Goal: Task Accomplishment & Management: Use online tool/utility

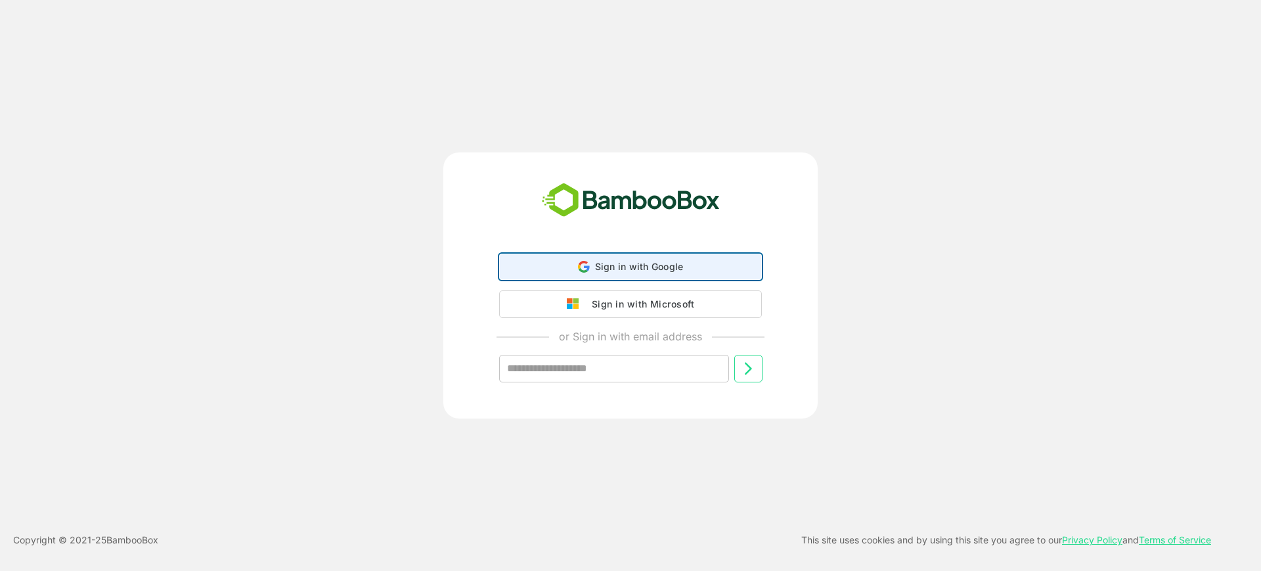
click at [659, 263] on span "Sign in with Google" at bounding box center [639, 266] width 89 height 11
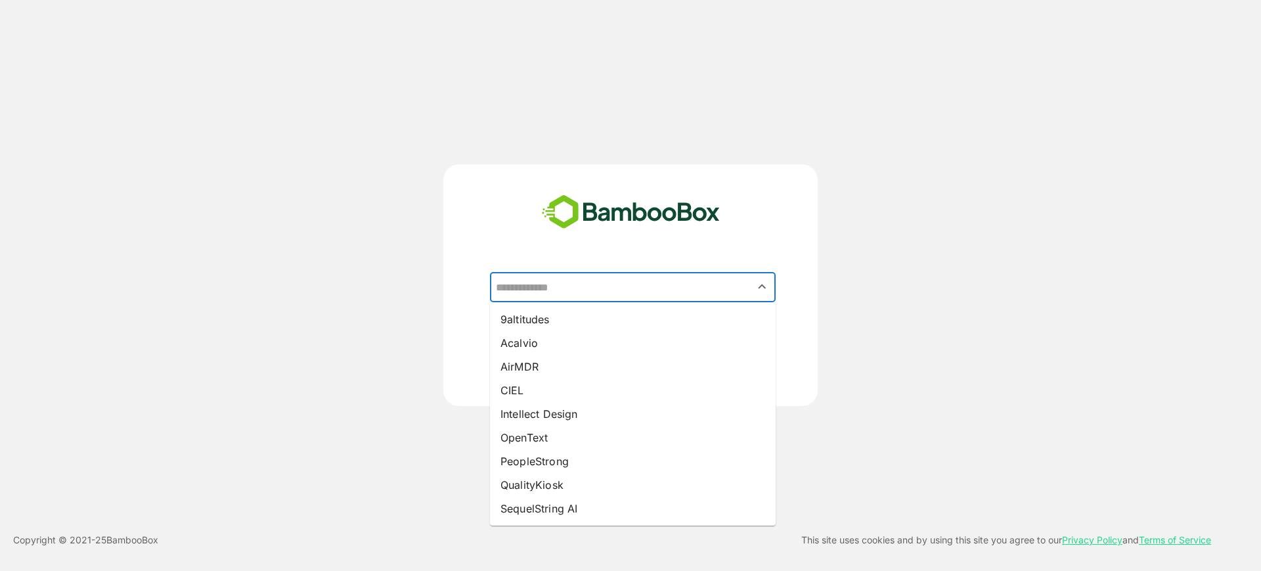
click at [653, 288] on input "text" at bounding box center [633, 287] width 280 height 25
drag, startPoint x: 592, startPoint y: 404, endPoint x: 591, endPoint y: 395, distance: 8.6
click at [590, 405] on li "Intellect Design" at bounding box center [633, 414] width 286 height 24
type input "**********"
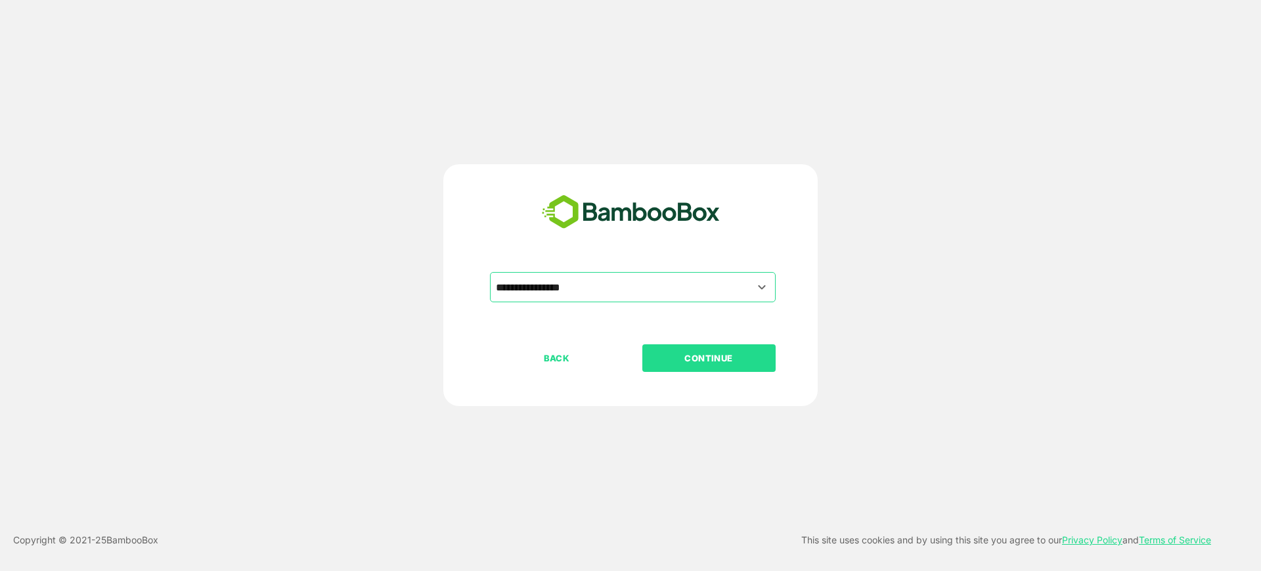
click at [732, 354] on p "CONTINUE" at bounding box center [708, 358] width 131 height 14
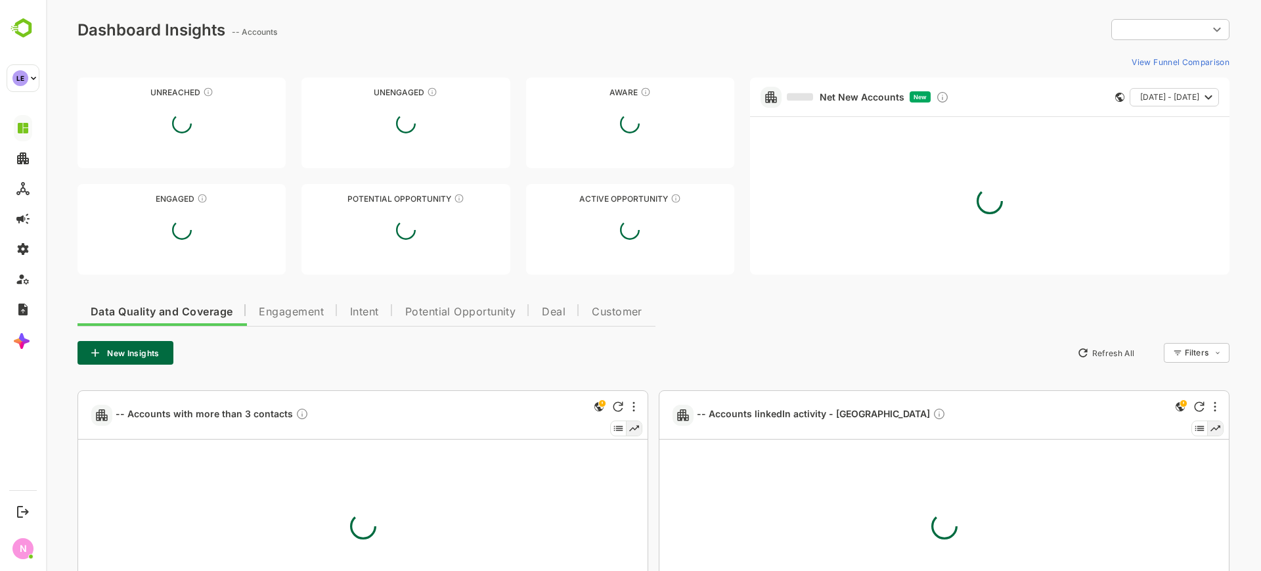
type input "**********"
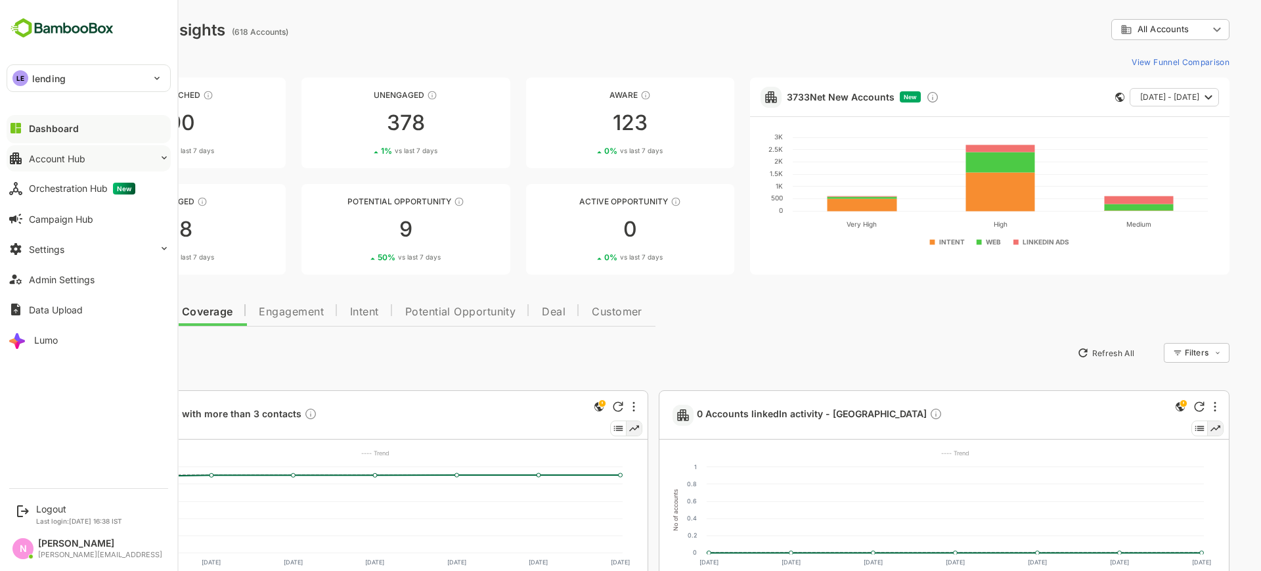
click at [74, 158] on div "Account Hub" at bounding box center [57, 158] width 56 height 11
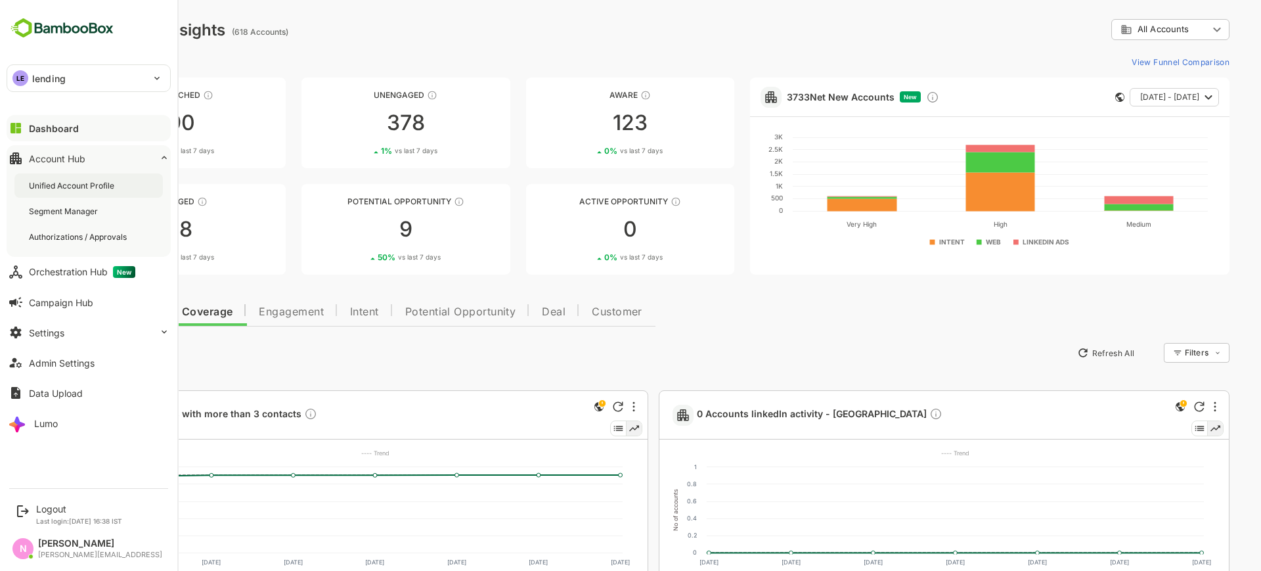
click at [84, 183] on div "Unified Account Profile" at bounding box center [73, 185] width 88 height 11
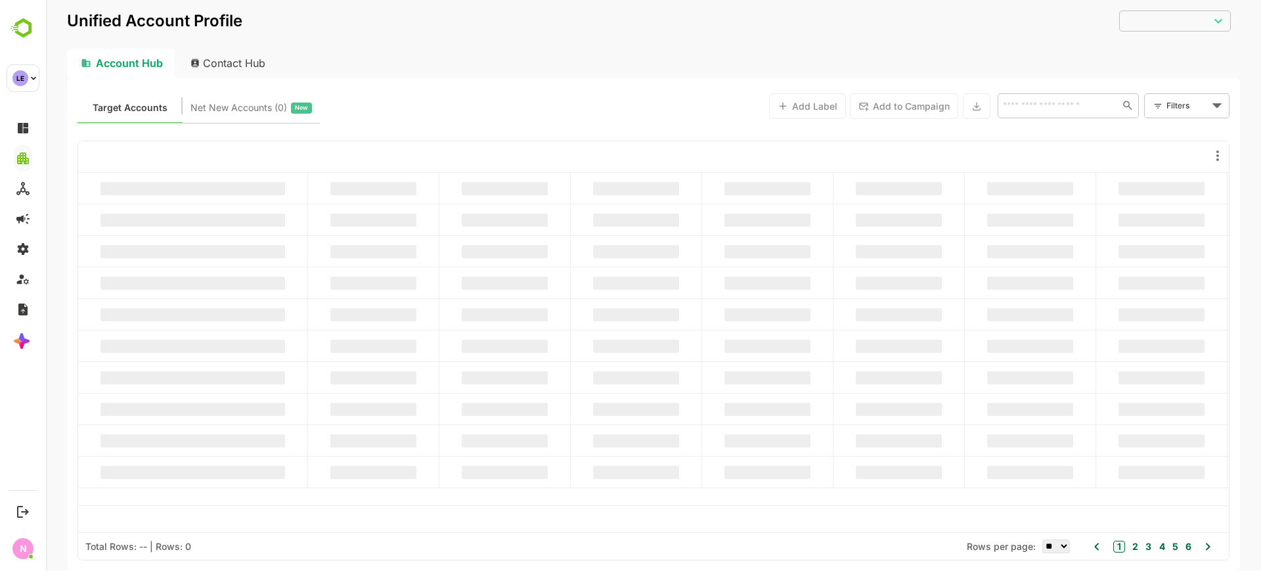
type input "**********"
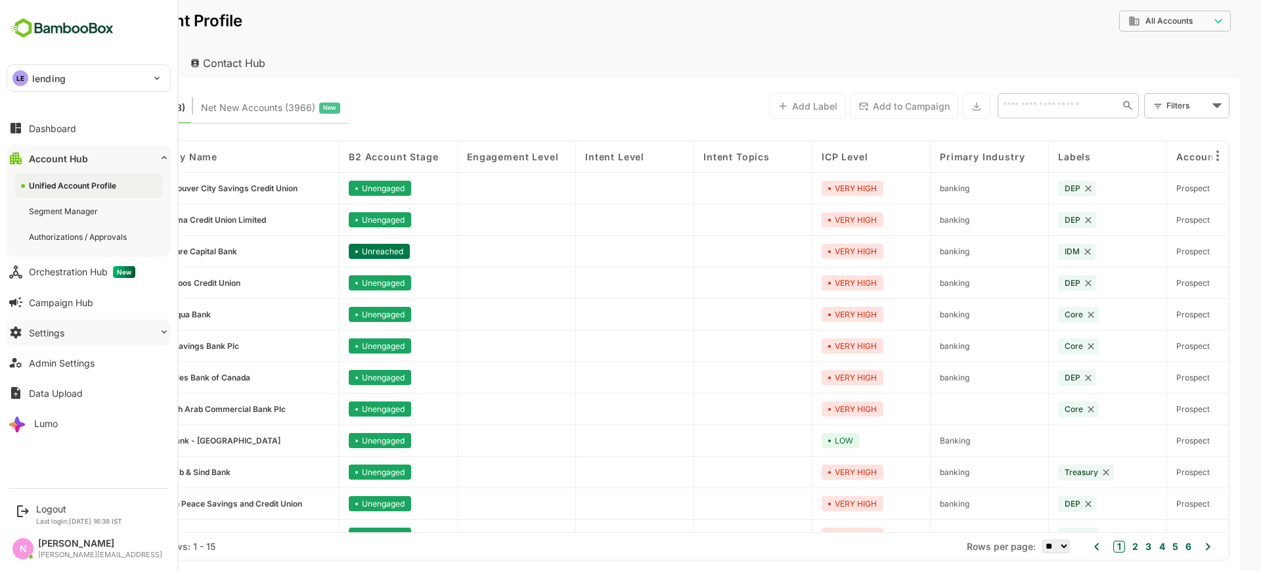
click at [89, 332] on button "Settings" at bounding box center [89, 332] width 164 height 26
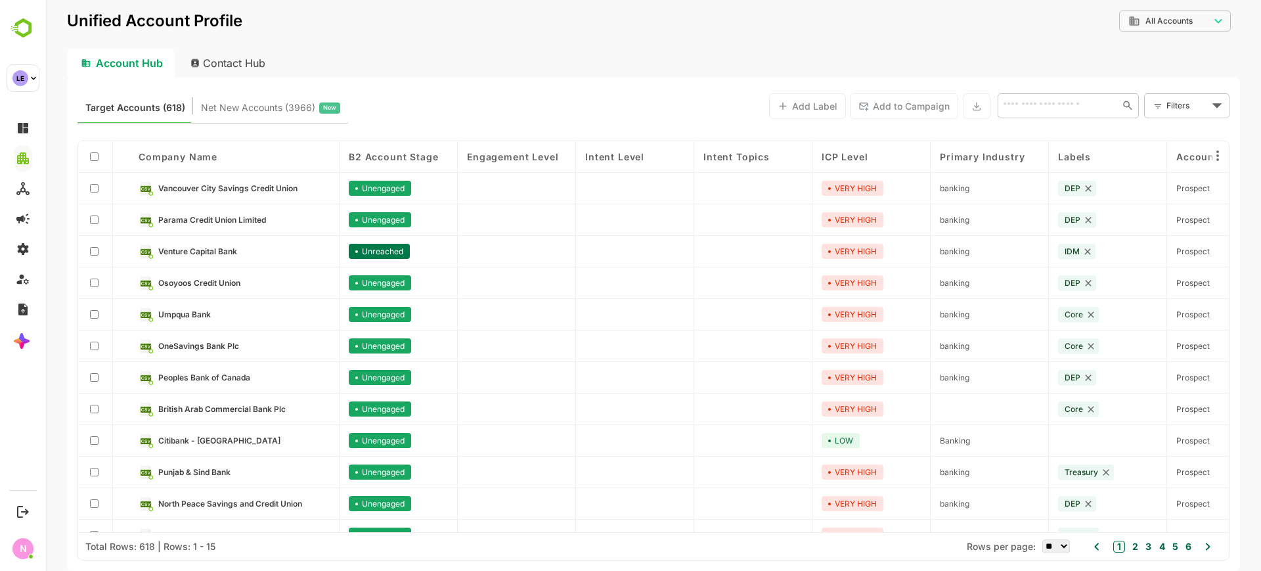
click at [500, 104] on div "Target Accounts (618) Net New Accounts ( 3966 ) New Add Label Add to Campaign ​…" at bounding box center [653, 105] width 1152 height 35
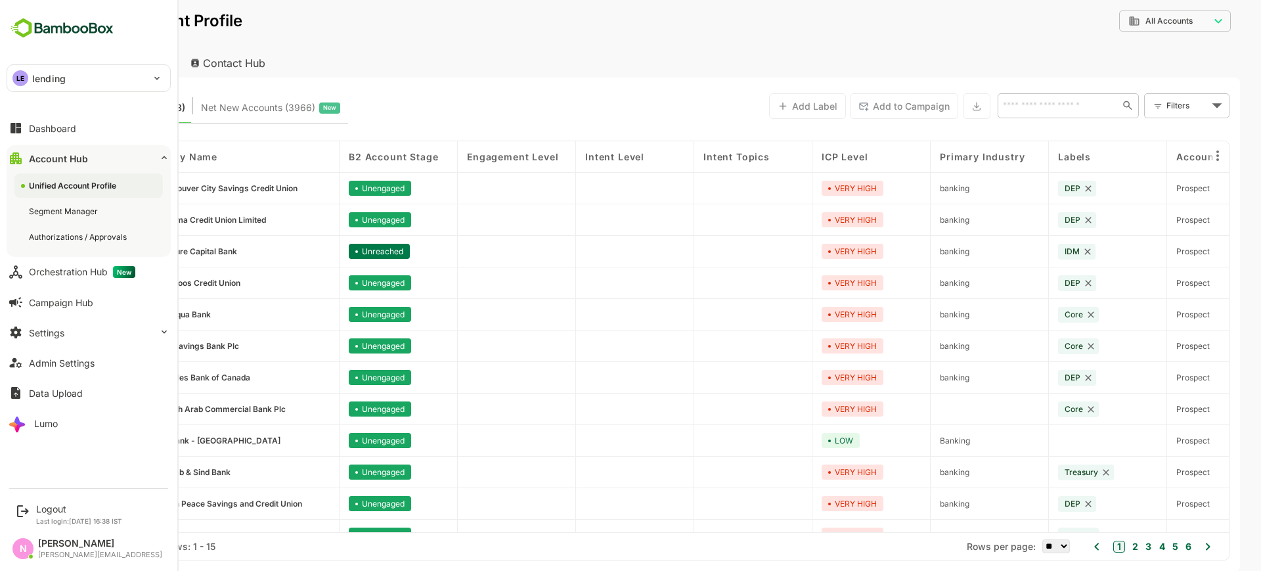
click at [55, 74] on p "lending" at bounding box center [48, 79] width 33 height 14
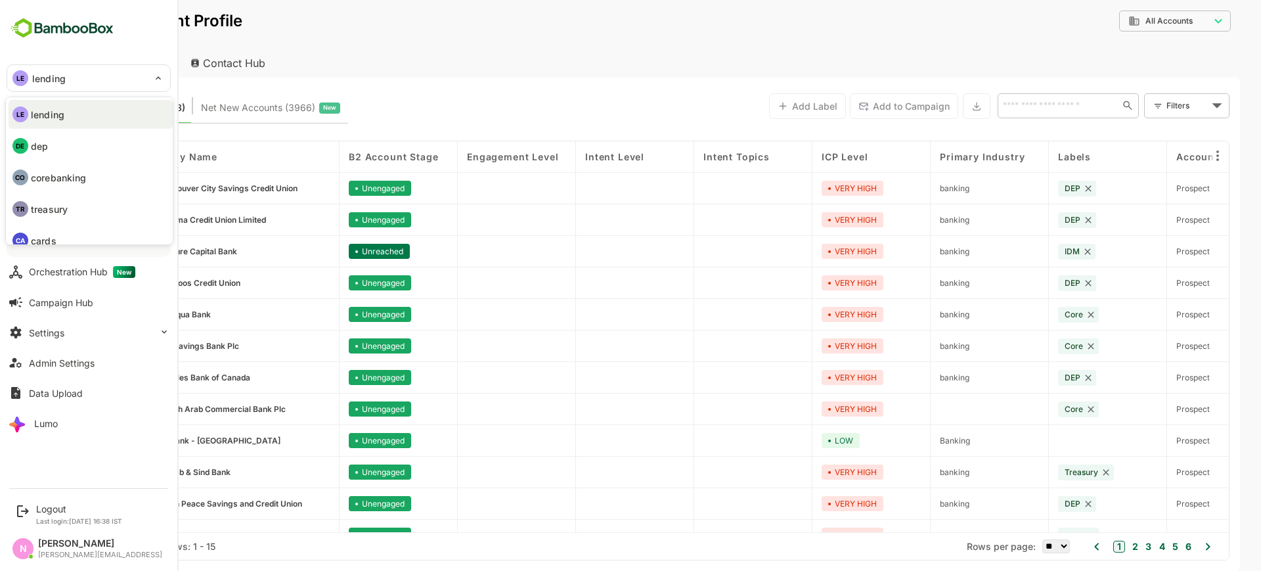
click at [433, 41] on div at bounding box center [630, 285] width 1261 height 571
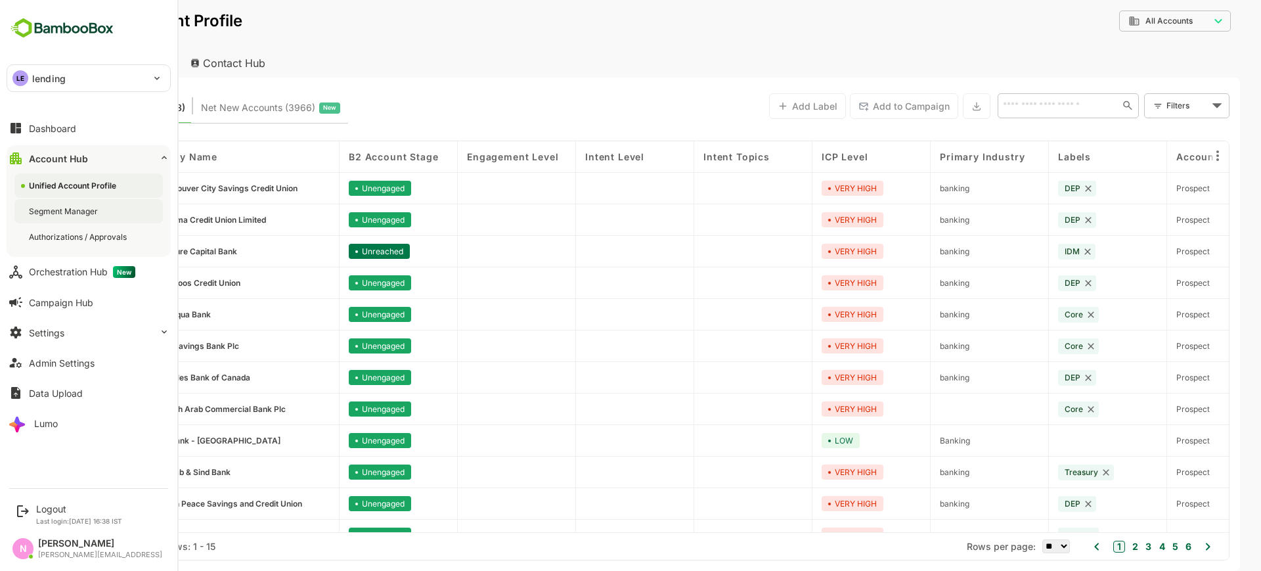
click at [84, 215] on div "Segment Manager" at bounding box center [65, 211] width 72 height 11
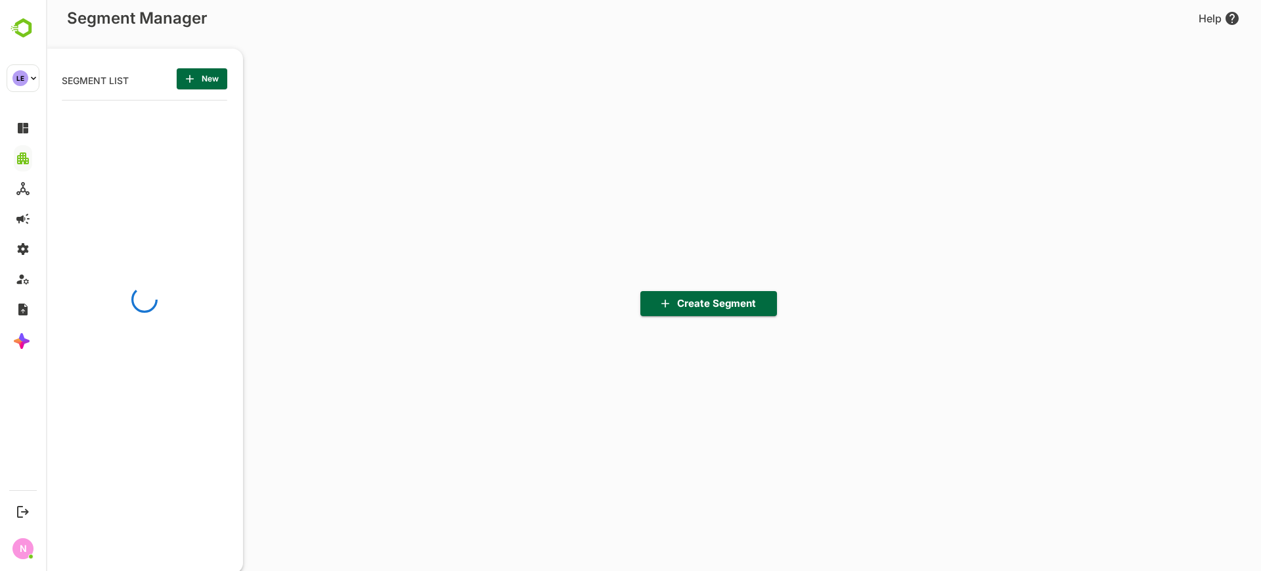
scroll to position [397, 162]
click at [206, 84] on span "New" at bounding box center [202, 78] width 30 height 17
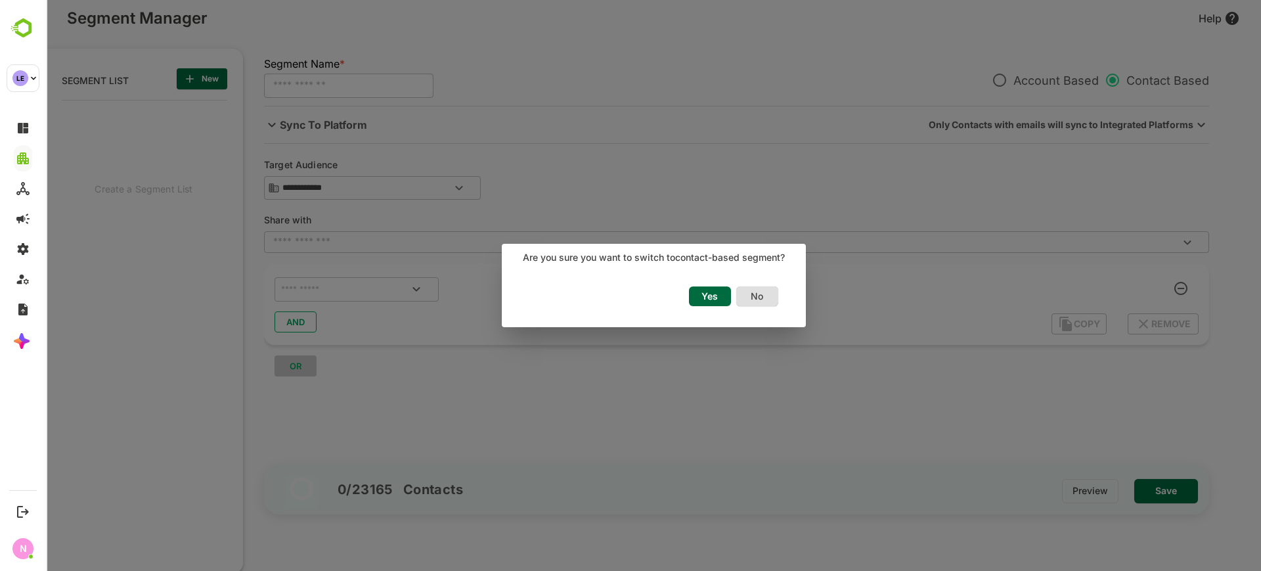
click at [703, 298] on span "Yes" at bounding box center [710, 296] width 29 height 17
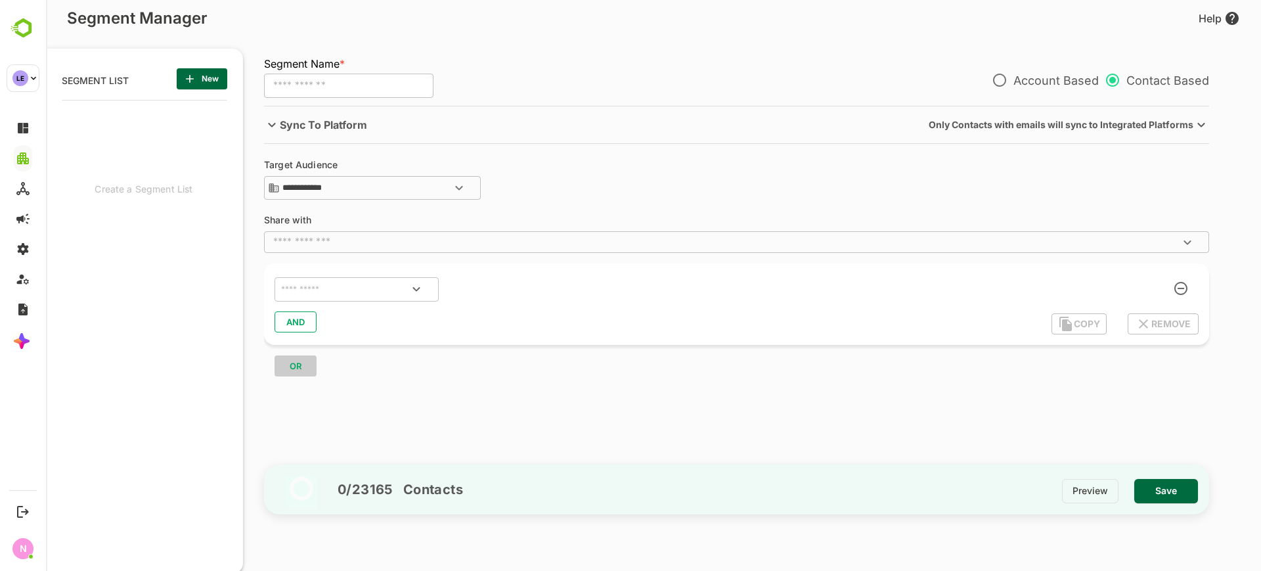
click at [333, 122] on p "Sync To Platform" at bounding box center [323, 125] width 87 height 16
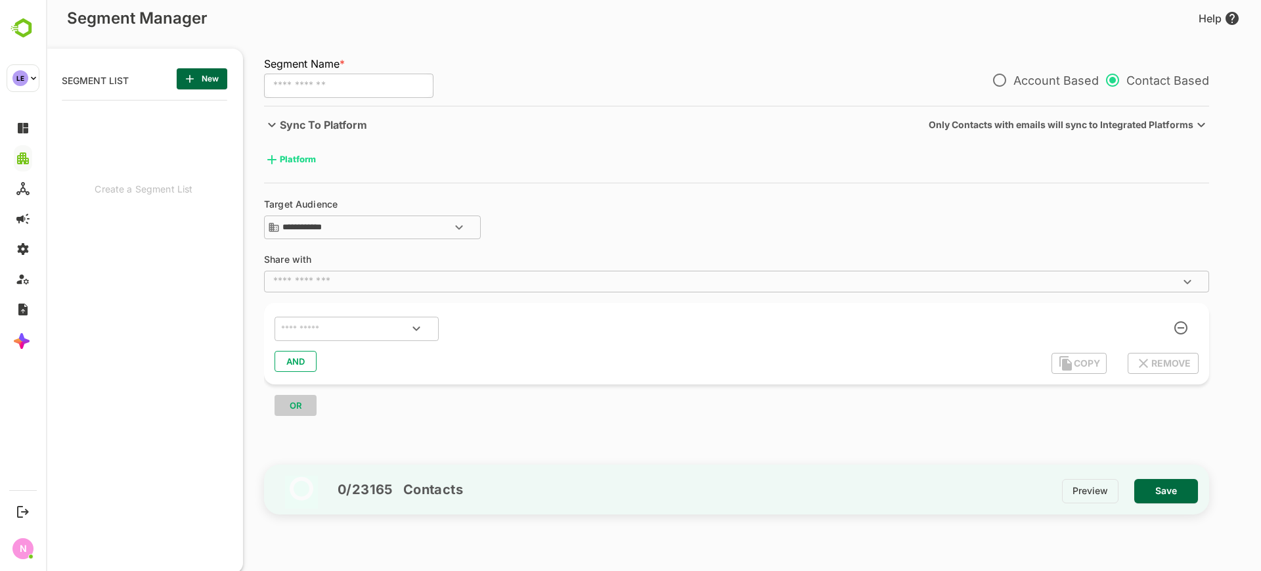
click at [294, 164] on body "**********" at bounding box center [653, 285] width 1215 height 571
click at [315, 210] on div "Google Ads" at bounding box center [308, 216] width 78 height 24
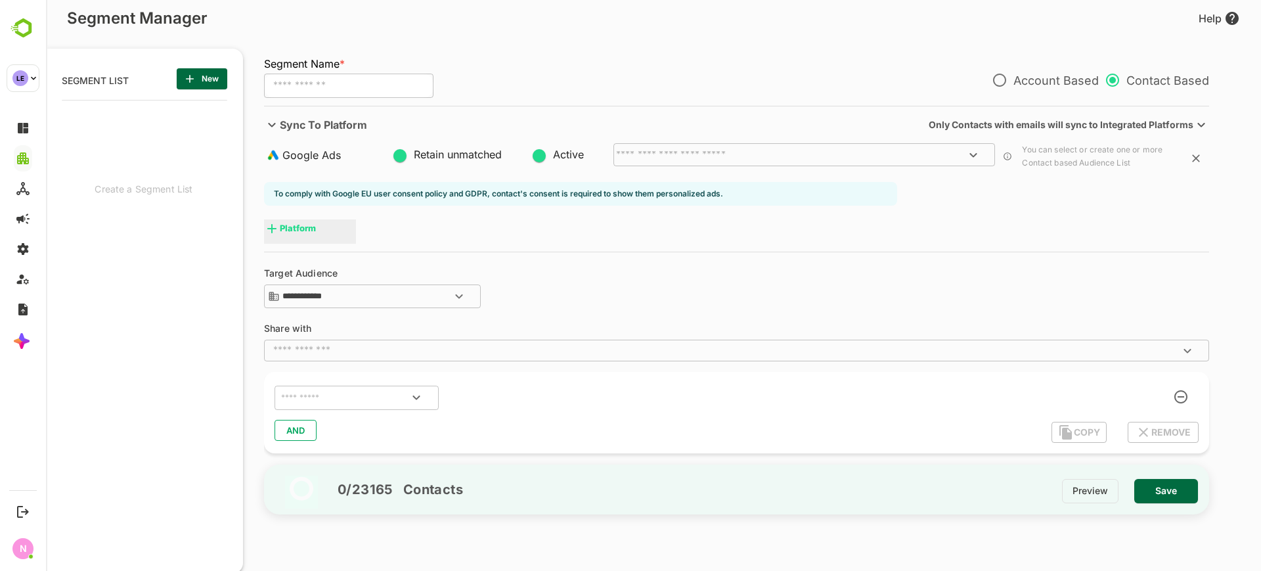
click at [657, 160] on div "​" at bounding box center [804, 154] width 382 height 23
click at [308, 131] on p "Sync To Platform" at bounding box center [323, 125] width 87 height 16
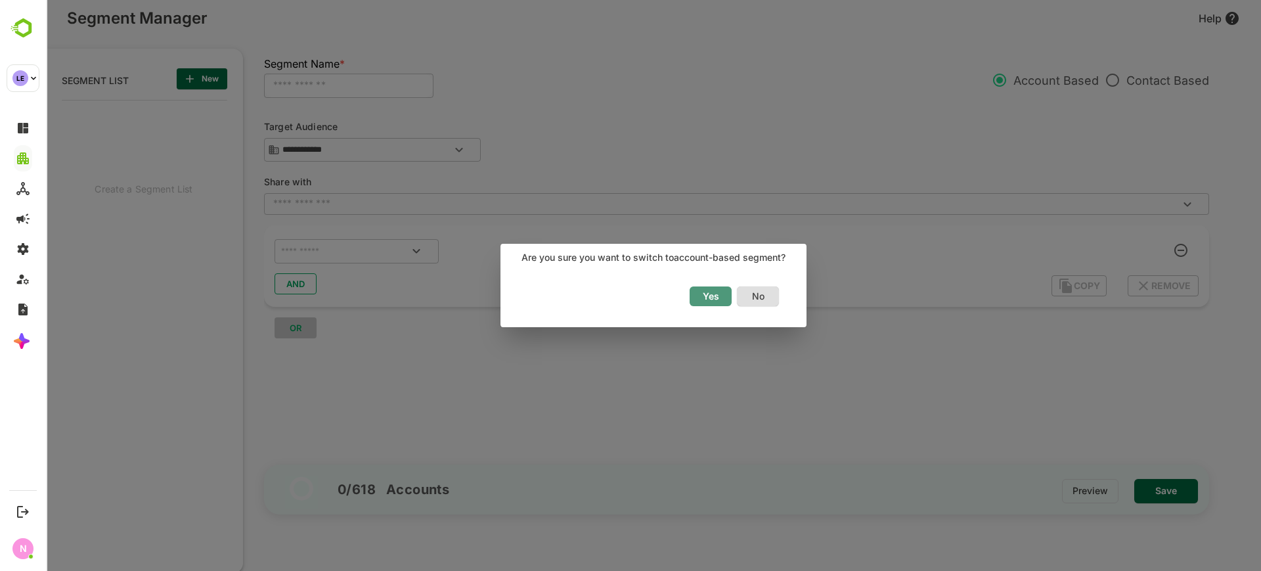
click at [715, 289] on span "Yes" at bounding box center [710, 296] width 29 height 17
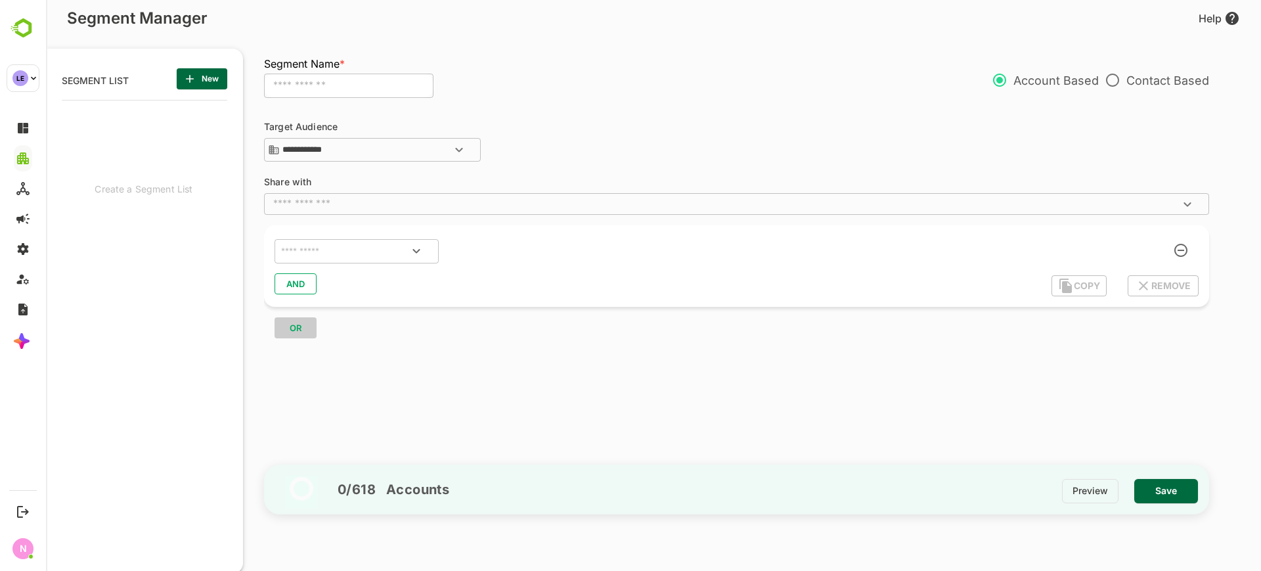
click at [451, 189] on div "**********" at bounding box center [743, 283] width 958 height 354
click at [373, 244] on button "Clear" at bounding box center [386, 250] width 29 height 29
click at [365, 247] on input "text" at bounding box center [356, 249] width 156 height 17
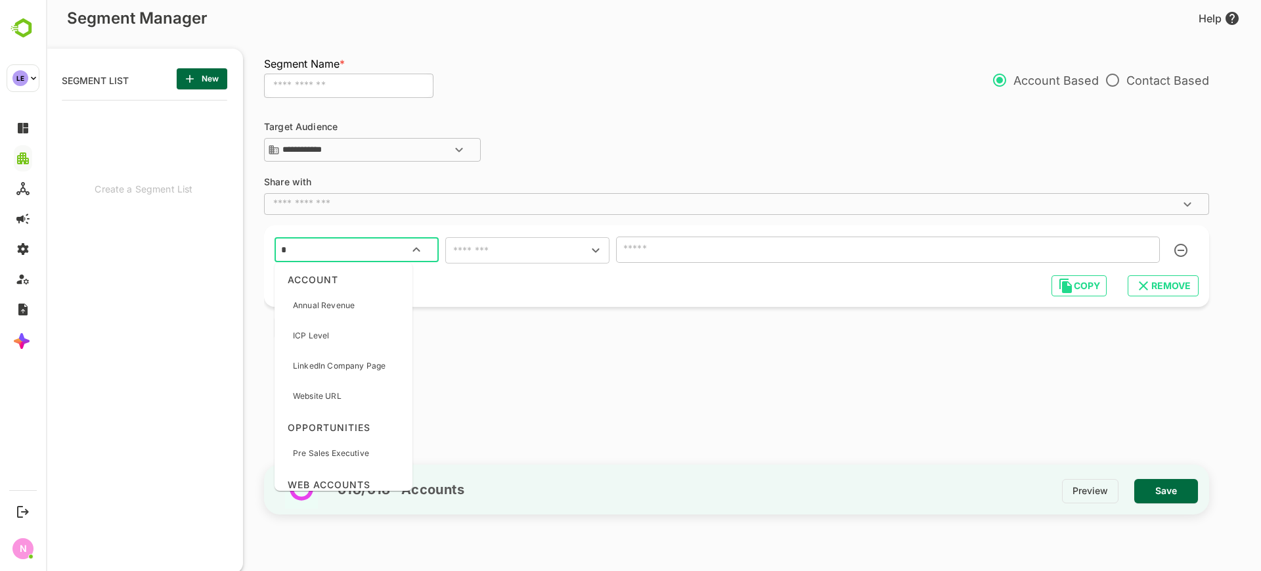
type input "**"
click at [353, 355] on div "Labels" at bounding box center [334, 363] width 108 height 28
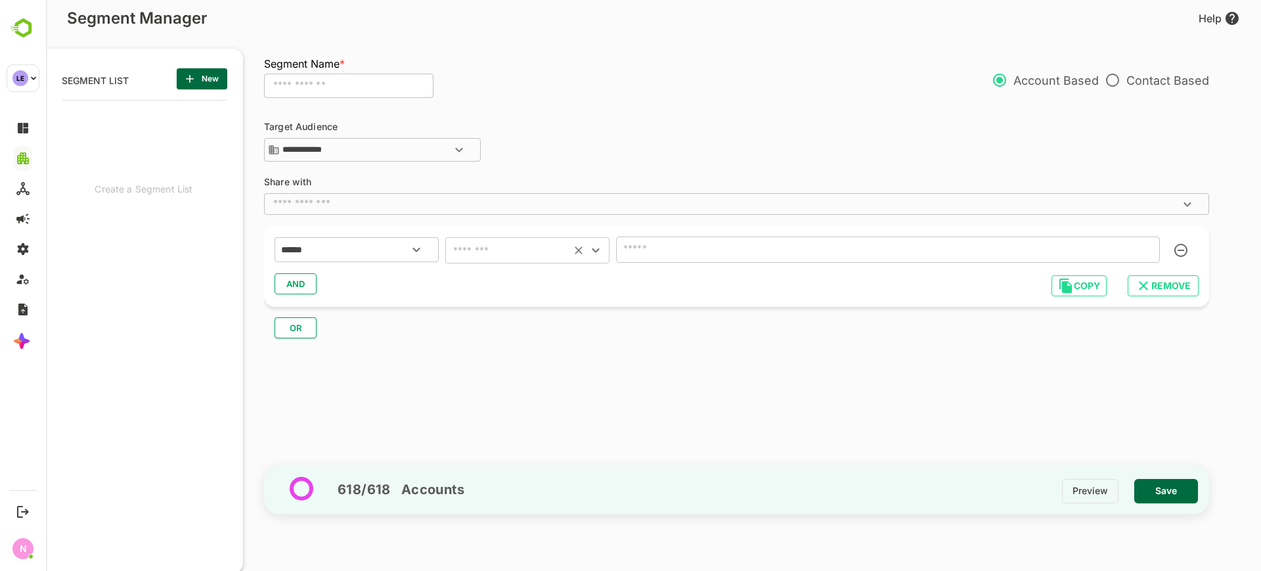
click at [510, 254] on input "text" at bounding box center [508, 250] width 118 height 18
click at [520, 282] on li "includes" at bounding box center [527, 283] width 164 height 24
type input "********"
click at [678, 255] on input "text" at bounding box center [868, 249] width 497 height 18
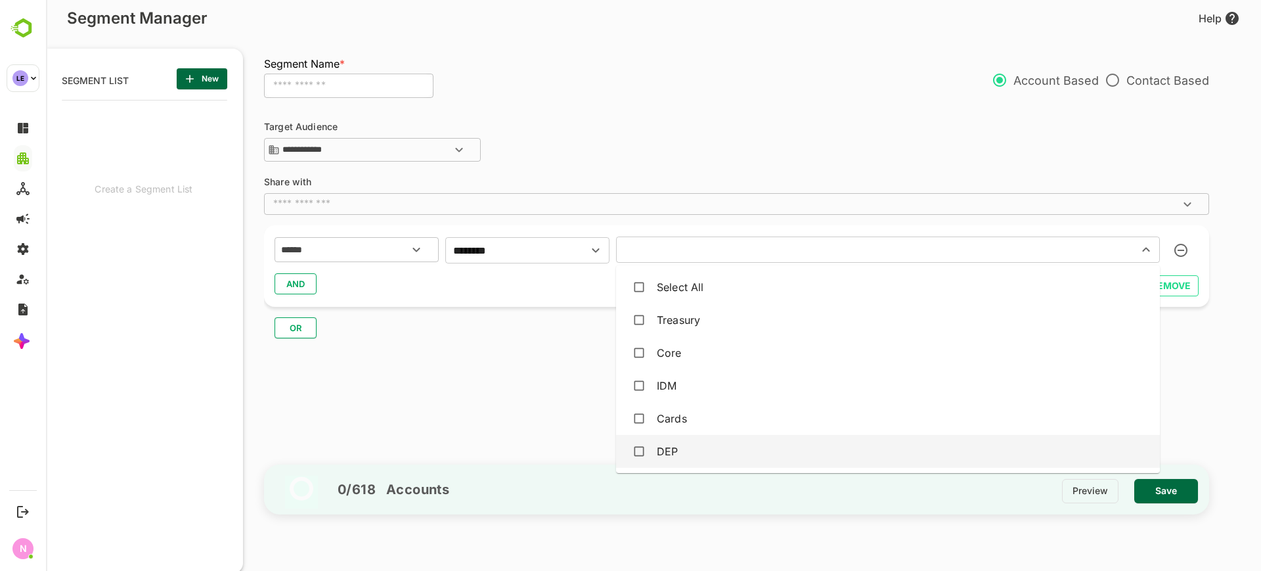
click at [690, 454] on div "DEP" at bounding box center [888, 451] width 523 height 25
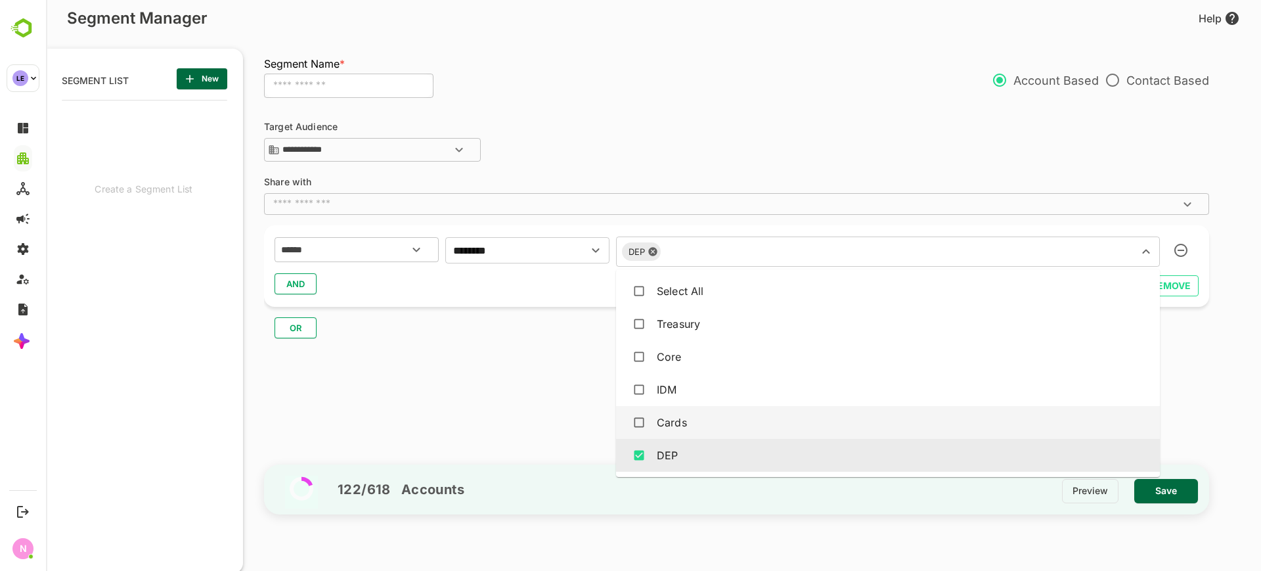
click at [535, 321] on div "OR" at bounding box center [742, 323] width 956 height 32
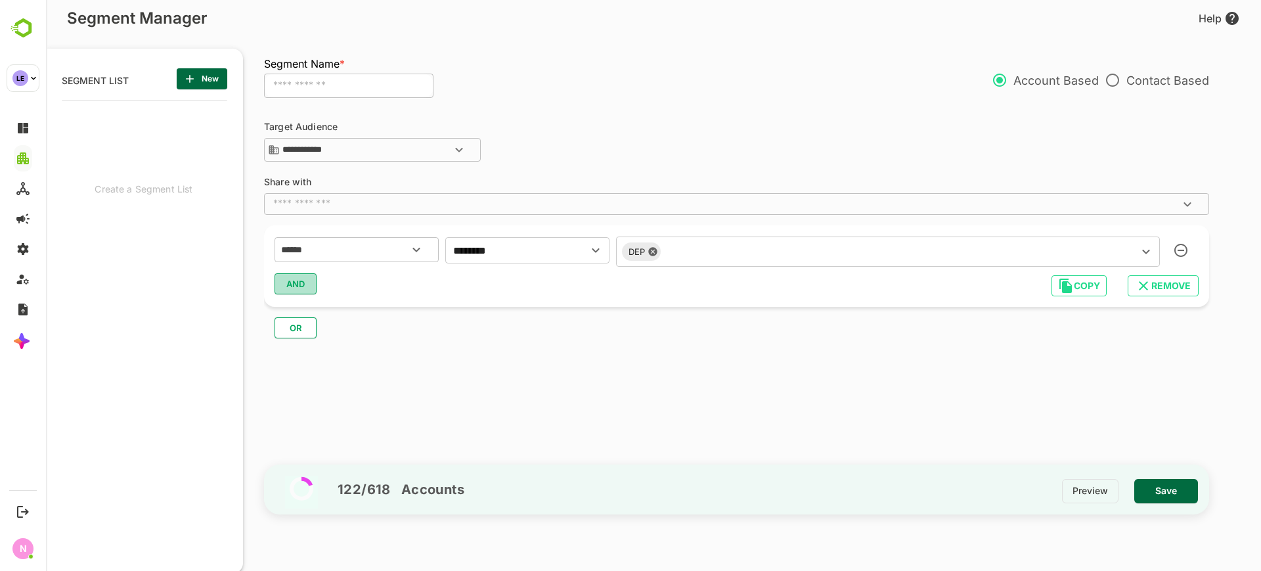
click at [306, 278] on button "AND" at bounding box center [296, 283] width 42 height 21
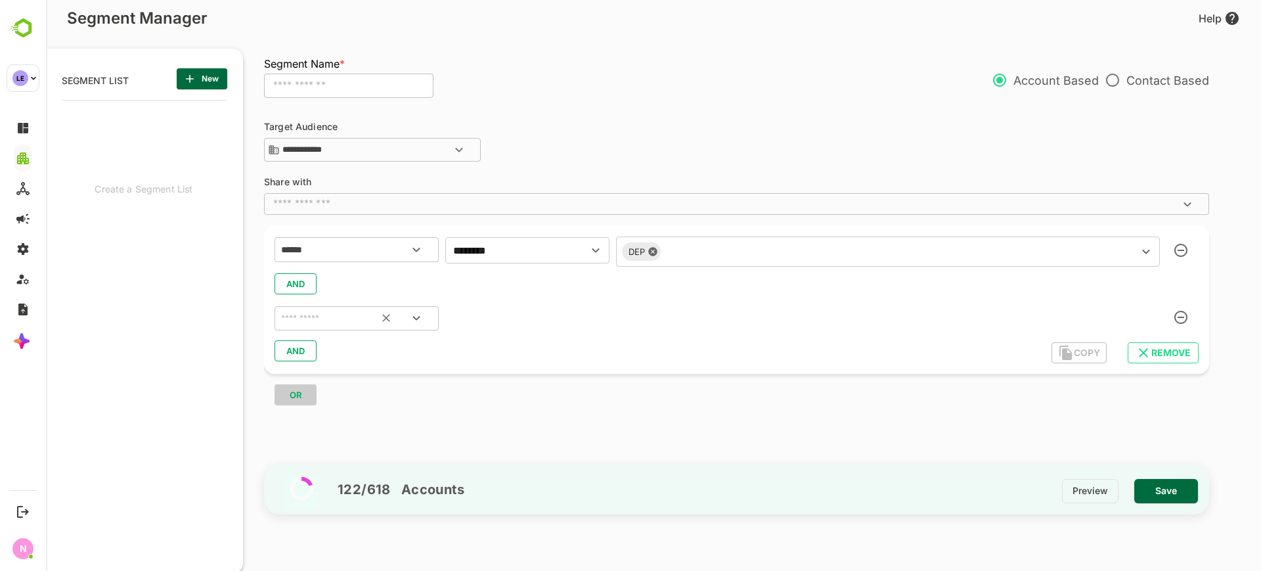
click at [327, 319] on input "text" at bounding box center [339, 318] width 123 height 17
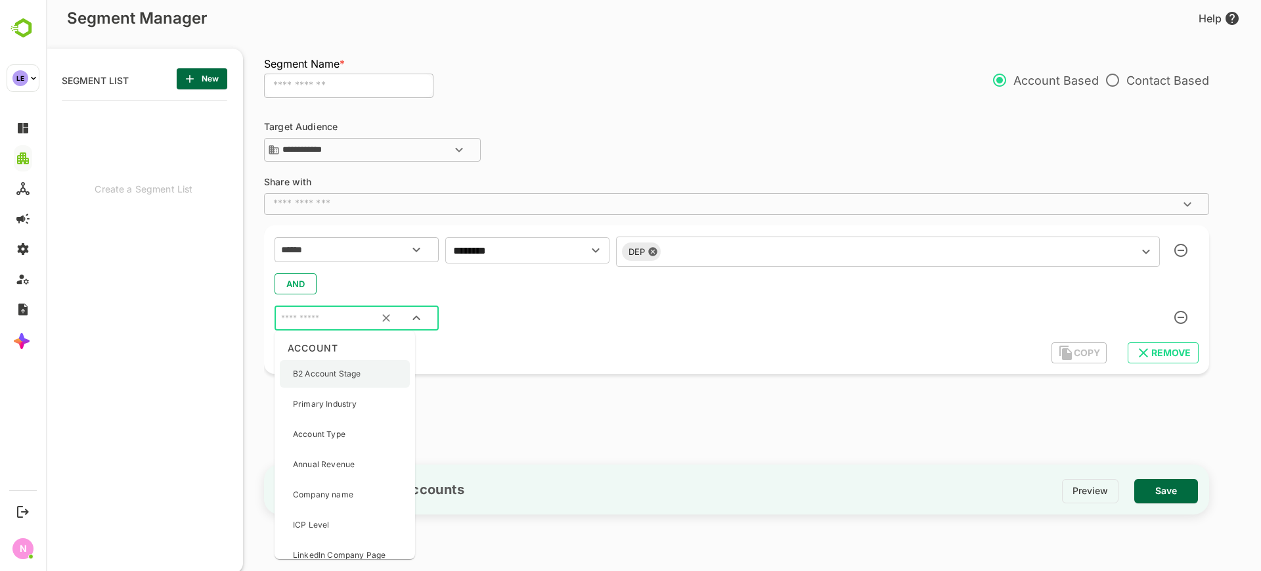
click at [349, 372] on p "B2 Account Stage" at bounding box center [327, 374] width 68 height 12
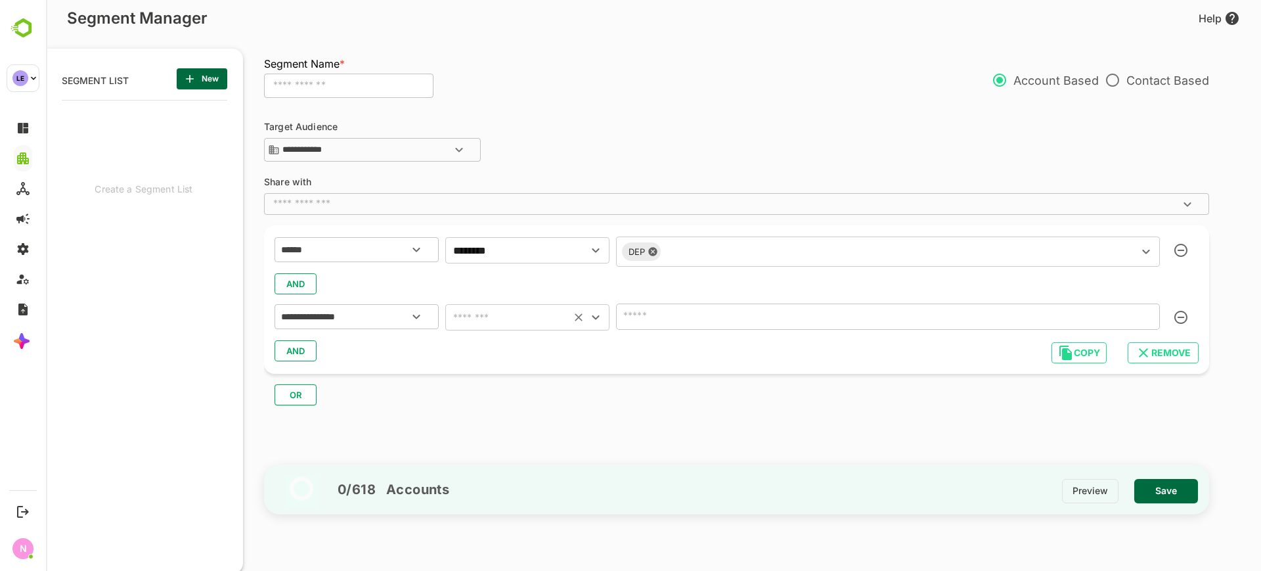
click at [475, 319] on input "text" at bounding box center [508, 317] width 118 height 18
click at [489, 348] on li "includes" at bounding box center [527, 350] width 164 height 24
type input "********"
click at [718, 315] on input "text" at bounding box center [868, 316] width 497 height 18
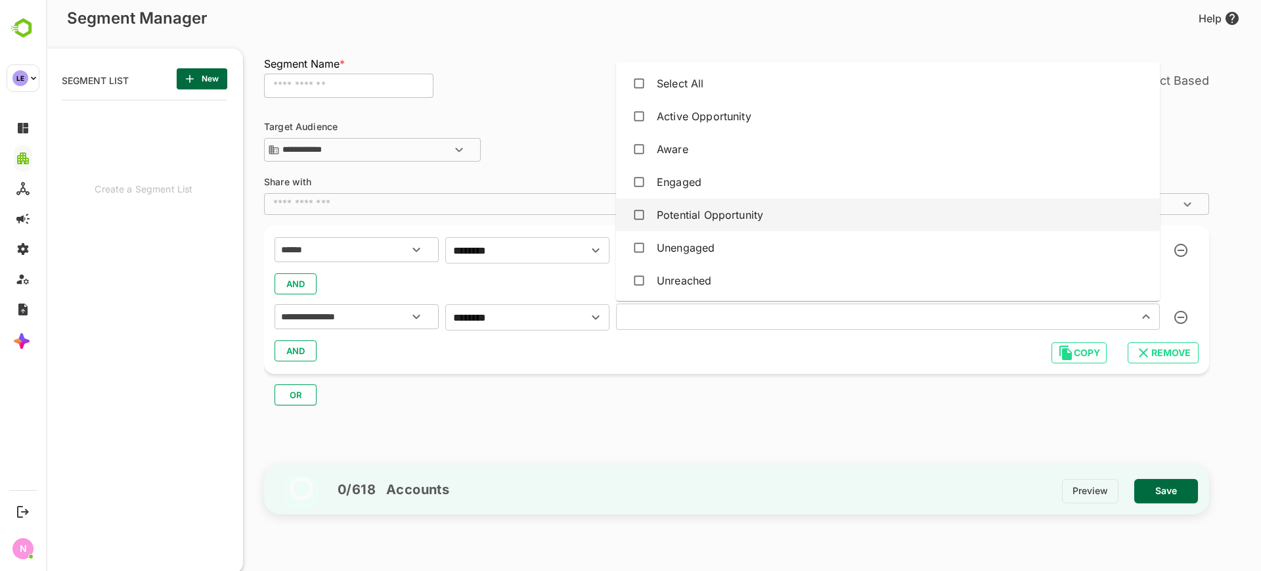
click at [699, 214] on div "Potential Opportunity" at bounding box center [710, 215] width 106 height 16
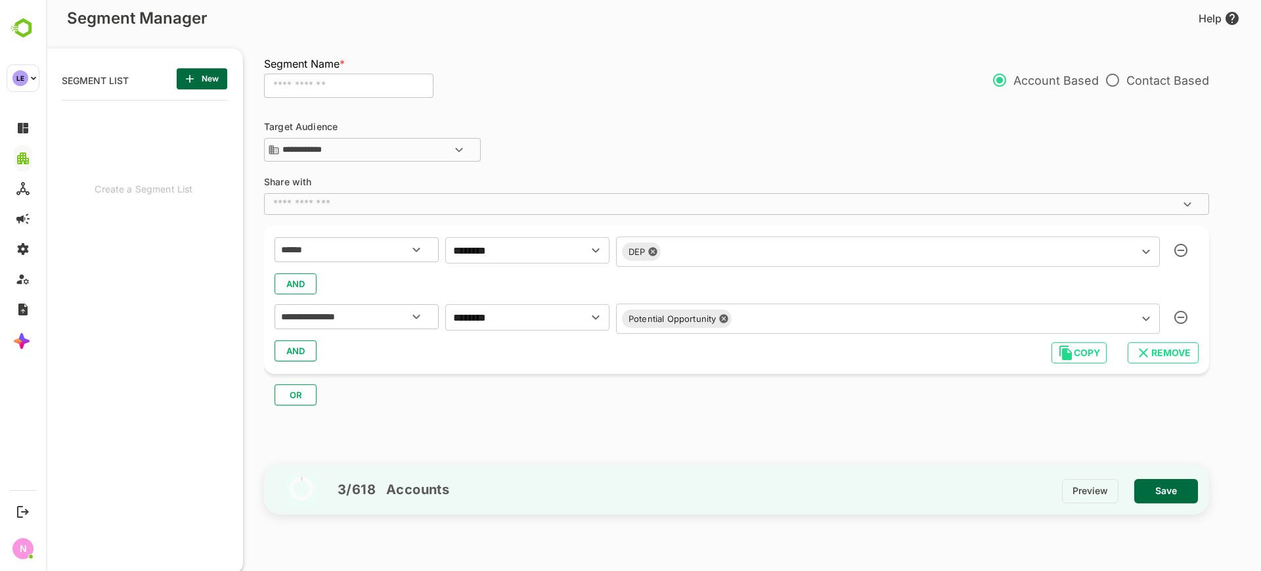
click at [721, 345] on div "AND" at bounding box center [737, 350] width 924 height 25
click at [358, 89] on input "text" at bounding box center [348, 86] width 169 height 25
type input "******"
click at [1179, 506] on div "Preview Save" at bounding box center [1135, 497] width 147 height 36
click at [1177, 498] on span "Save" at bounding box center [1166, 490] width 43 height 17
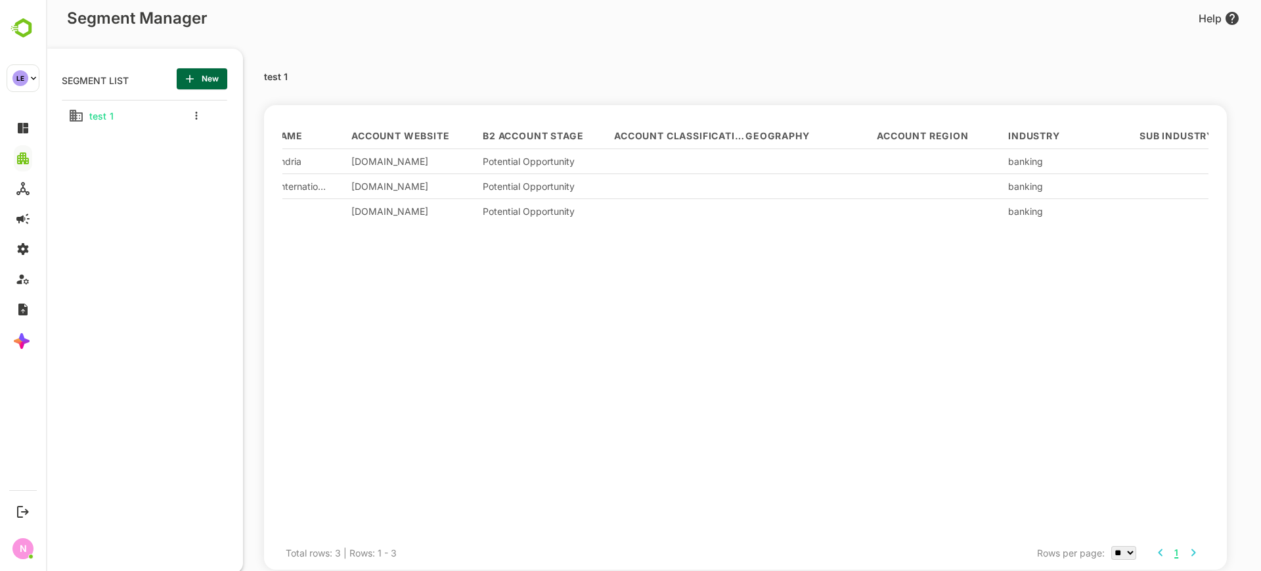
scroll to position [0, 0]
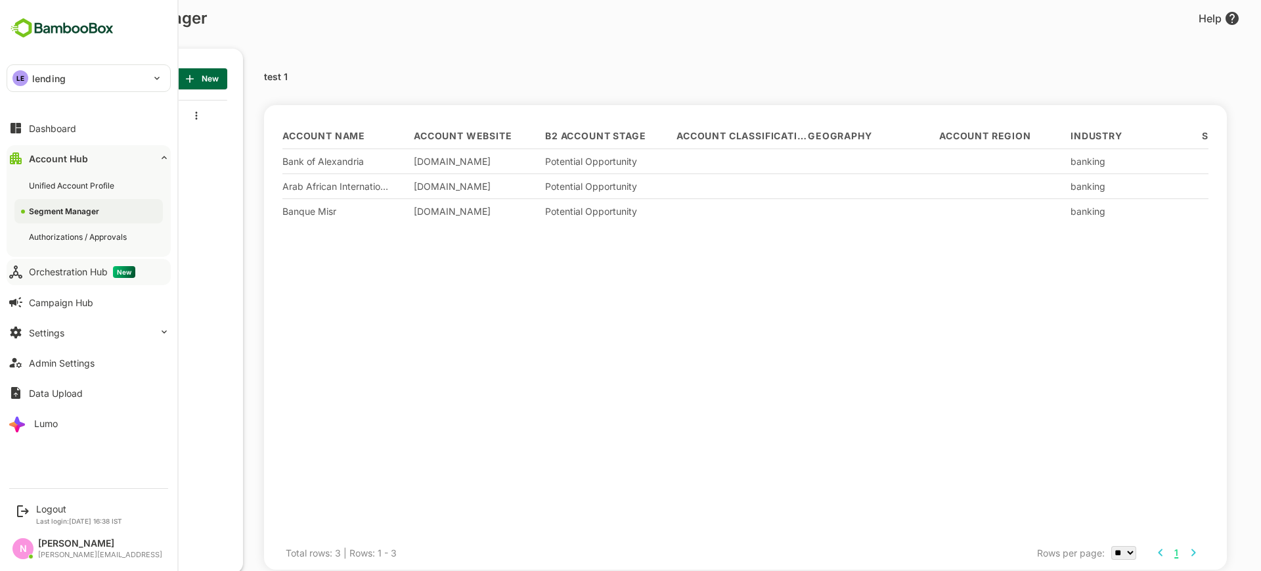
click at [51, 276] on div "Orchestration Hub New" at bounding box center [82, 272] width 106 height 12
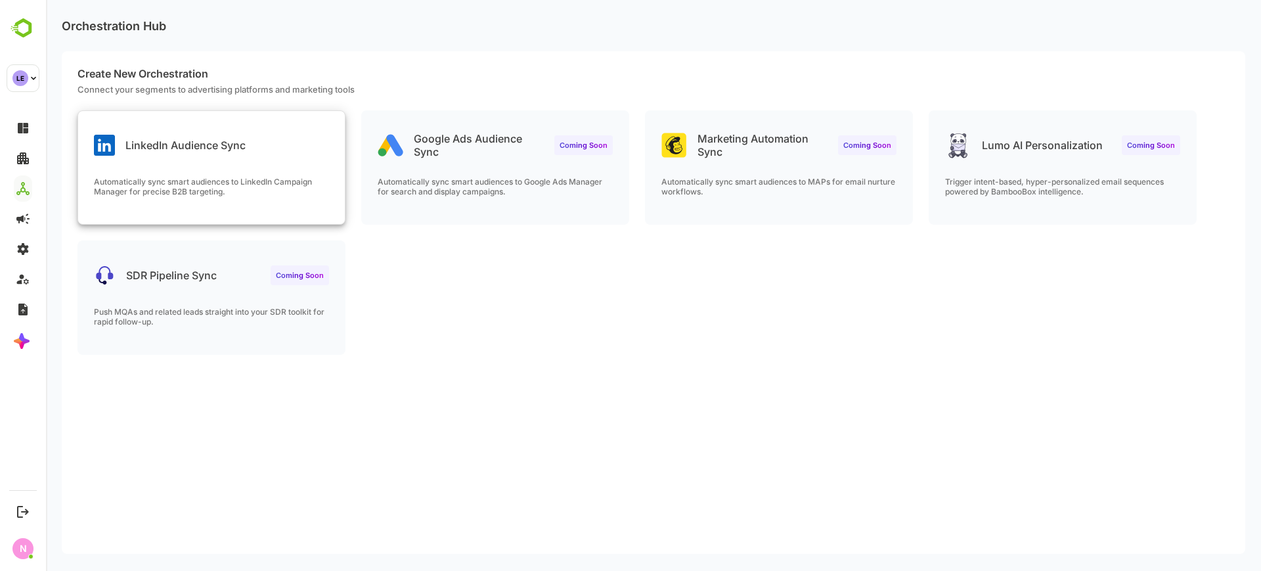
click at [255, 129] on div "LinkedIn Audience Sync" at bounding box center [211, 134] width 267 height 47
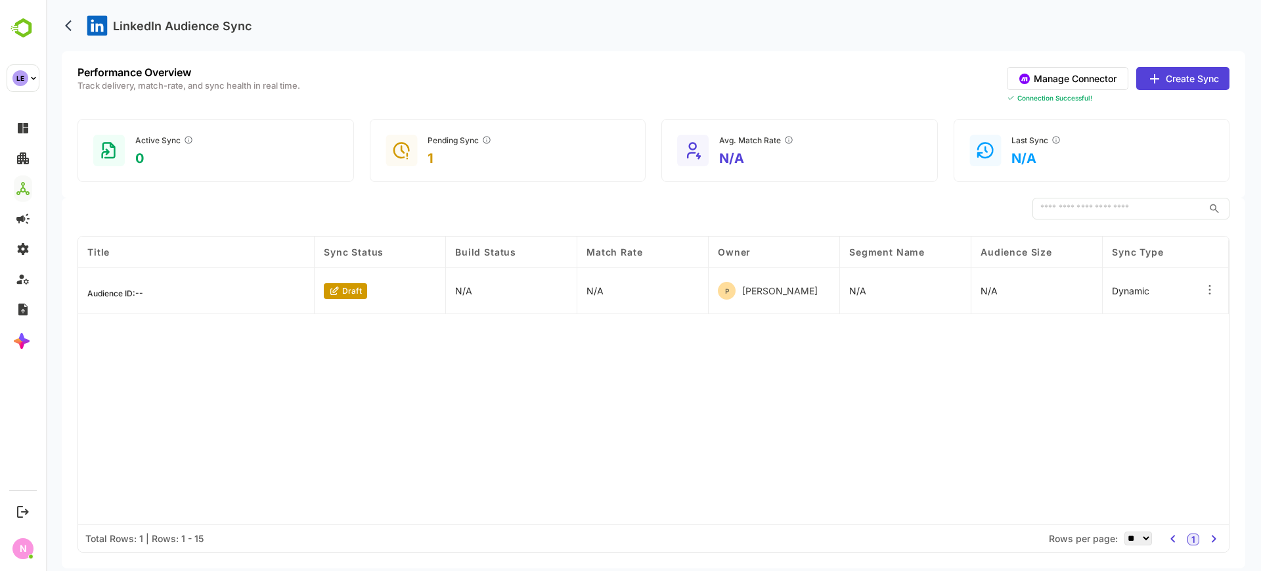
click at [1194, 91] on div "Manage Connector Create Sync Connection Successful!" at bounding box center [1118, 85] width 223 height 36
click at [1187, 82] on button "Create Sync" at bounding box center [1182, 78] width 93 height 23
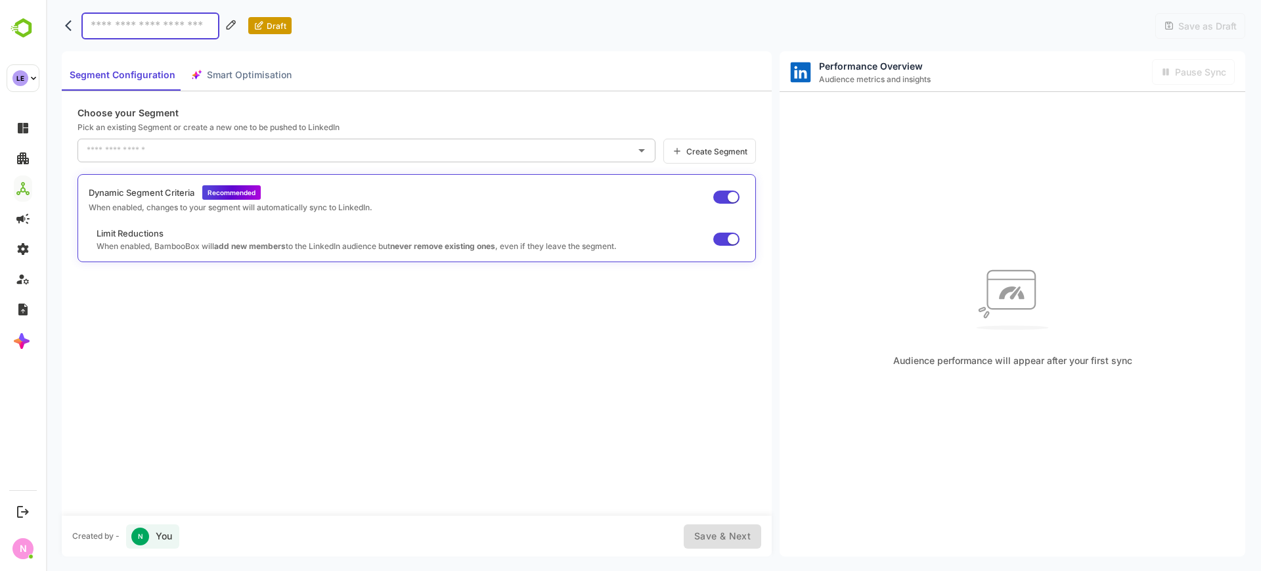
click at [276, 146] on input "text" at bounding box center [356, 150] width 546 height 21
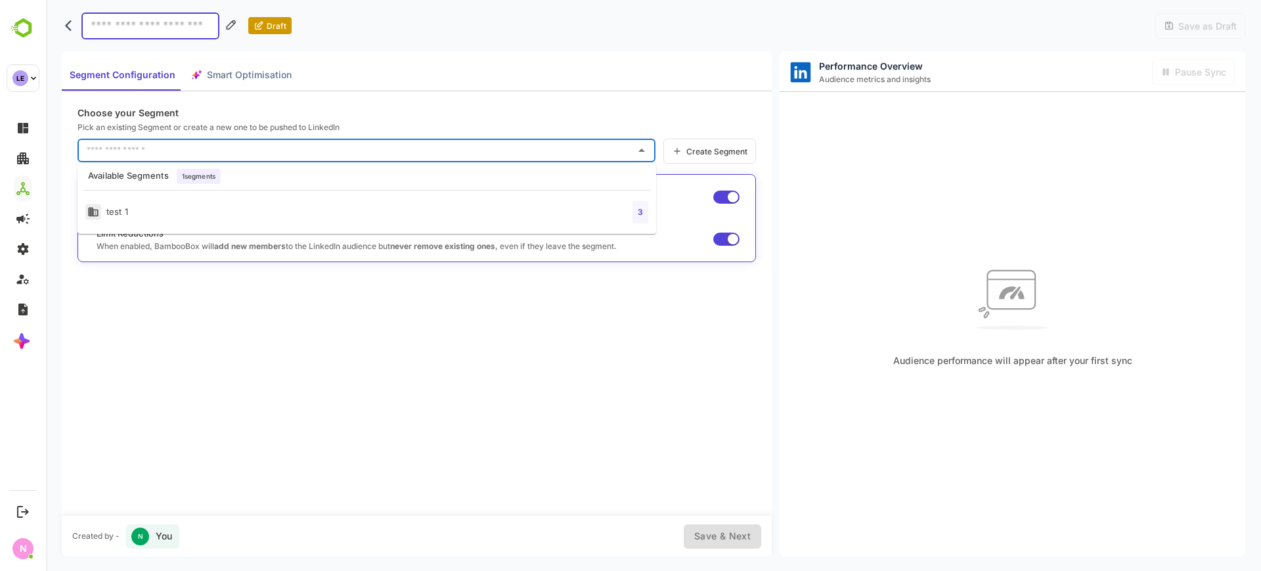
click at [269, 197] on li "test 1 3" at bounding box center [366, 212] width 579 height 33
type input "******"
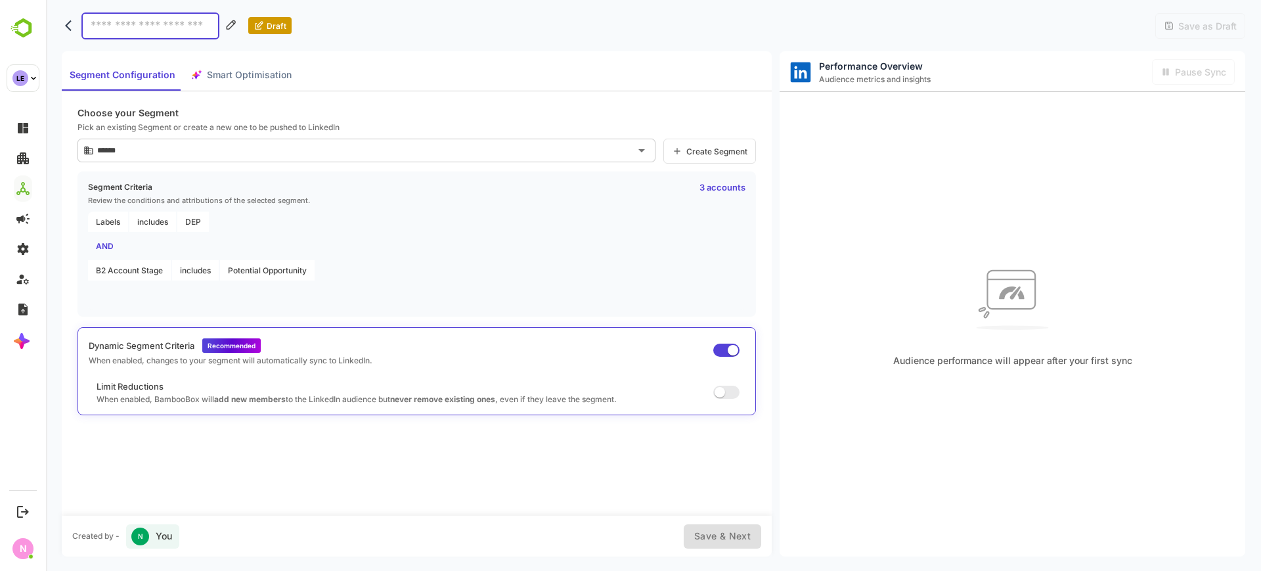
click at [219, 66] on button "Smart Optimisation" at bounding box center [241, 75] width 116 height 32
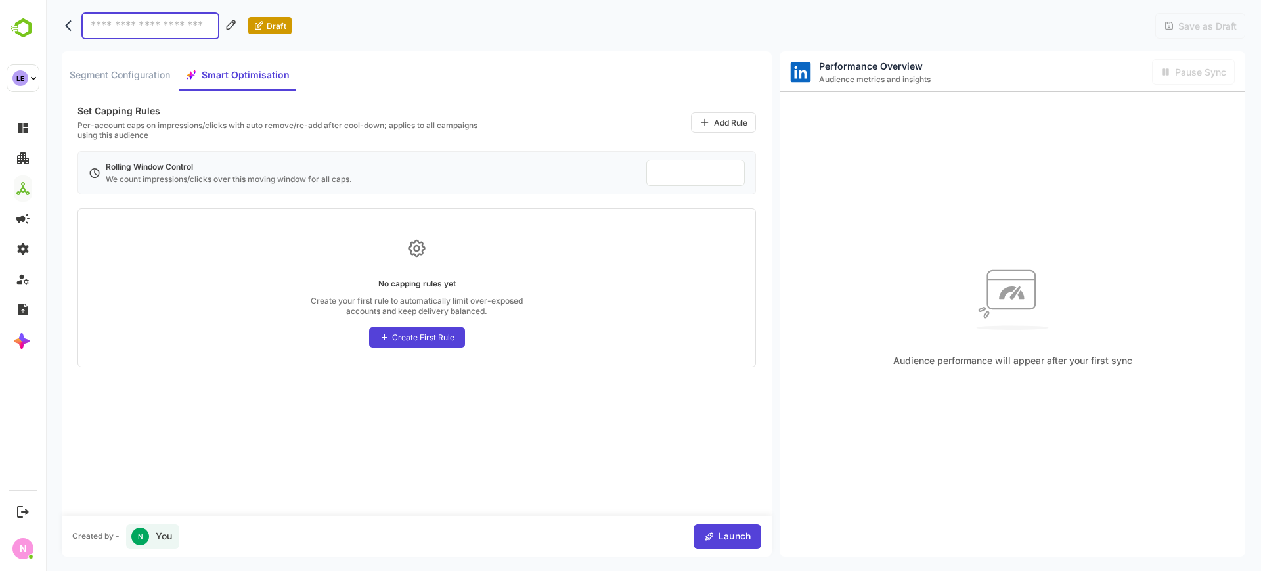
click at [421, 340] on div "Create First Rule" at bounding box center [423, 337] width 62 height 10
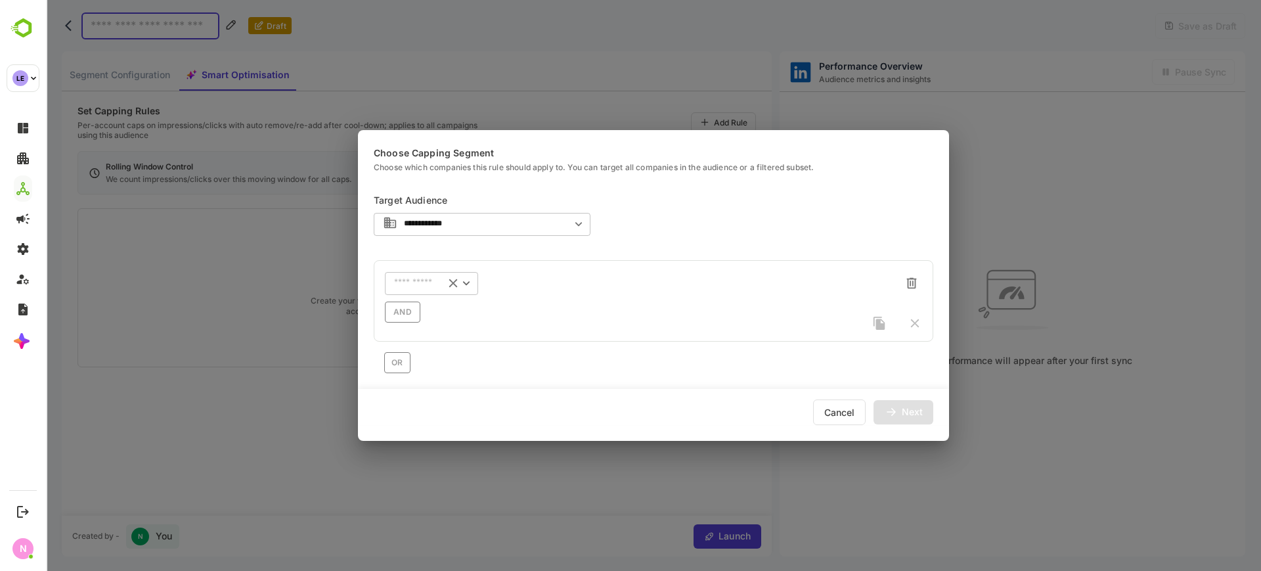
click at [426, 275] on div "​" at bounding box center [431, 283] width 93 height 24
click at [977, 222] on div "**********" at bounding box center [653, 285] width 1215 height 571
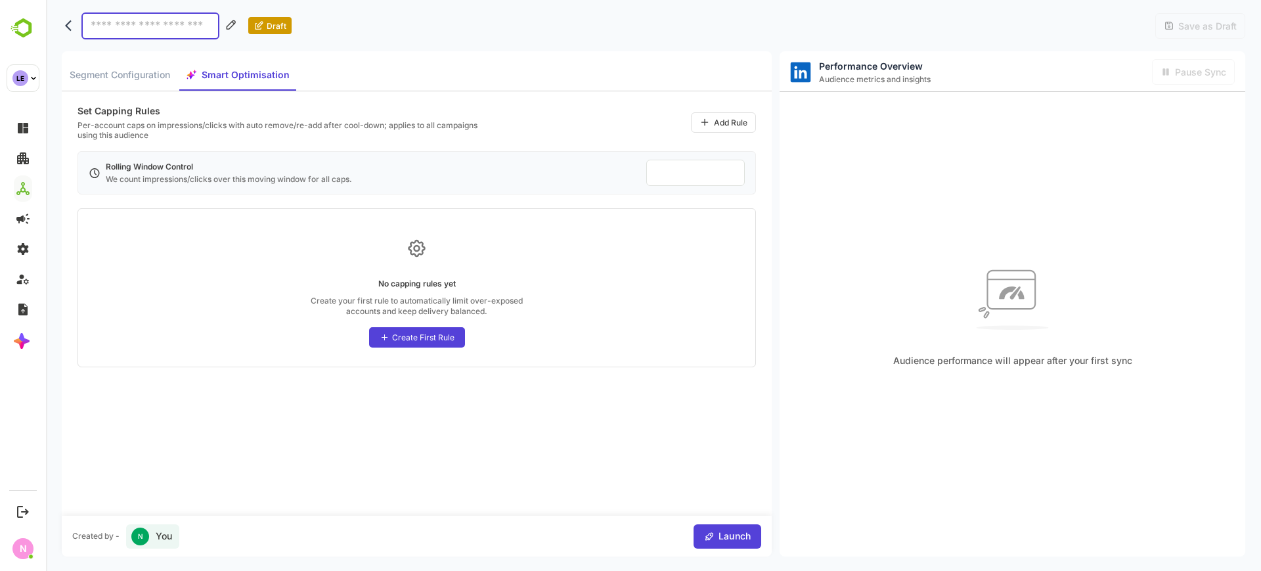
click at [433, 330] on div "Create First Rule" at bounding box center [417, 337] width 96 height 20
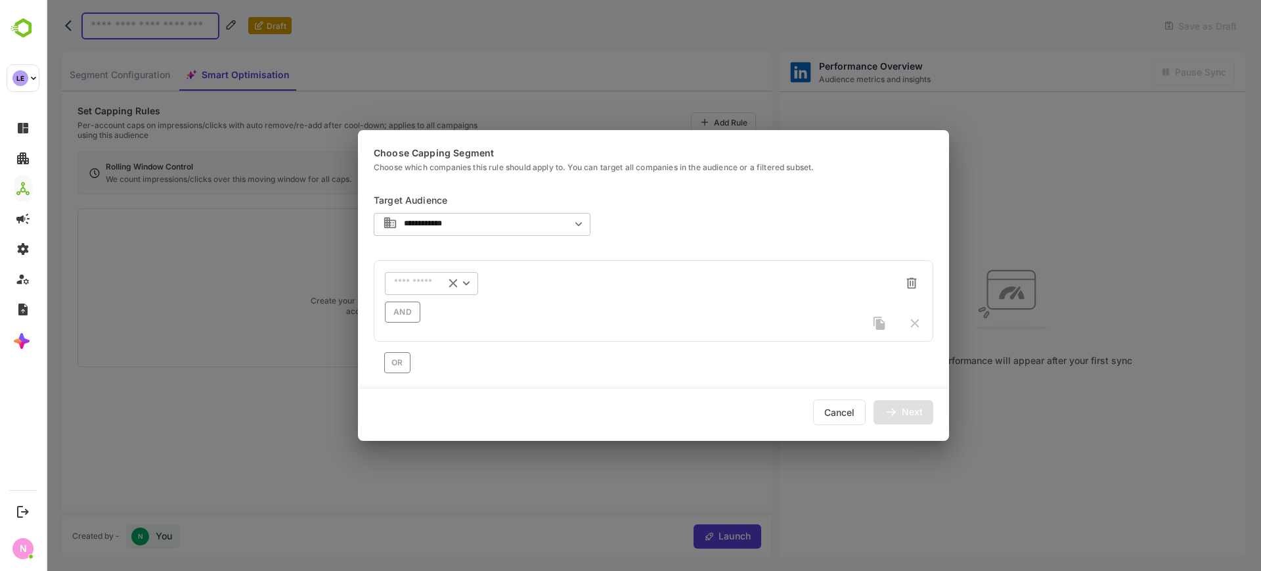
click at [418, 290] on div "​" at bounding box center [431, 283] width 93 height 24
type input "****"
click at [454, 340] on p "Intent Country" at bounding box center [428, 341] width 55 height 12
click at [529, 288] on div "​" at bounding box center [528, 283] width 87 height 24
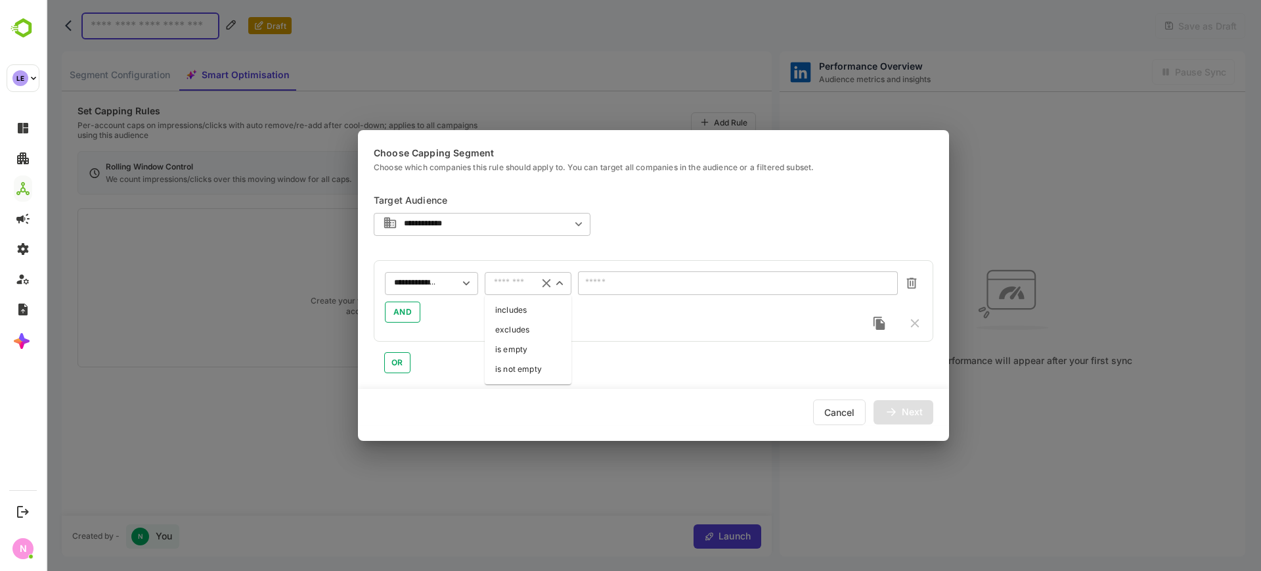
drag, startPoint x: 523, startPoint y: 283, endPoint x: 509, endPoint y: 319, distance: 38.3
click at [509, 319] on body "**********" at bounding box center [653, 285] width 1215 height 571
click at [509, 319] on li "includes" at bounding box center [528, 310] width 87 height 20
type input "********"
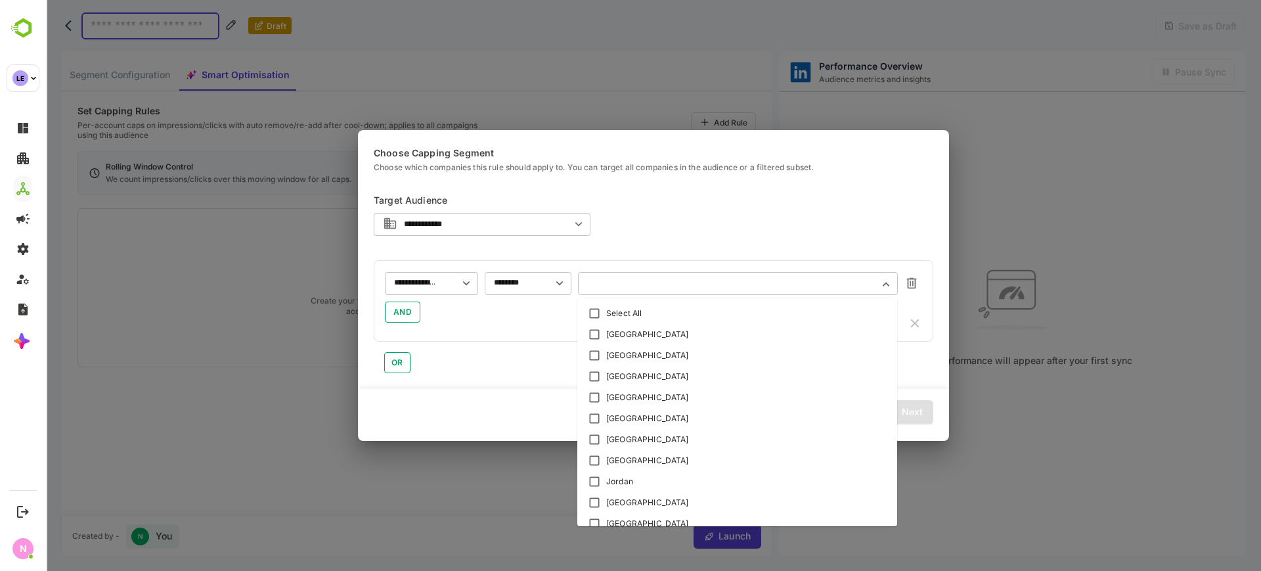
click at [611, 284] on input "text" at bounding box center [737, 283] width 301 height 10
click at [626, 330] on div "[GEOGRAPHIC_DATA]" at bounding box center [647, 334] width 83 height 12
click at [541, 321] on div "AND" at bounding box center [653, 311] width 537 height 21
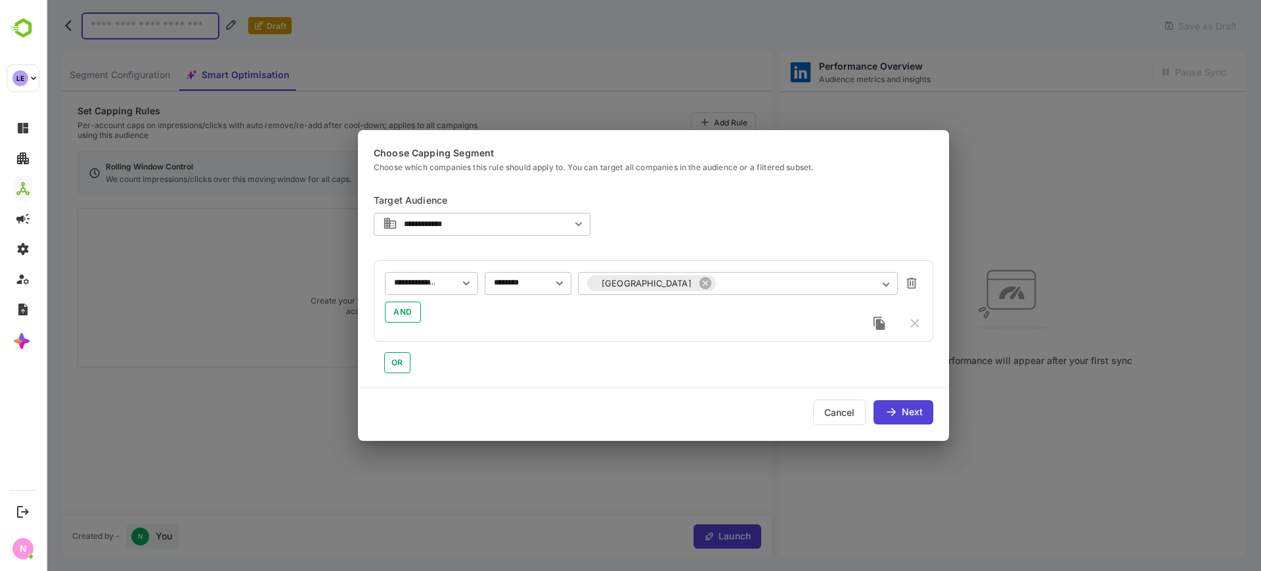
click at [912, 317] on div at bounding box center [897, 323] width 50 height 14
click at [839, 409] on div "Cancel" at bounding box center [839, 412] width 53 height 26
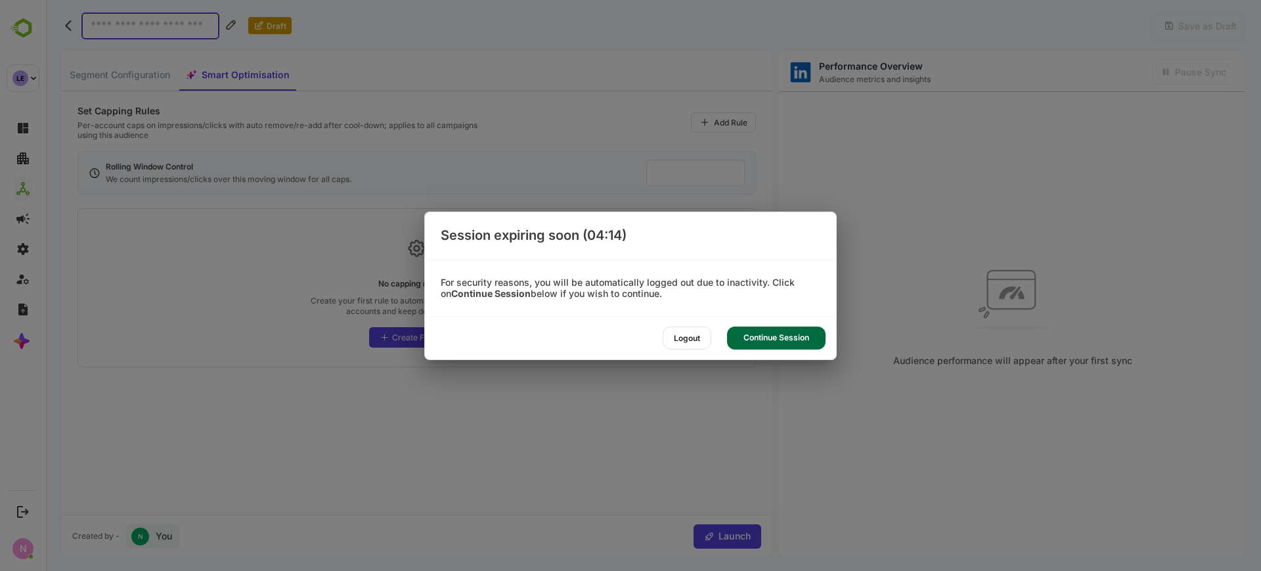
click at [770, 336] on div "Continue Session" at bounding box center [776, 337] width 99 height 23
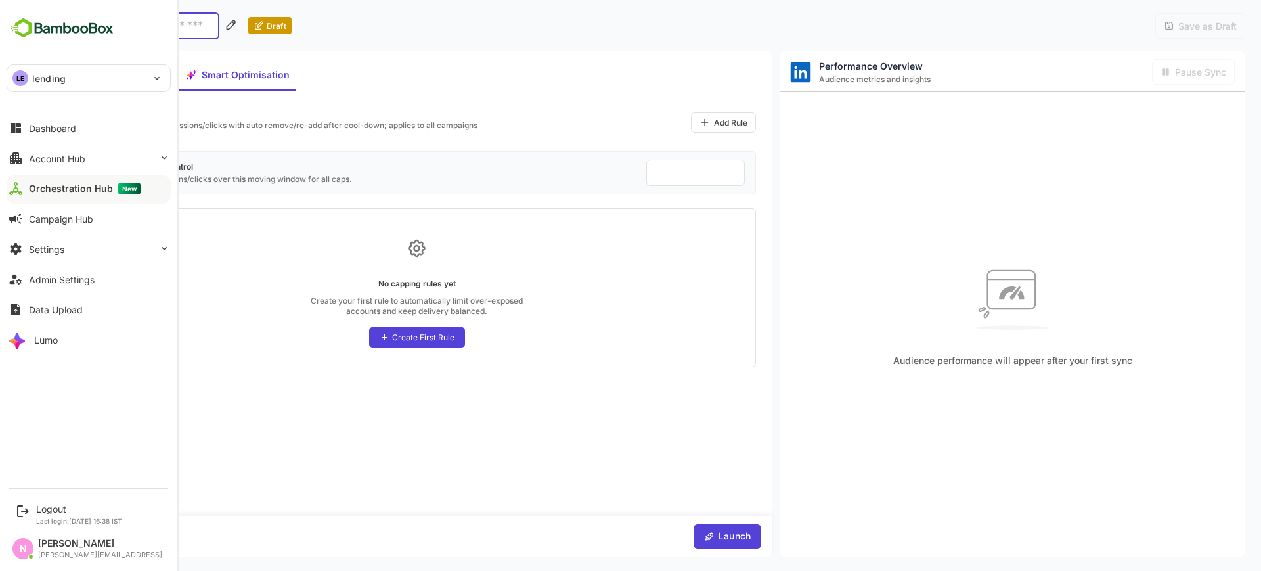
click at [63, 79] on p "lending" at bounding box center [48, 79] width 33 height 14
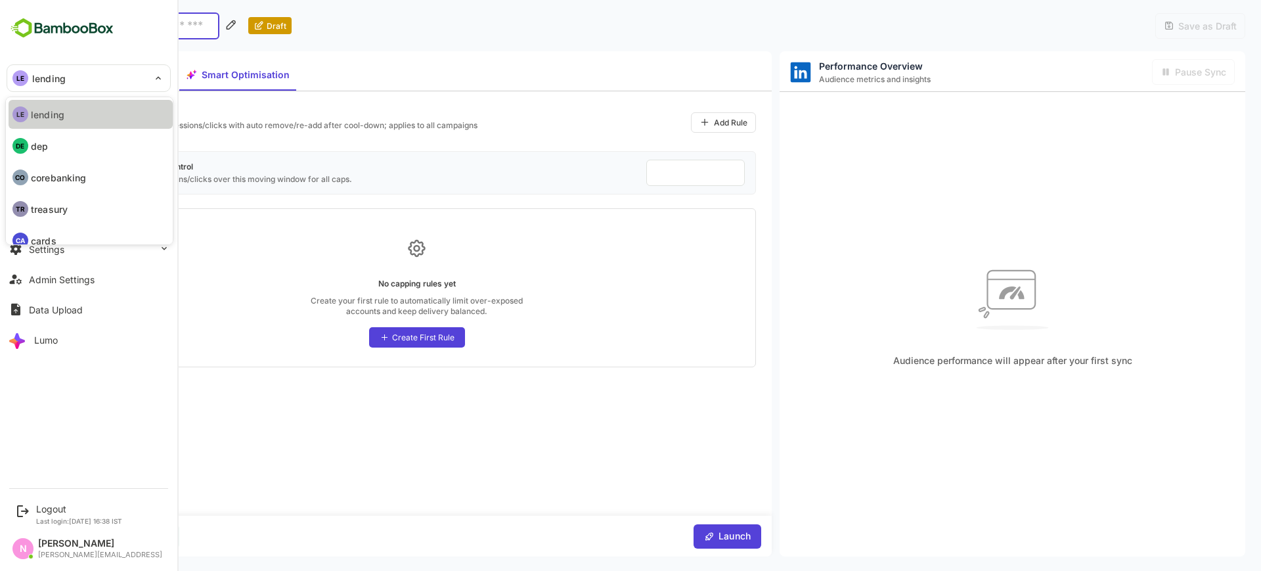
click at [79, 120] on li "LE lending" at bounding box center [91, 114] width 164 height 29
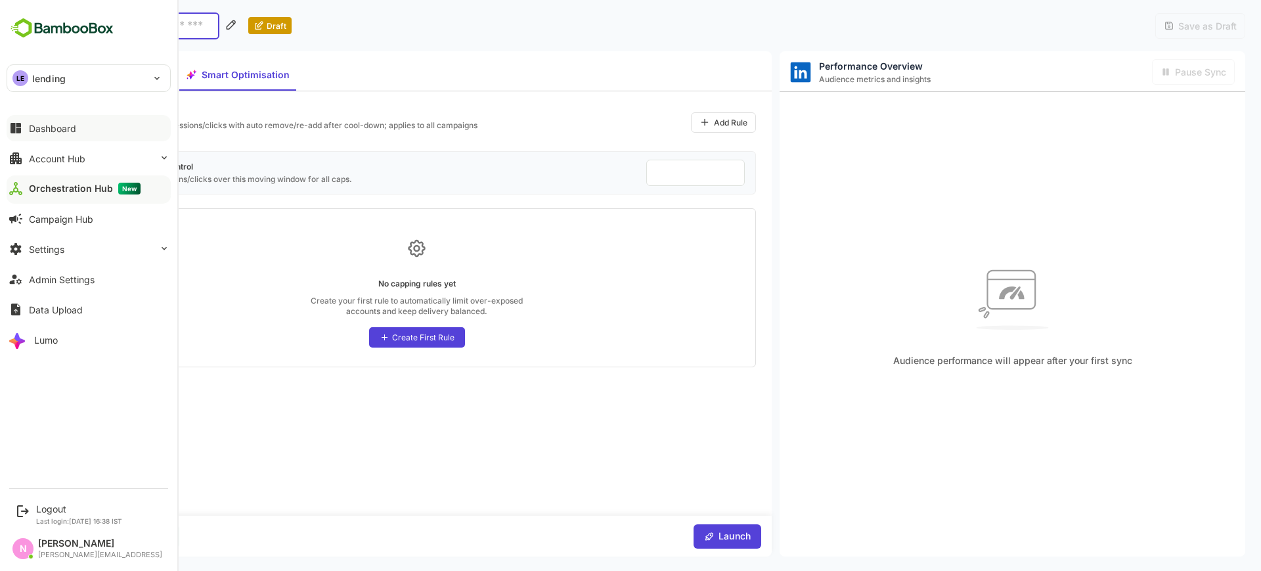
click at [32, 134] on button "Dashboard" at bounding box center [89, 128] width 164 height 26
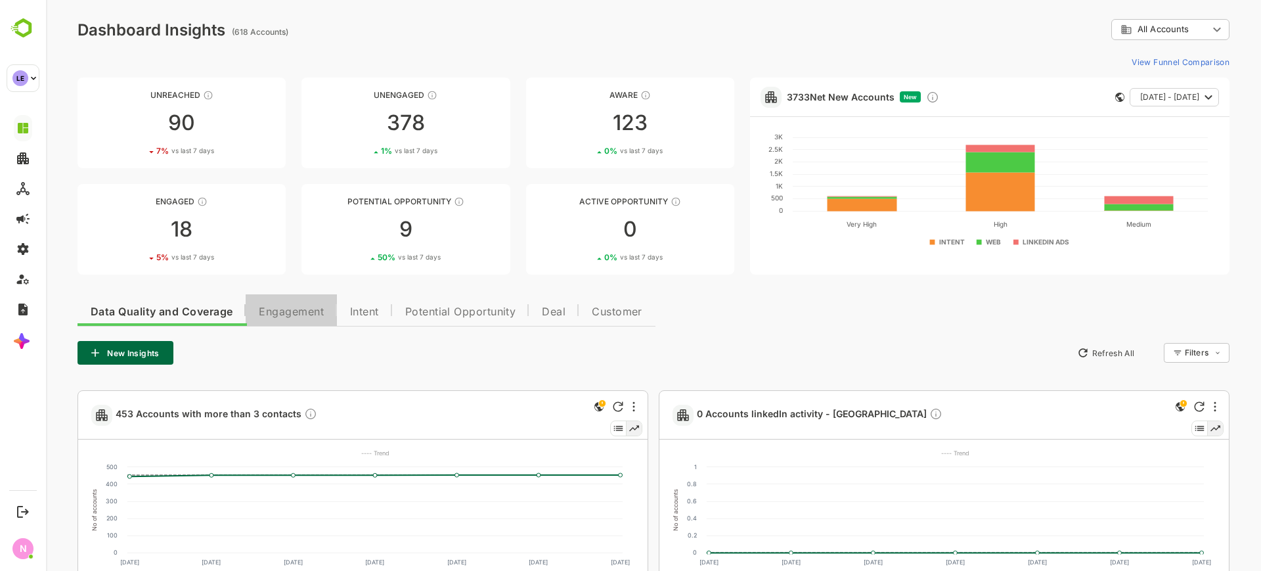
click at [305, 303] on button "Engagement" at bounding box center [291, 310] width 91 height 32
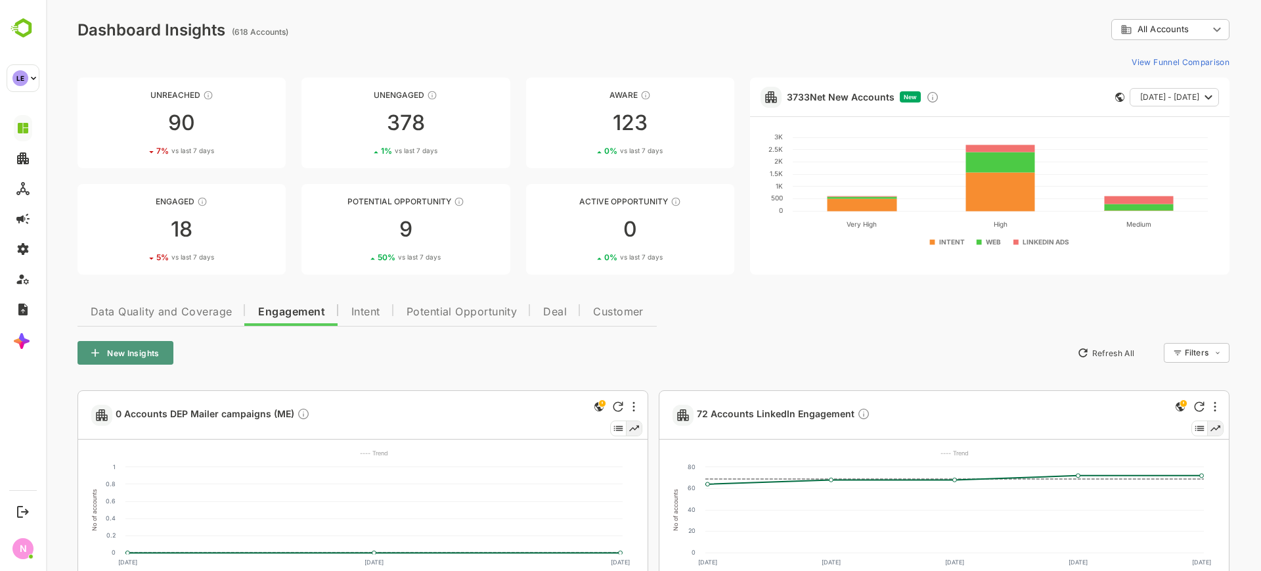
click at [159, 348] on button "New Insights" at bounding box center [125, 353] width 96 height 24
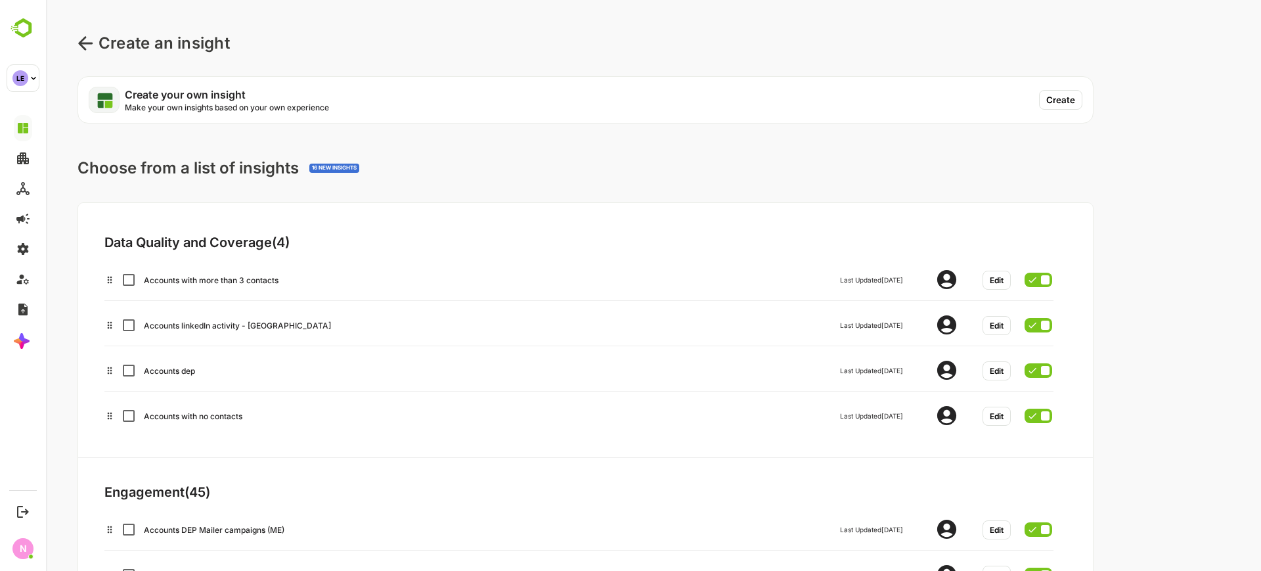
click at [1059, 91] on button "Create" at bounding box center [1060, 100] width 43 height 20
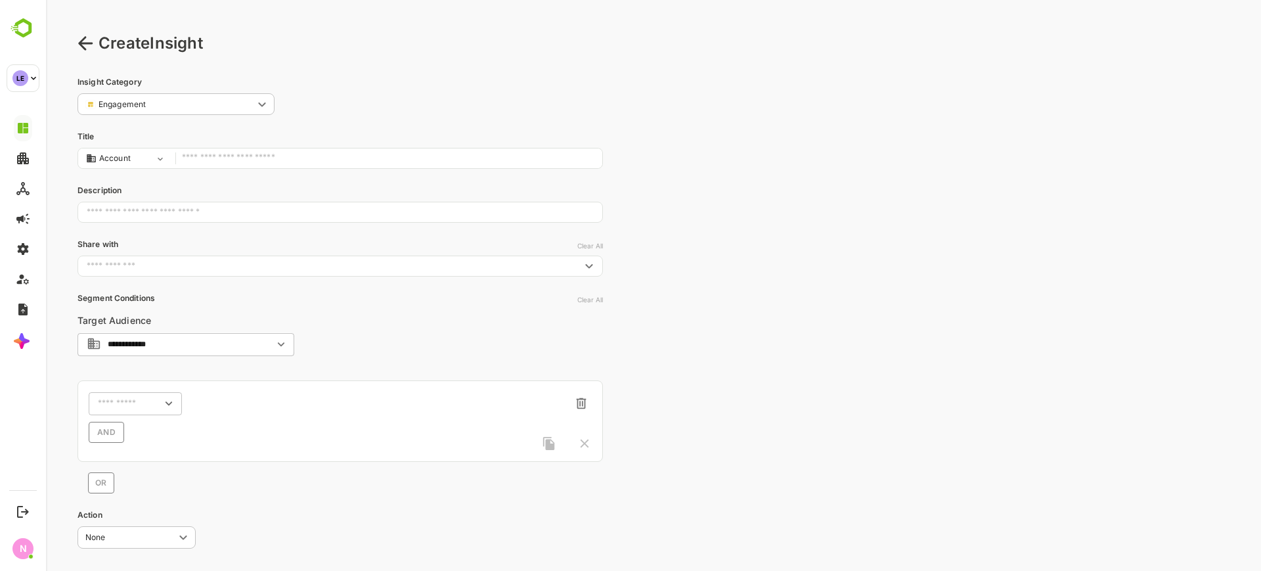
click at [279, 162] on input "text" at bounding box center [389, 159] width 414 height 18
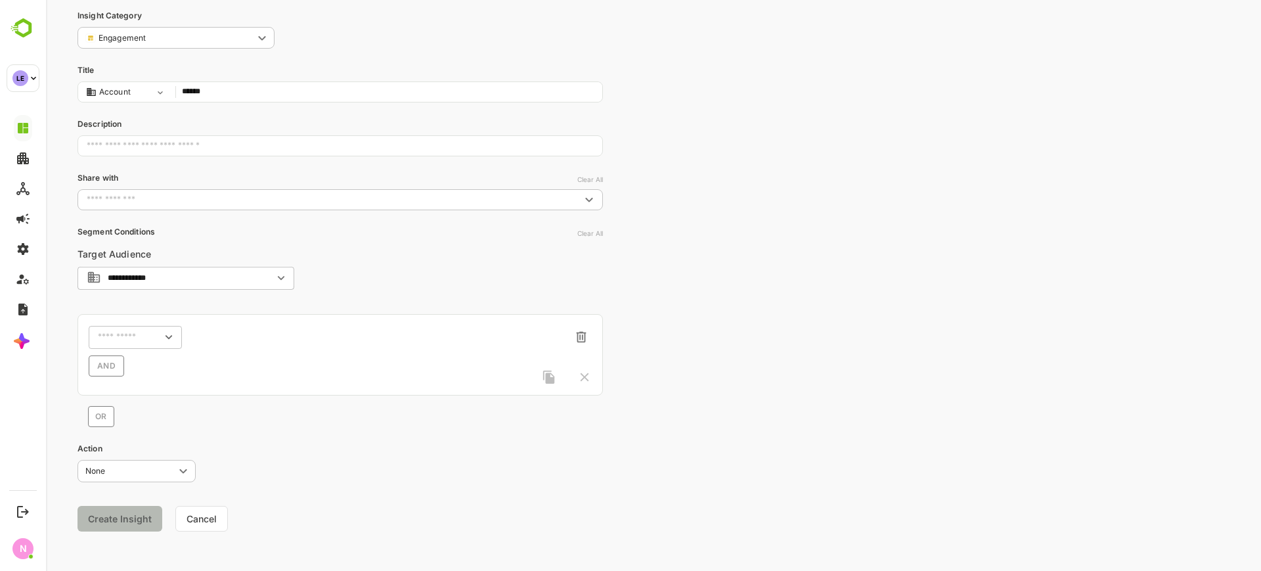
scroll to position [72, 0]
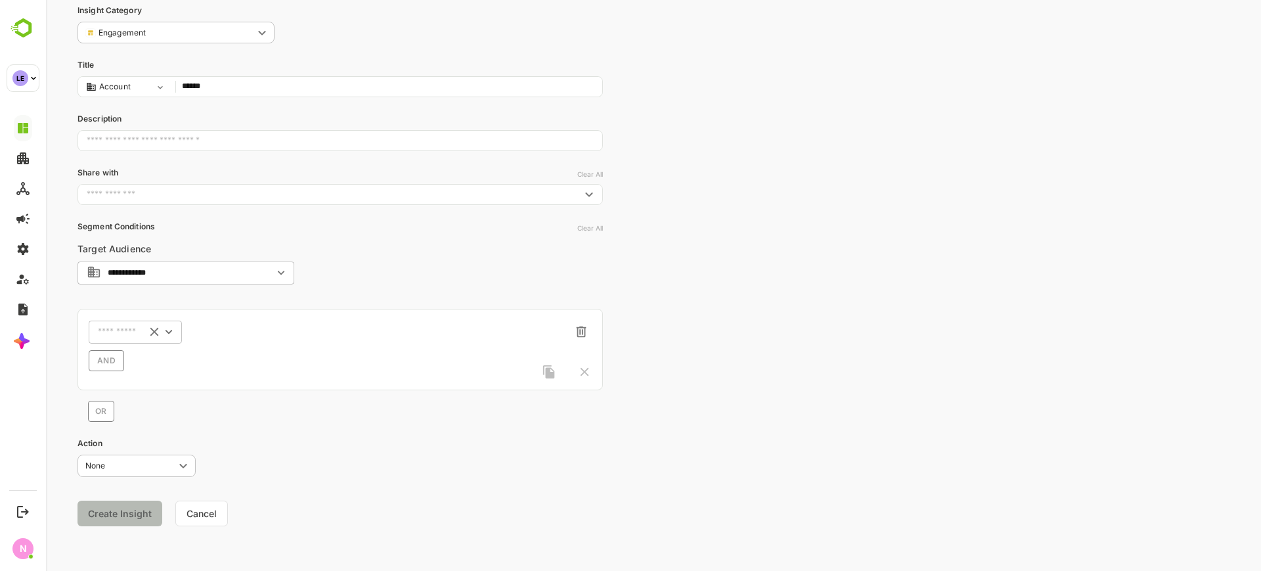
type input "******"
click at [117, 332] on input "text" at bounding box center [118, 332] width 41 height 10
type input "********"
click at [133, 384] on p "Activity Type" at bounding box center [129, 384] width 50 height 12
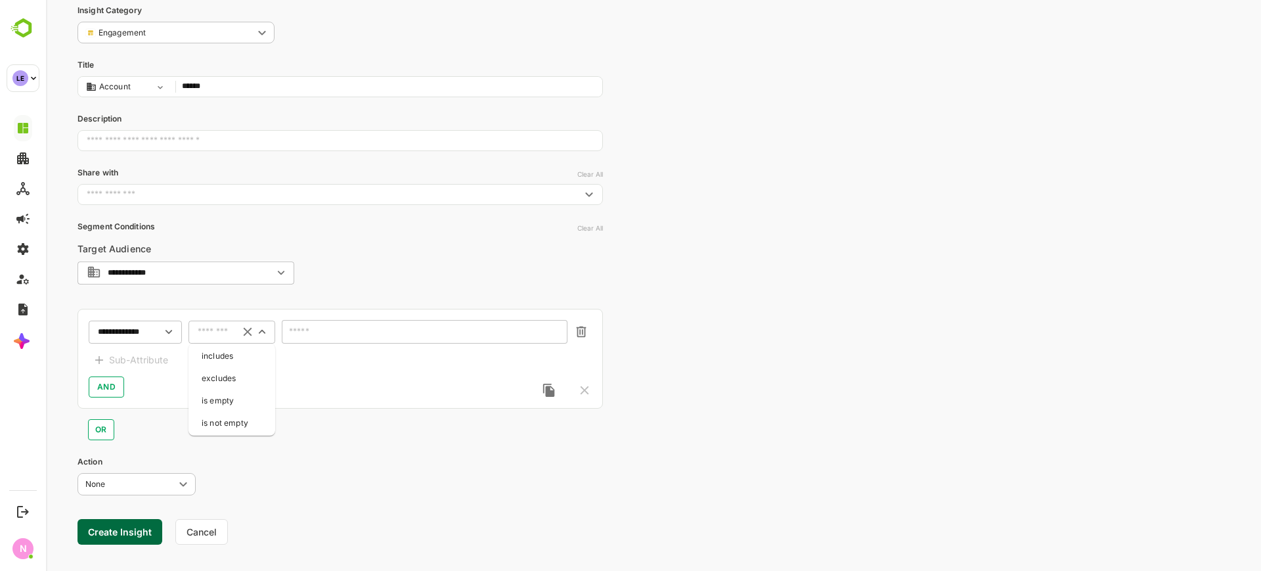
click at [204, 332] on input "text" at bounding box center [215, 332] width 35 height 10
click at [219, 348] on li "includes" at bounding box center [231, 356] width 81 height 20
type input "********"
click at [335, 327] on input "text" at bounding box center [416, 332] width 251 height 10
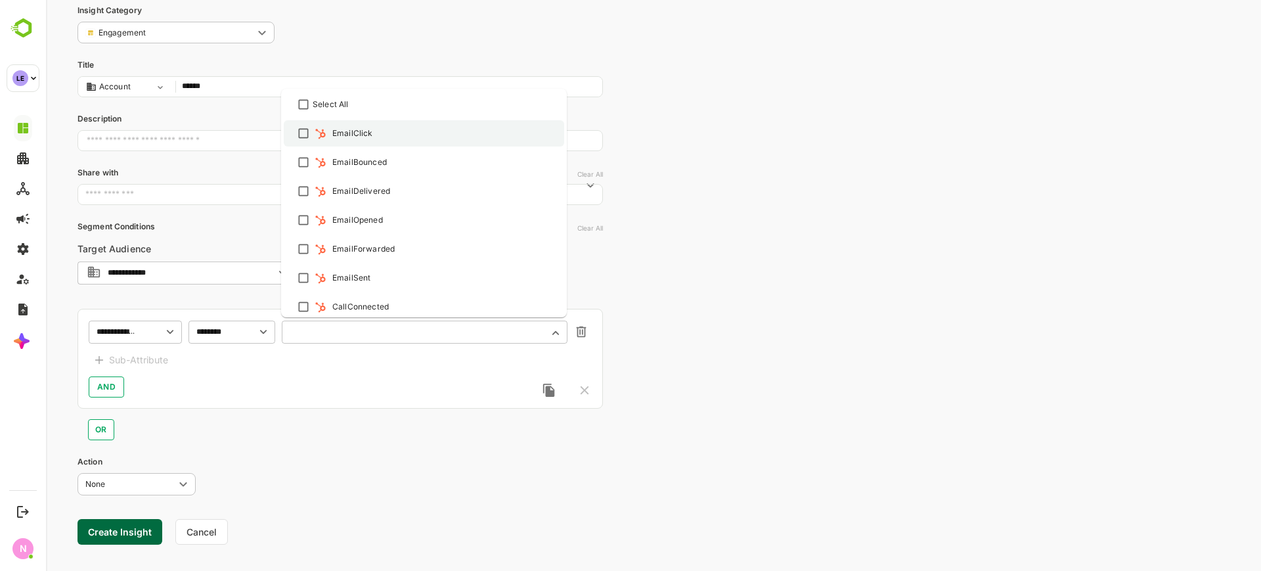
click at [328, 133] on div "EmailClick" at bounding box center [343, 133] width 60 height 13
click at [319, 219] on img at bounding box center [320, 219] width 13 height 13
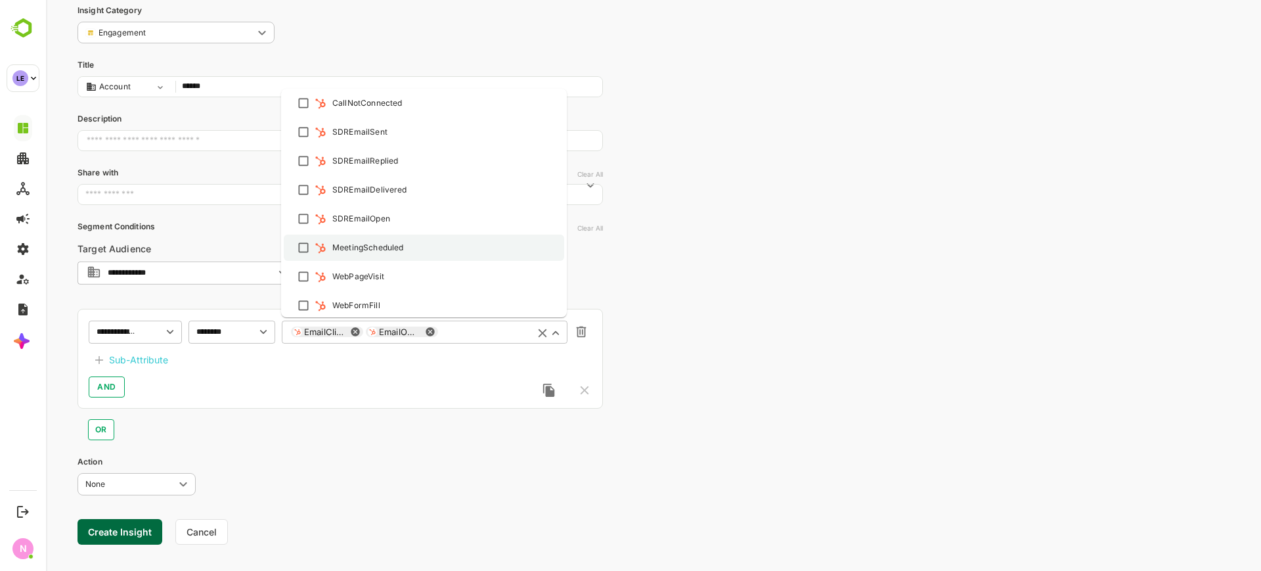
click at [313, 244] on div at bounding box center [319, 247] width 13 height 13
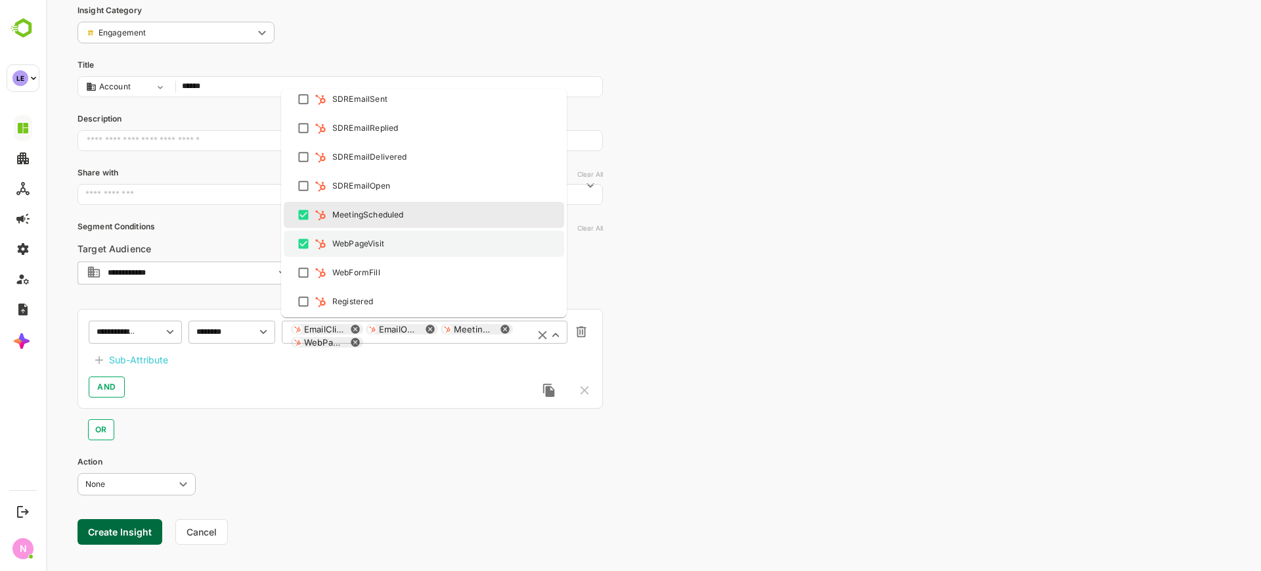
scroll to position [270, 0]
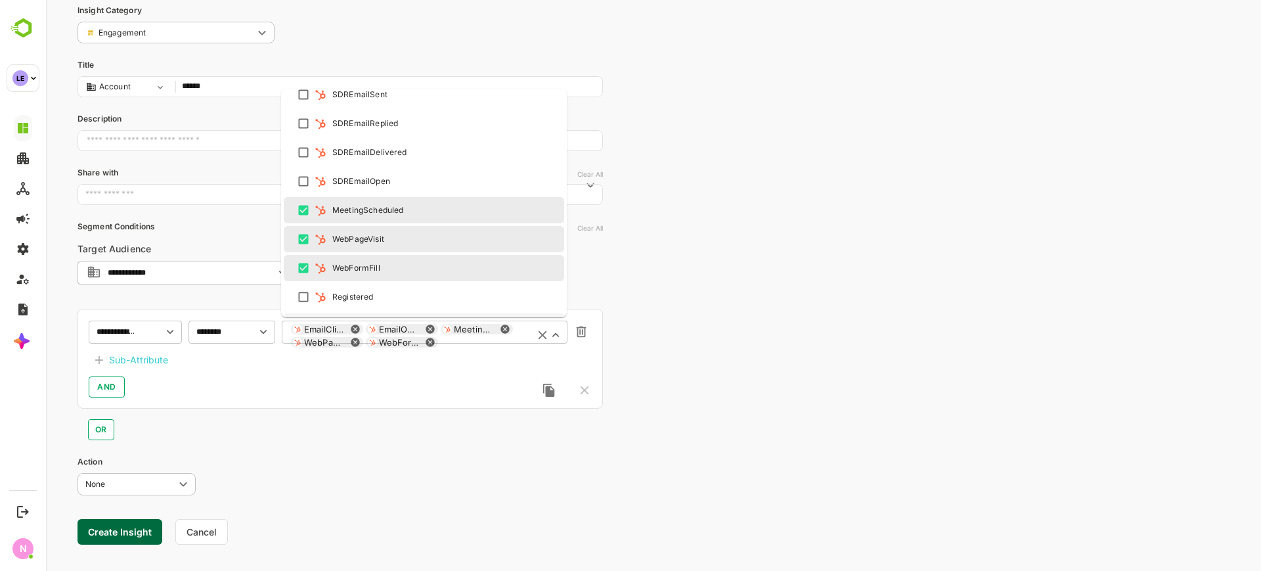
click at [308, 368] on div "**********" at bounding box center [339, 359] width 525 height 100
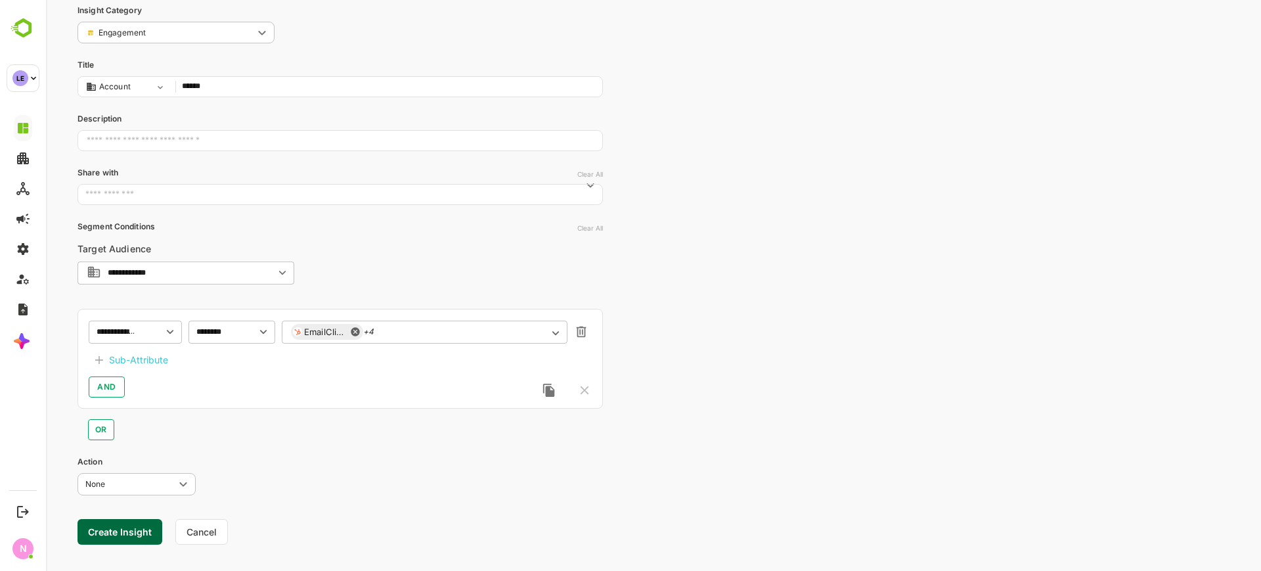
click at [136, 540] on button "Create Insight" at bounding box center [119, 532] width 85 height 26
click at [244, 529] on link "View" at bounding box center [244, 530] width 29 height 16
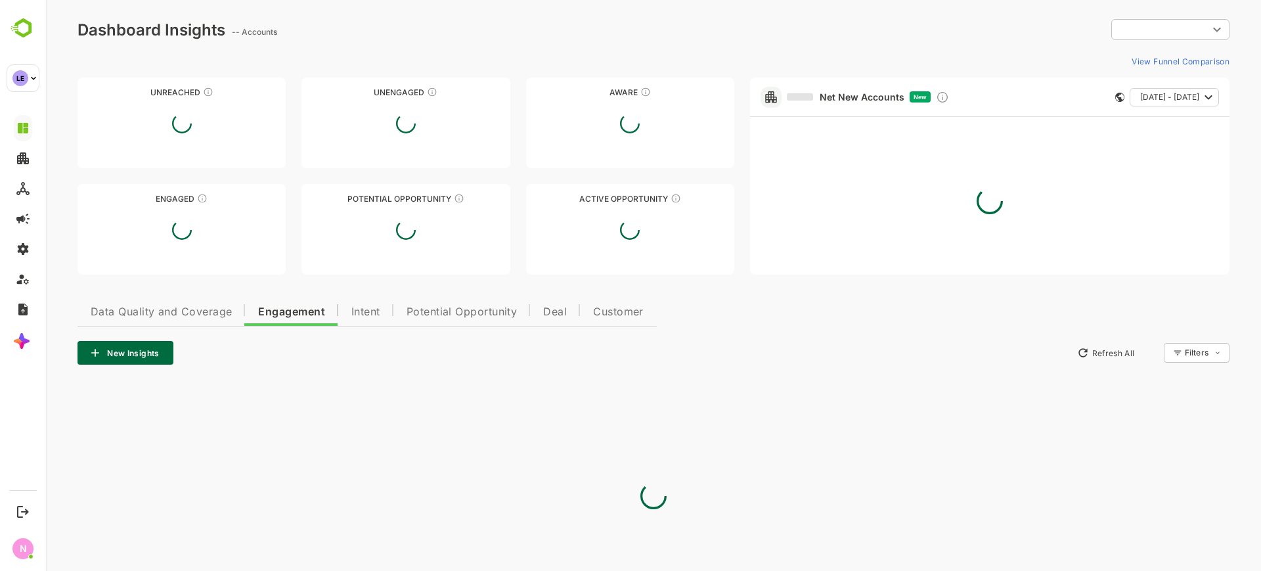
type input "**********"
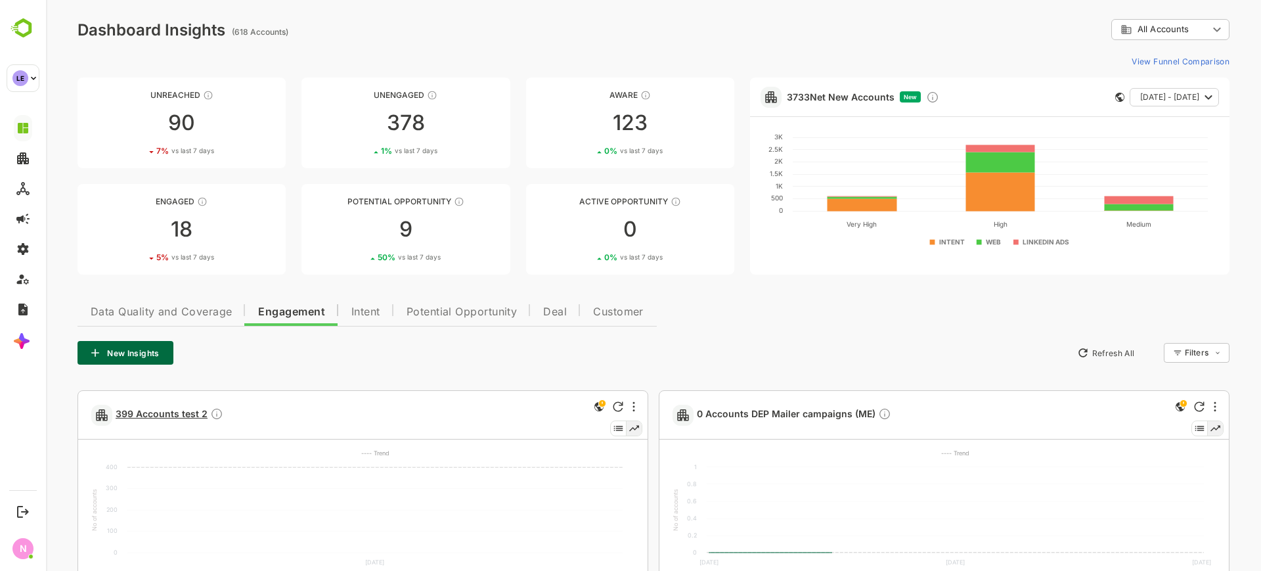
click at [184, 407] on span "399 Accounts test 2" at bounding box center [170, 414] width 108 height 15
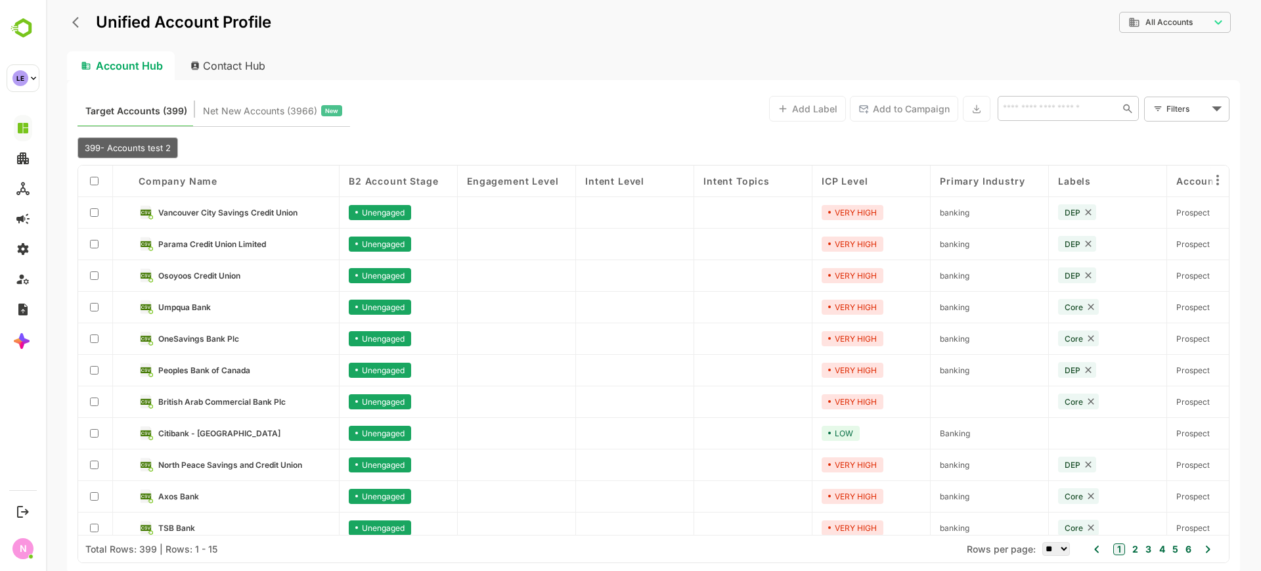
click at [228, 217] on link "Vancouver City Savings Credit Union" at bounding box center [243, 212] width 171 height 14
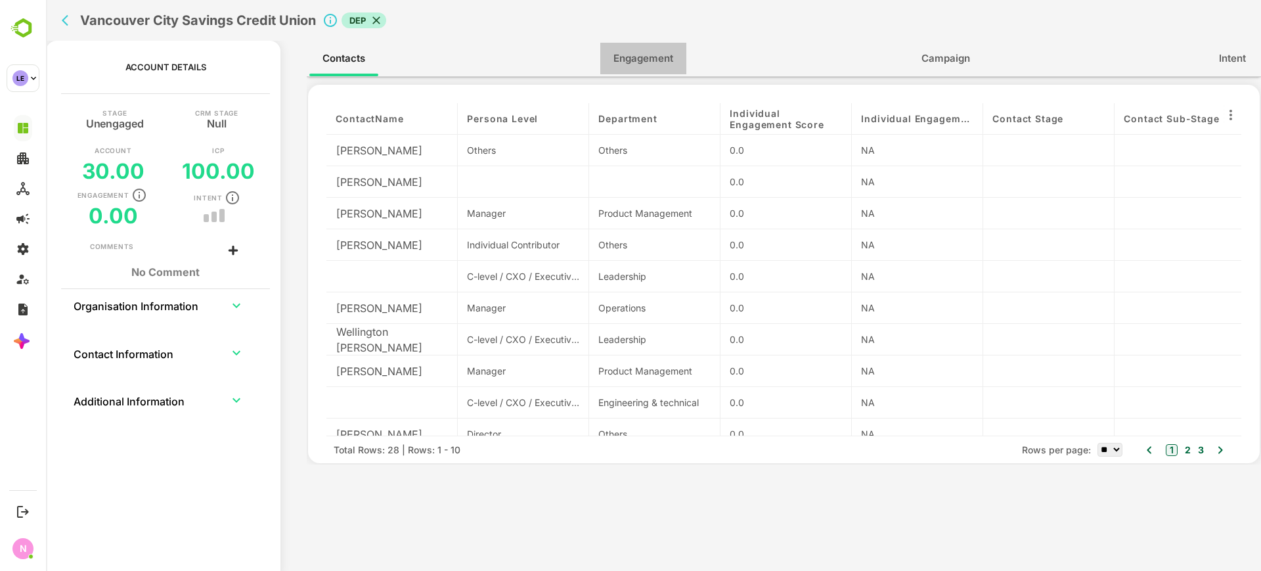
click at [648, 61] on span "Engagement" at bounding box center [643, 58] width 60 height 17
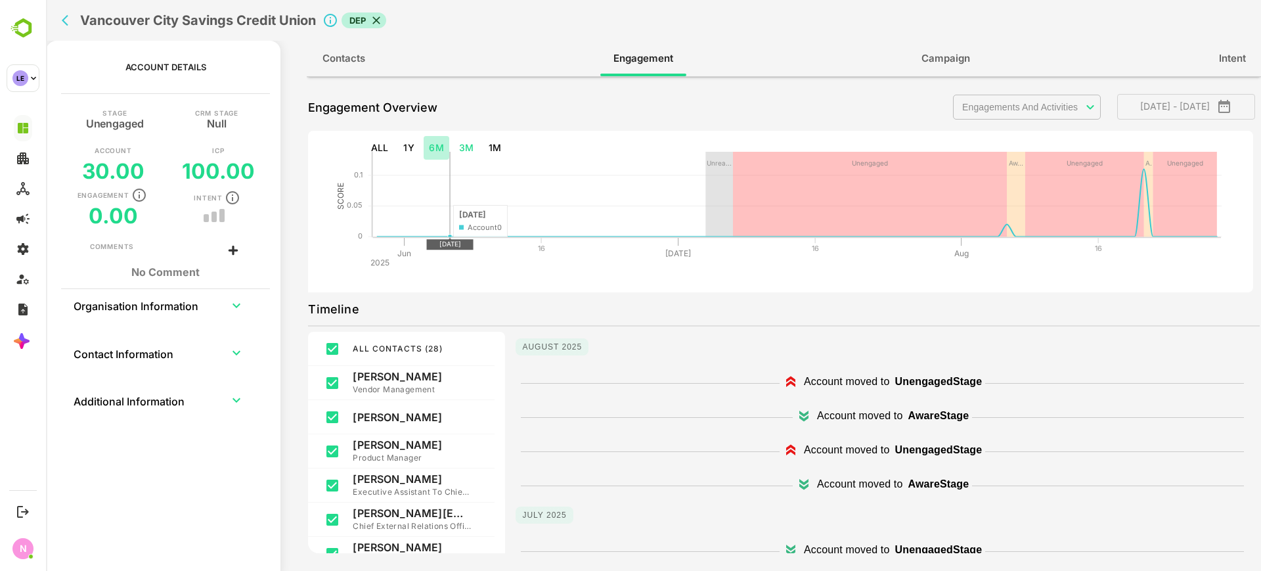
click at [431, 143] on button "6M" at bounding box center [437, 148] width 26 height 24
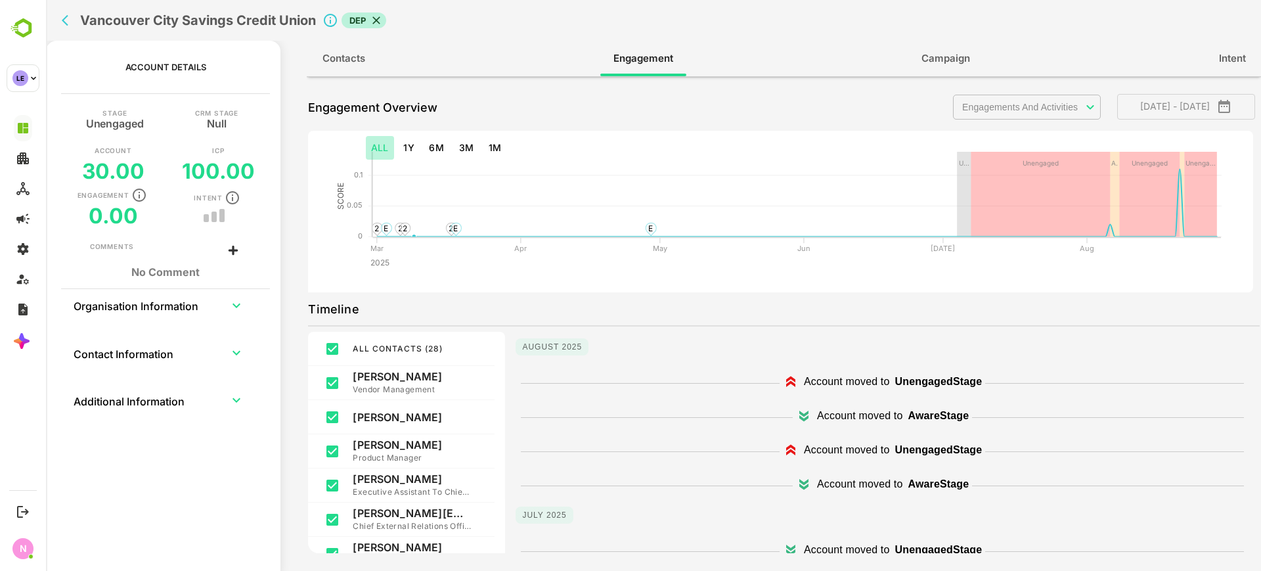
click at [388, 144] on button "ALL" at bounding box center [380, 148] width 28 height 24
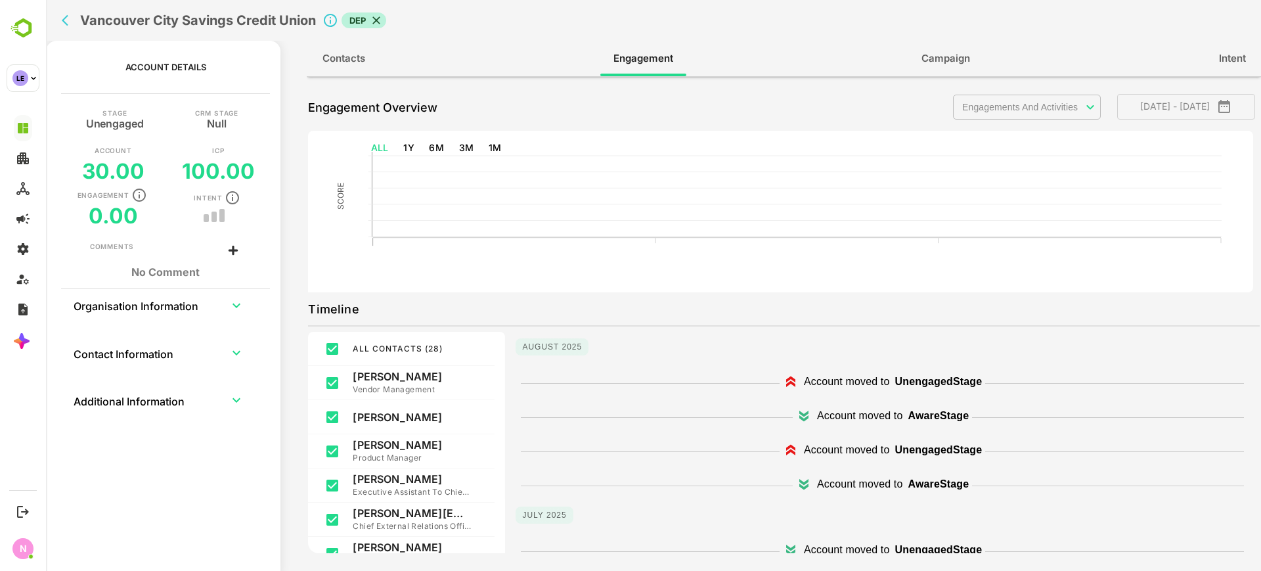
type input "**********"
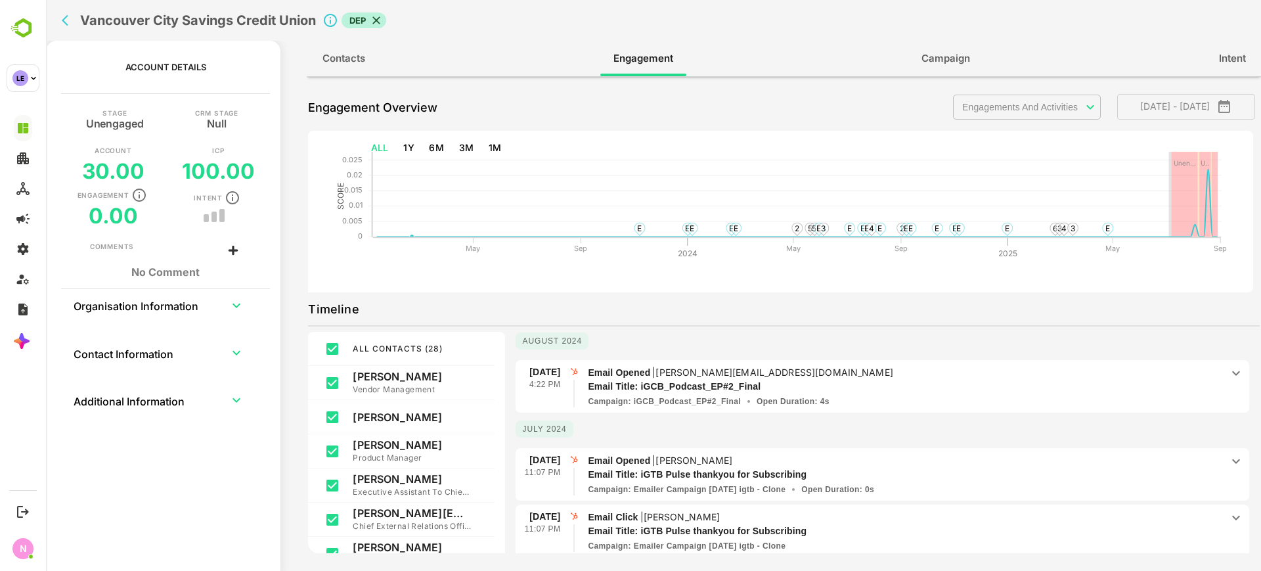
scroll to position [2620, 0]
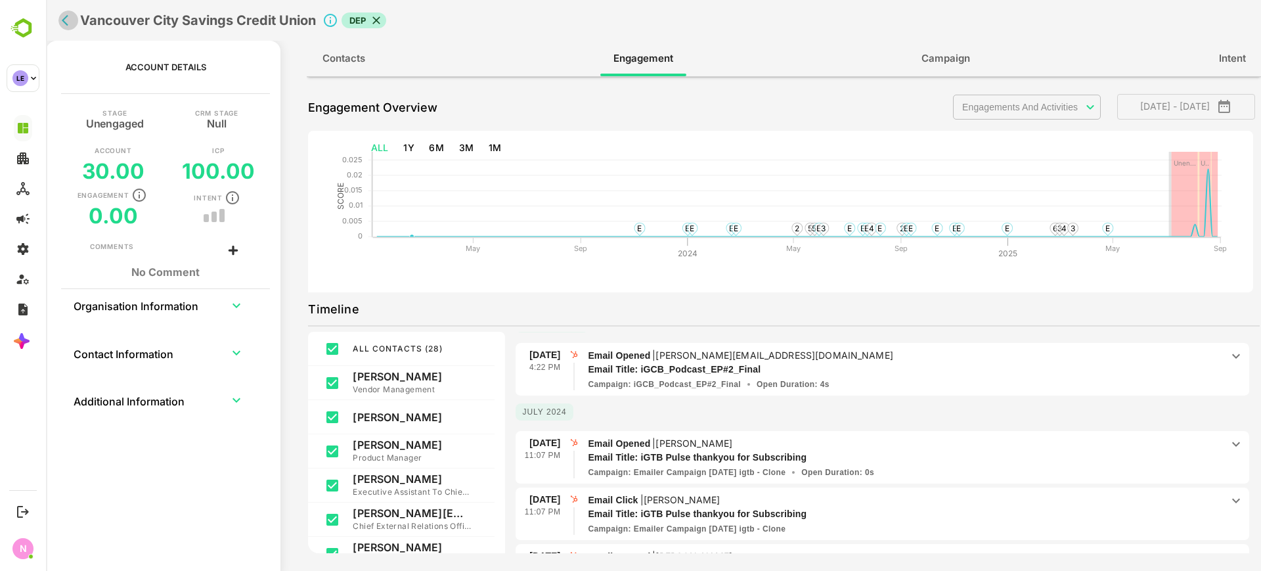
click at [61, 26] on button "back" at bounding box center [68, 21] width 20 height 20
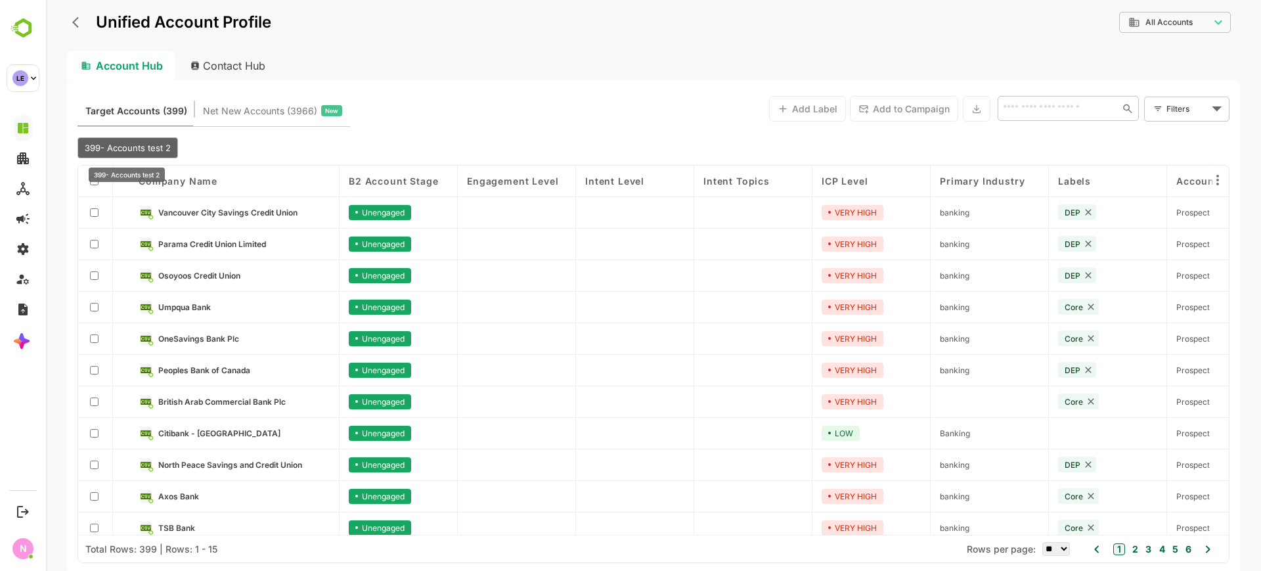
click at [122, 139] on div "399- Accounts test 2" at bounding box center [127, 147] width 100 height 21
click at [130, 146] on span "399- Accounts test 2" at bounding box center [128, 148] width 86 height 11
click at [79, 24] on icon "back" at bounding box center [78, 22] width 13 height 13
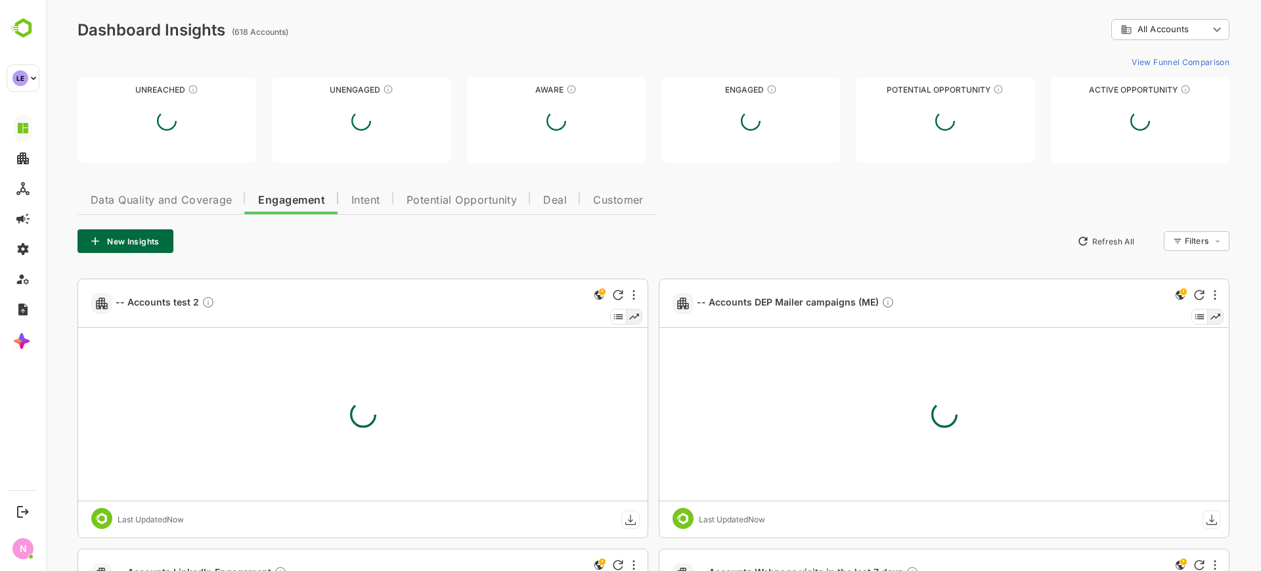
scroll to position [0, 0]
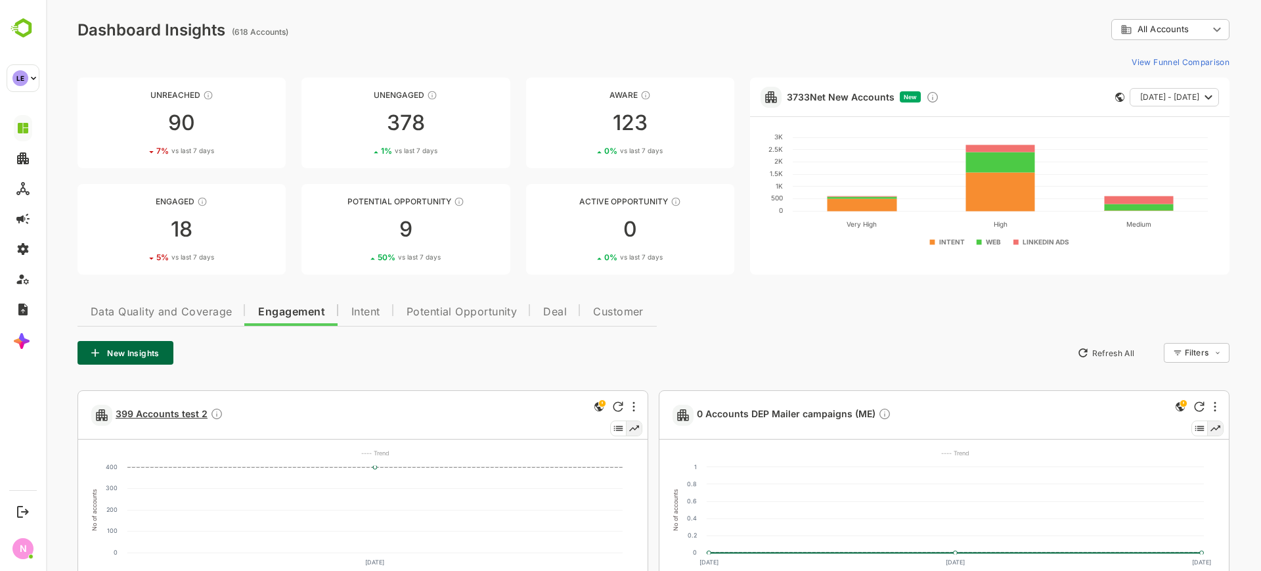
click at [167, 417] on span "399 Accounts test 2" at bounding box center [170, 414] width 108 height 15
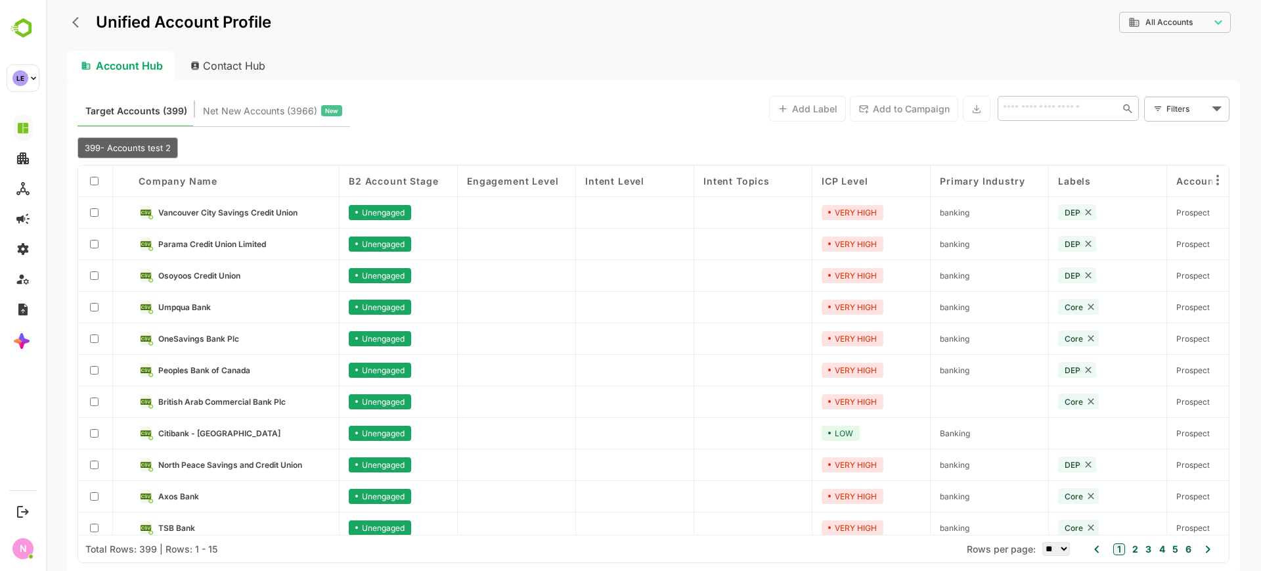
click at [100, 178] on div at bounding box center [95, 181] width 16 height 12
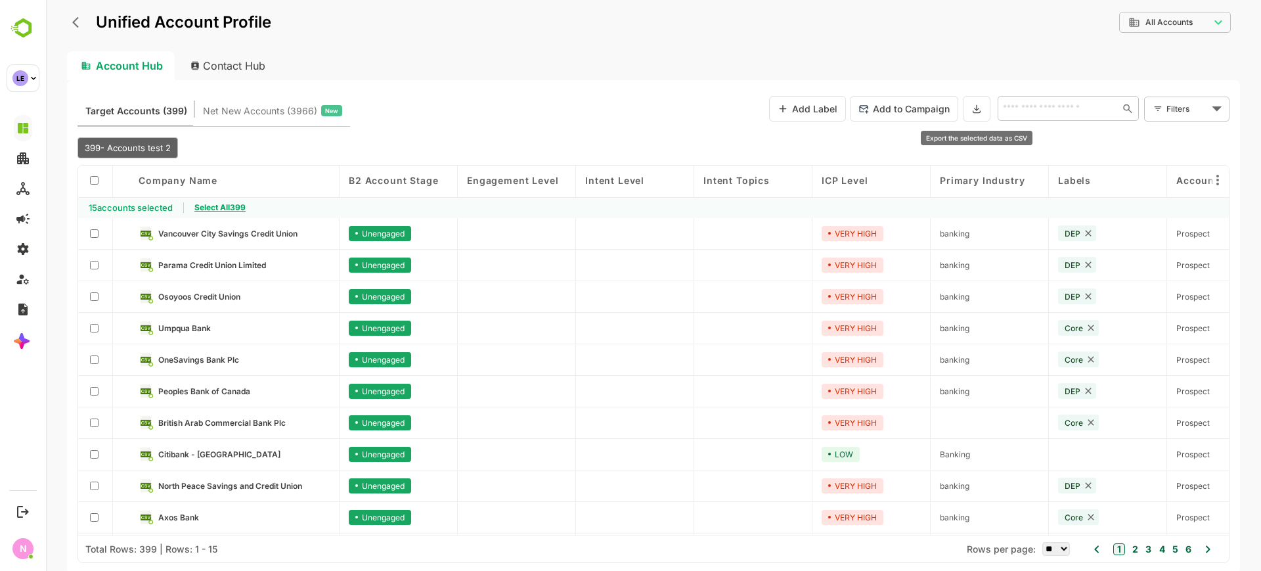
click at [976, 104] on icon at bounding box center [976, 108] width 11 height 11
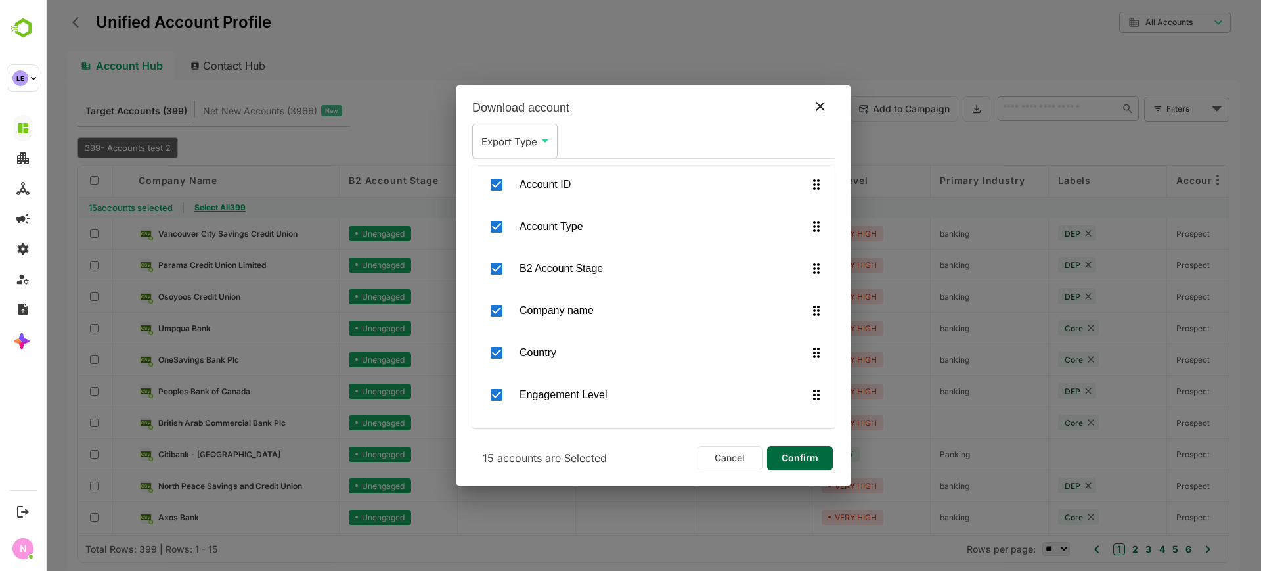
click at [822, 103] on icon at bounding box center [820, 106] width 9 height 9
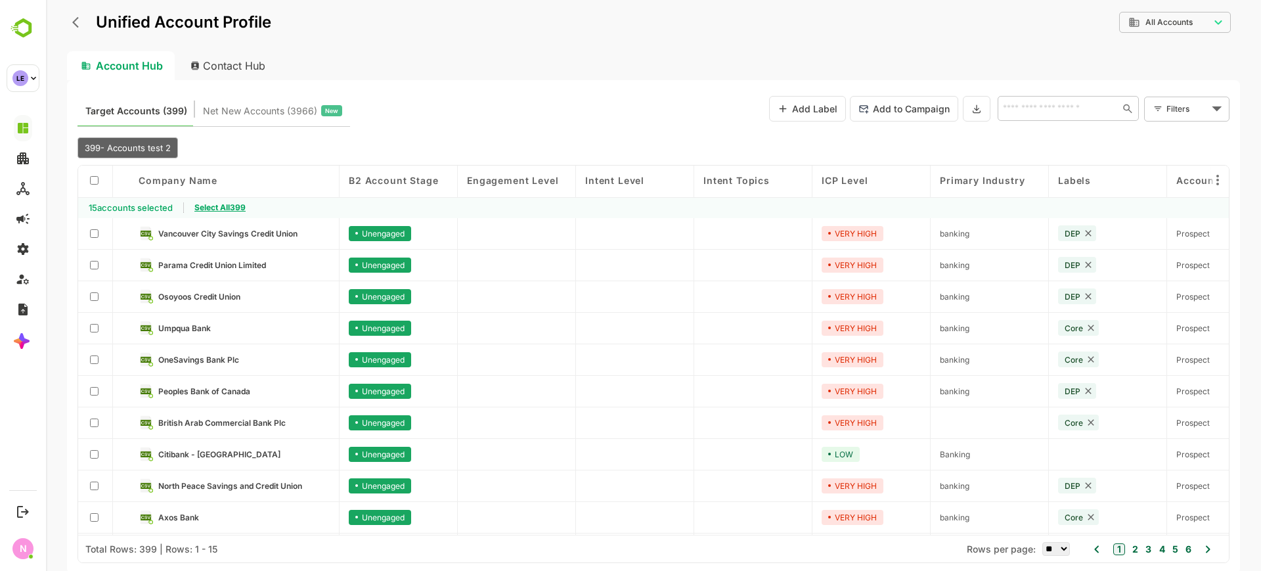
drag, startPoint x: 70, startPoint y: 30, endPoint x: 80, endPoint y: 20, distance: 14.0
click at [80, 20] on div "Unified Account Profile" at bounding box center [169, 23] width 204 height 24
click at [80, 20] on icon "back" at bounding box center [78, 22] width 13 height 13
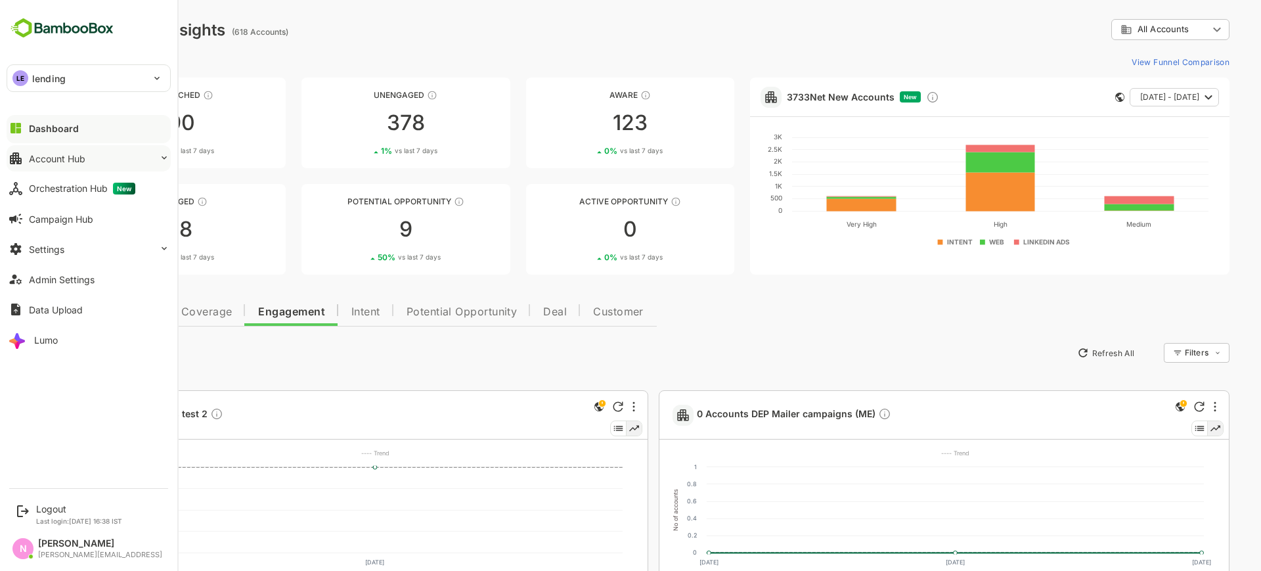
click at [39, 159] on div "Account Hub" at bounding box center [57, 158] width 56 height 11
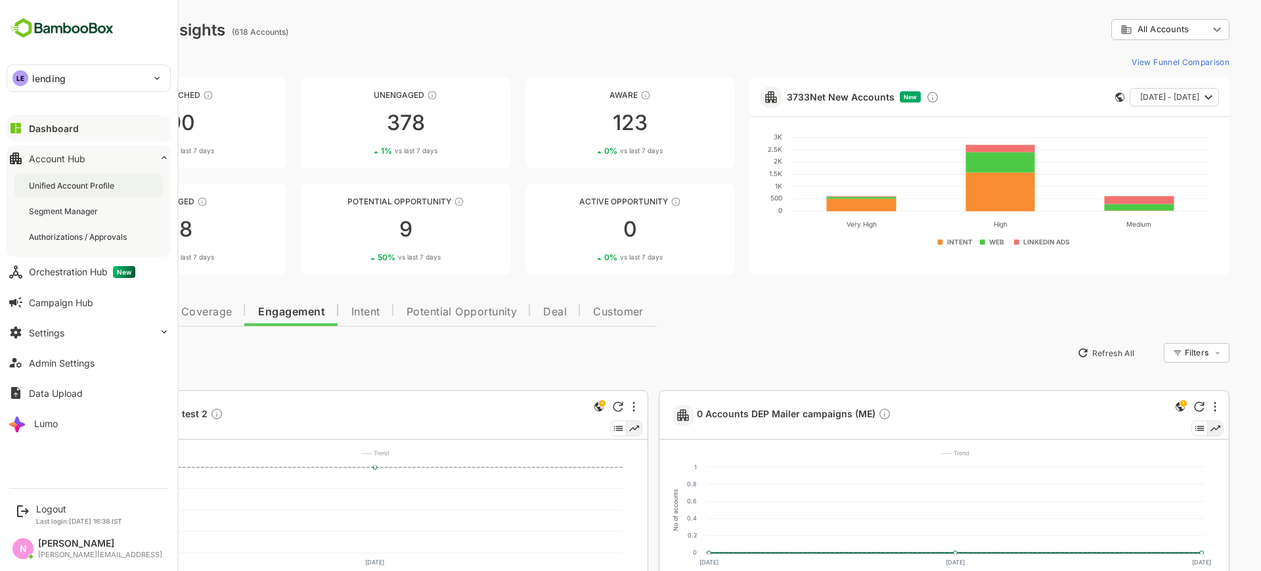
click at [47, 188] on div "Unified Account Profile" at bounding box center [73, 185] width 88 height 11
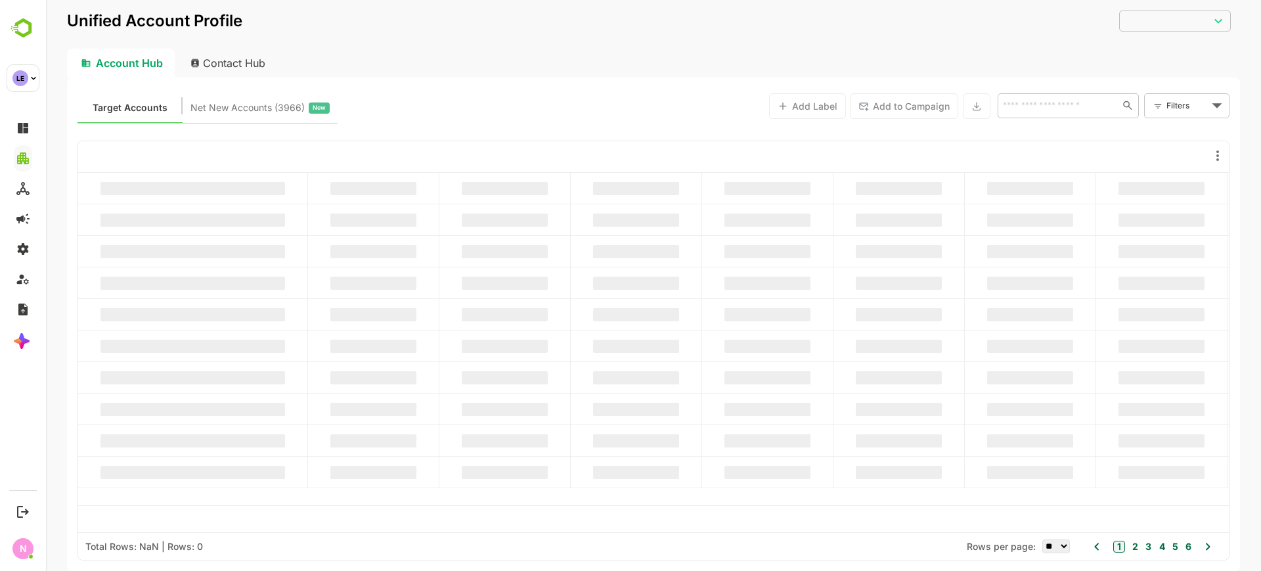
type input "**********"
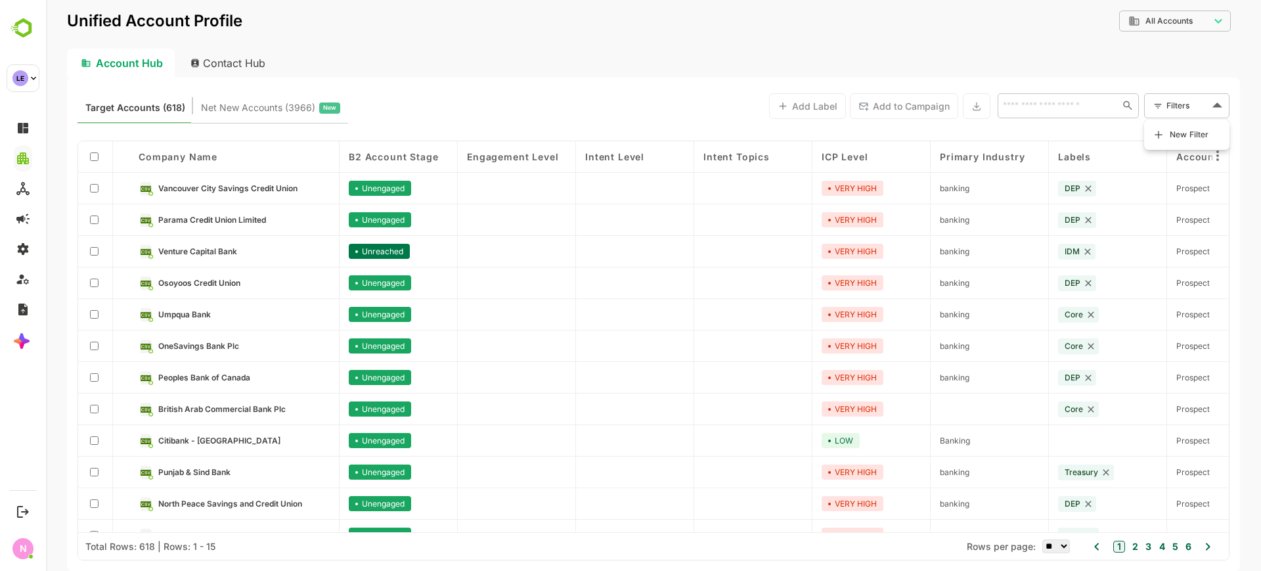
click at [1191, 106] on body "**********" at bounding box center [653, 285] width 1215 height 571
click at [1185, 143] on li "New Filter" at bounding box center [1186, 135] width 79 height 24
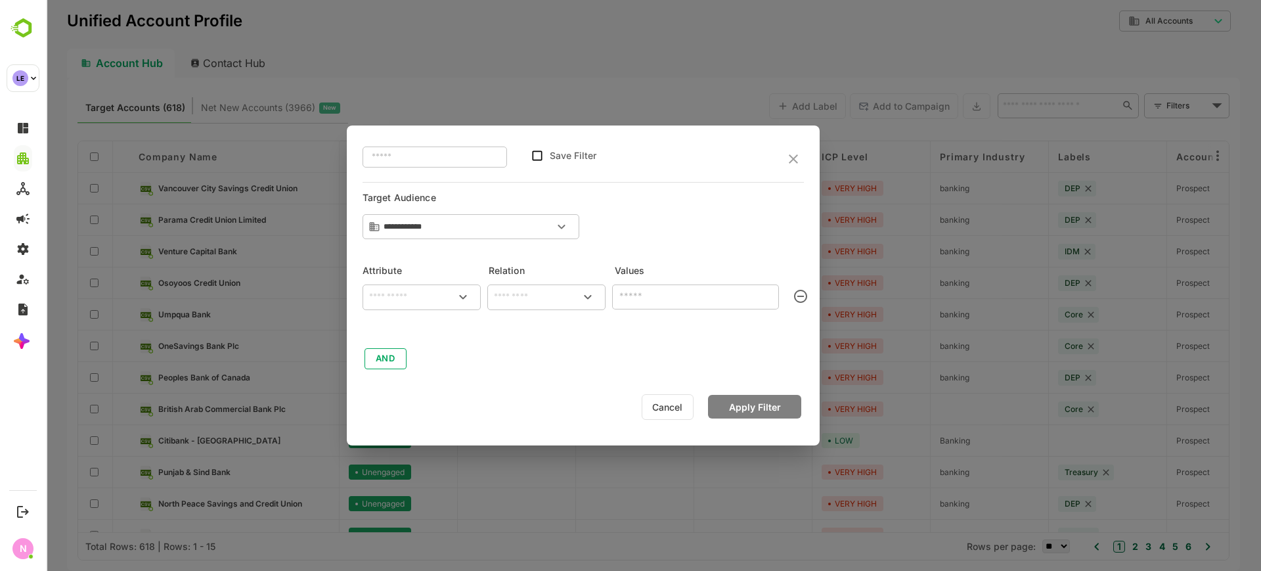
click at [399, 307] on div "​" at bounding box center [422, 297] width 118 height 26
click at [381, 354] on p "Labels" at bounding box center [393, 356] width 25 height 12
type input "******"
click at [514, 290] on input "text" at bounding box center [546, 297] width 113 height 16
click at [526, 329] on li "includes" at bounding box center [546, 327] width 113 height 24
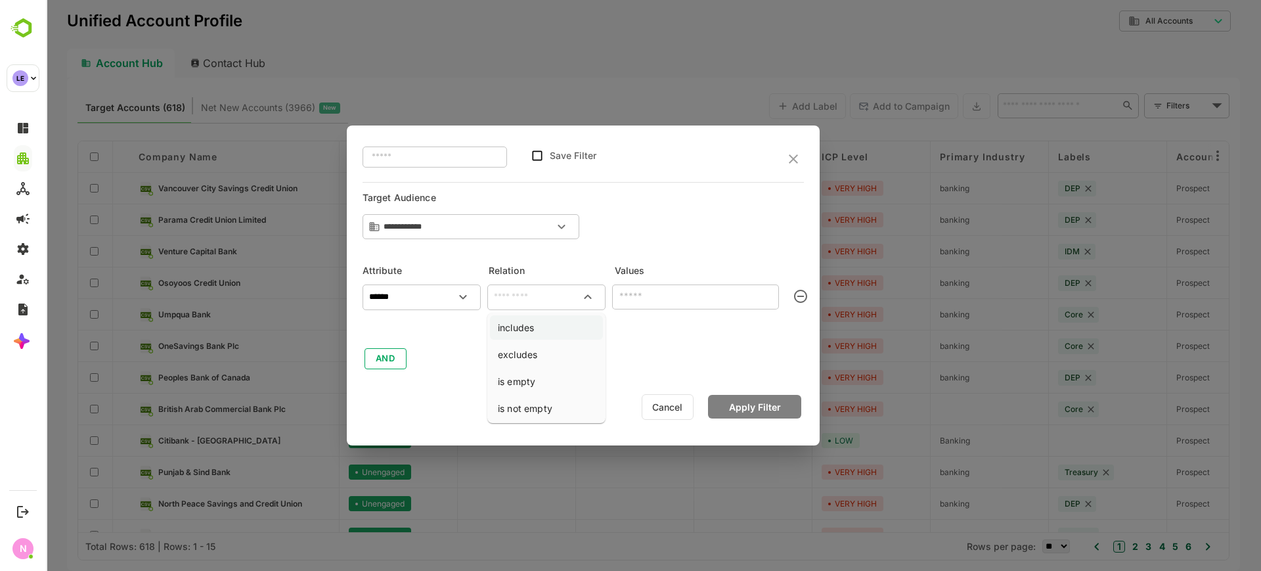
type input "********"
click at [653, 287] on div "​" at bounding box center [695, 296] width 167 height 24
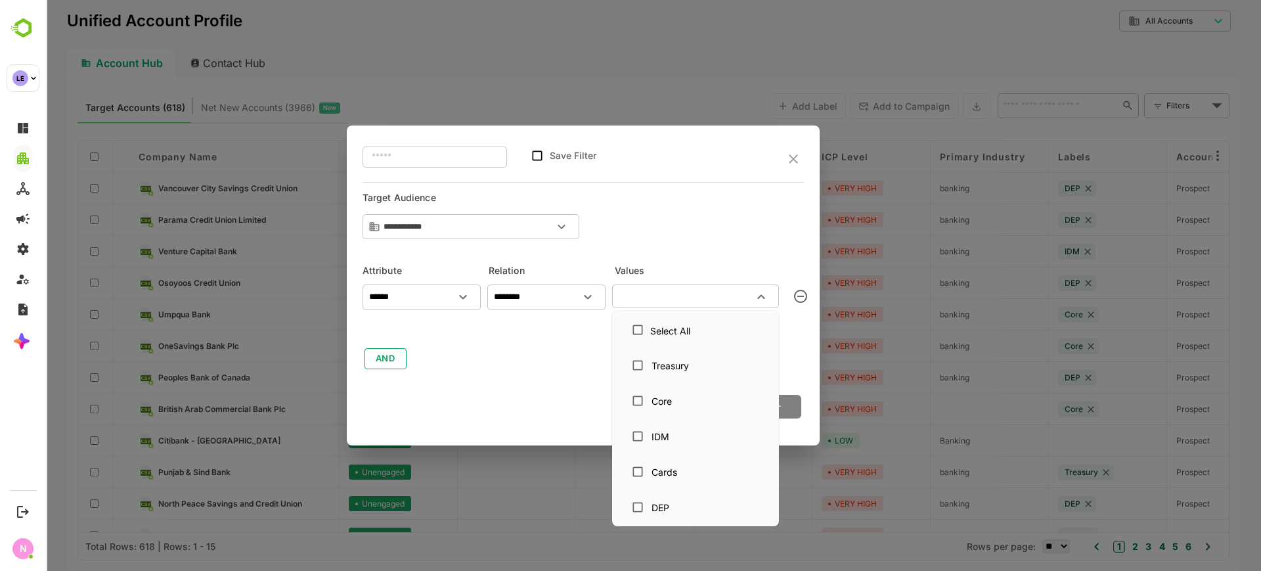
click at [701, 299] on input "text" at bounding box center [684, 296] width 137 height 16
click at [664, 424] on div "IDM" at bounding box center [695, 436] width 141 height 25
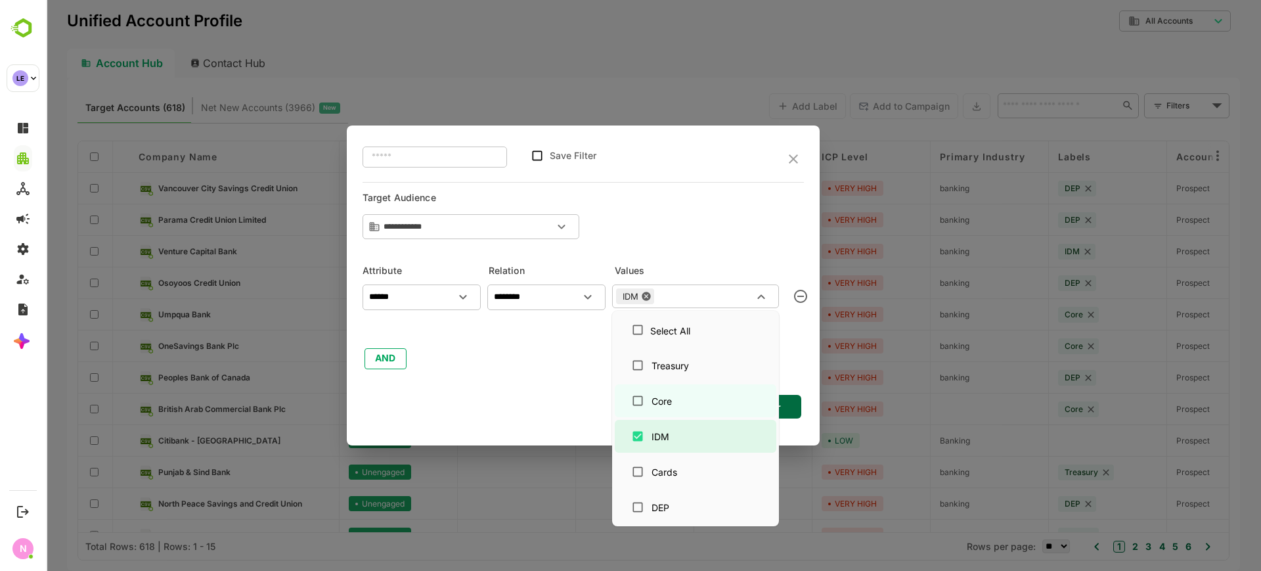
click at [424, 359] on div "****** ​ ******** ​ IDM ​ AND" at bounding box center [583, 324] width 441 height 93
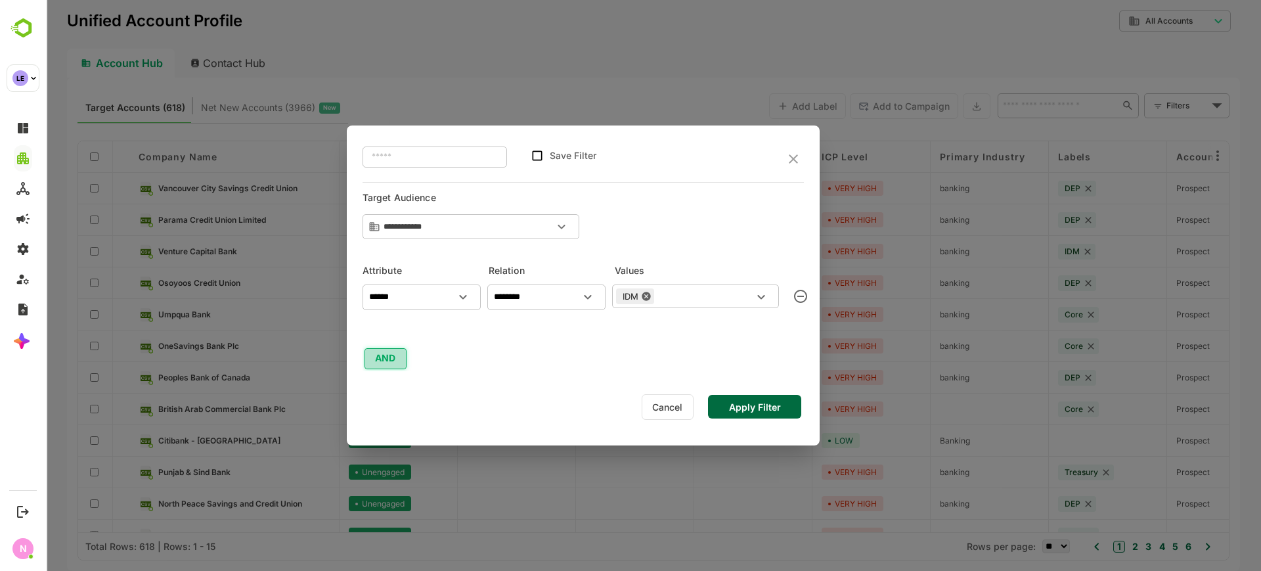
click at [370, 360] on button "AND" at bounding box center [386, 358] width 42 height 21
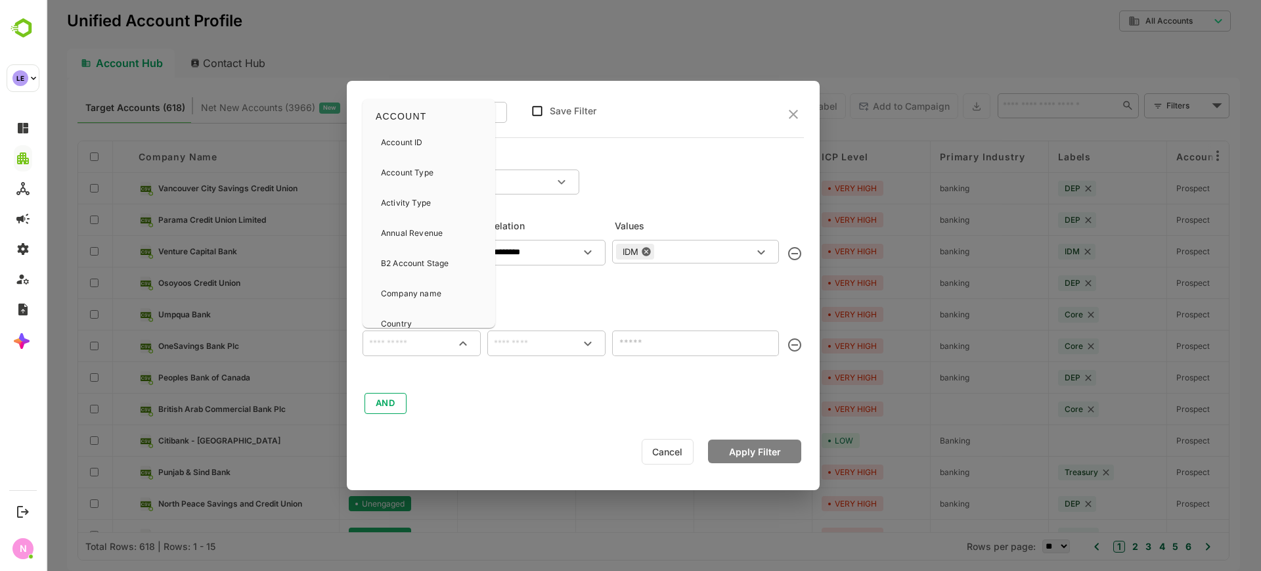
click at [386, 344] on input "text" at bounding box center [421, 343] width 113 height 16
click at [432, 196] on div "Activity Type" at bounding box center [429, 203] width 122 height 28
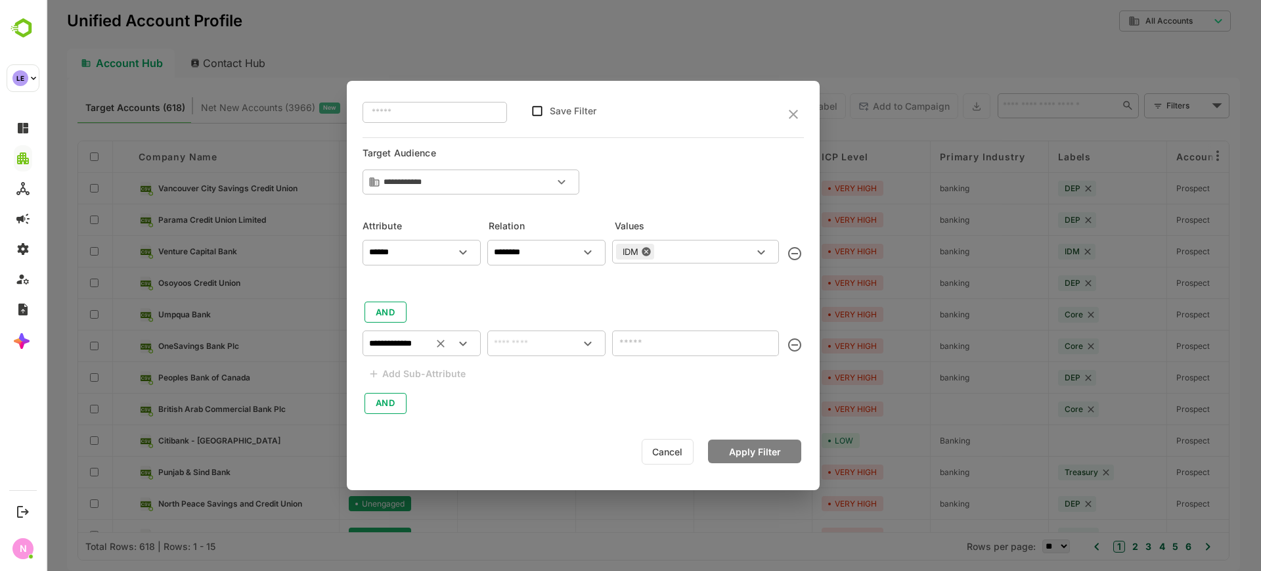
type input "**********"
click at [544, 349] on input "text" at bounding box center [546, 343] width 113 height 16
click at [535, 374] on li "includes" at bounding box center [546, 373] width 113 height 24
type input "********"
click at [644, 355] on div "​" at bounding box center [695, 341] width 167 height 33
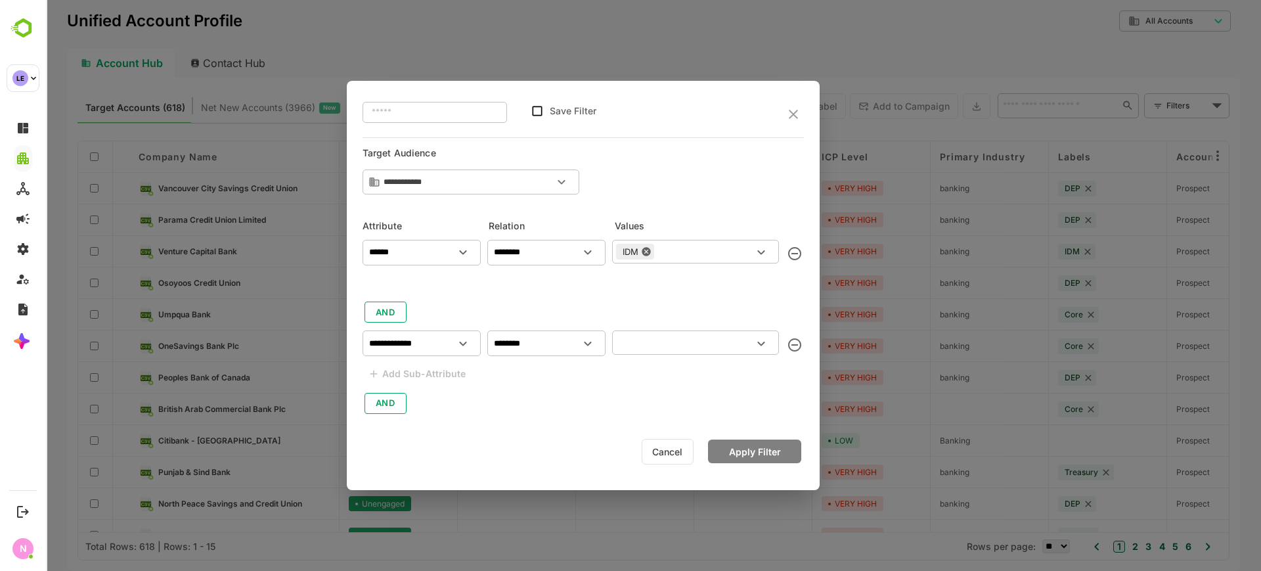
click at [652, 342] on input "text" at bounding box center [684, 342] width 137 height 16
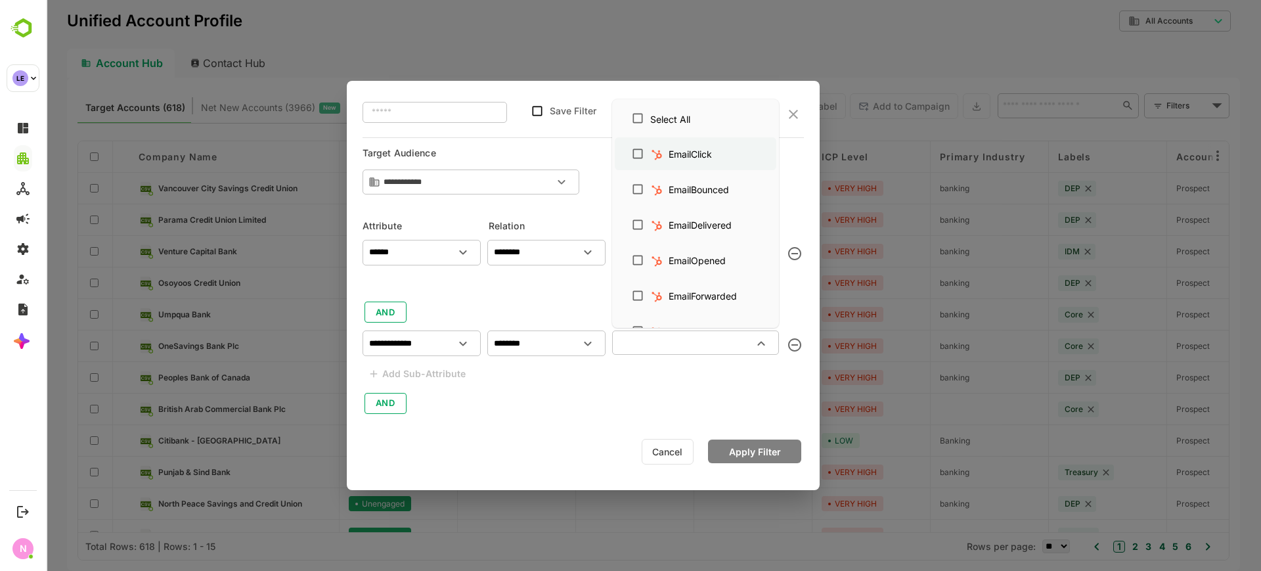
click at [673, 158] on div "EmailClick" at bounding box center [690, 154] width 43 height 14
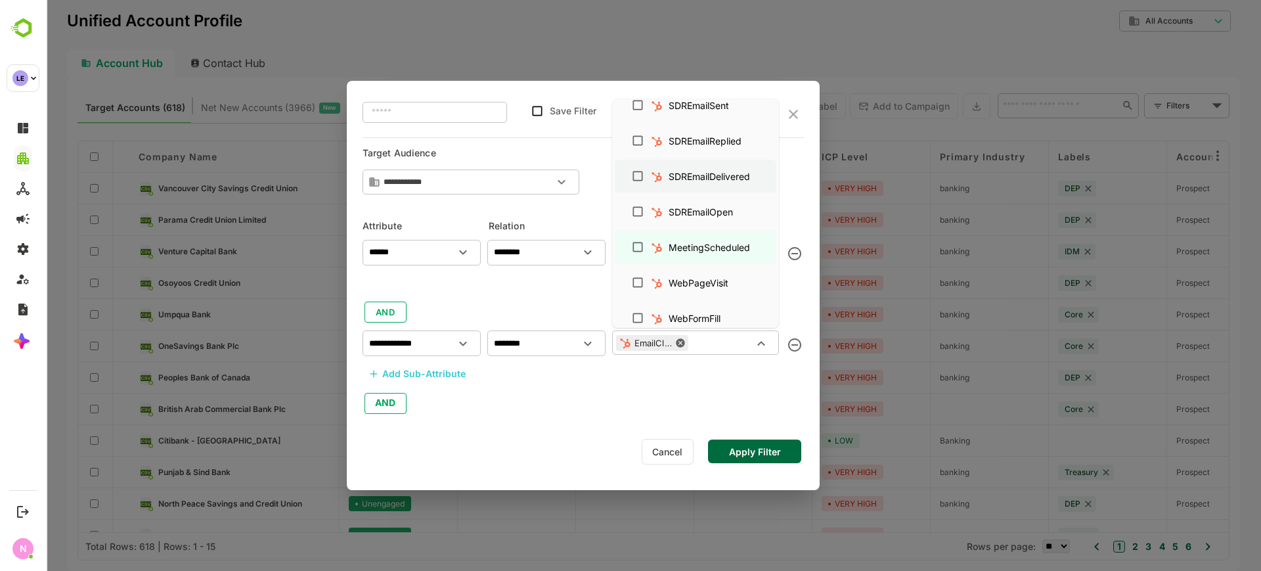
scroll to position [334, 0]
click at [636, 282] on ul "Select All EmailClick EmailBounced EmailDelivered EmailOpened EmailForwarded Em…" at bounding box center [695, 213] width 167 height 229
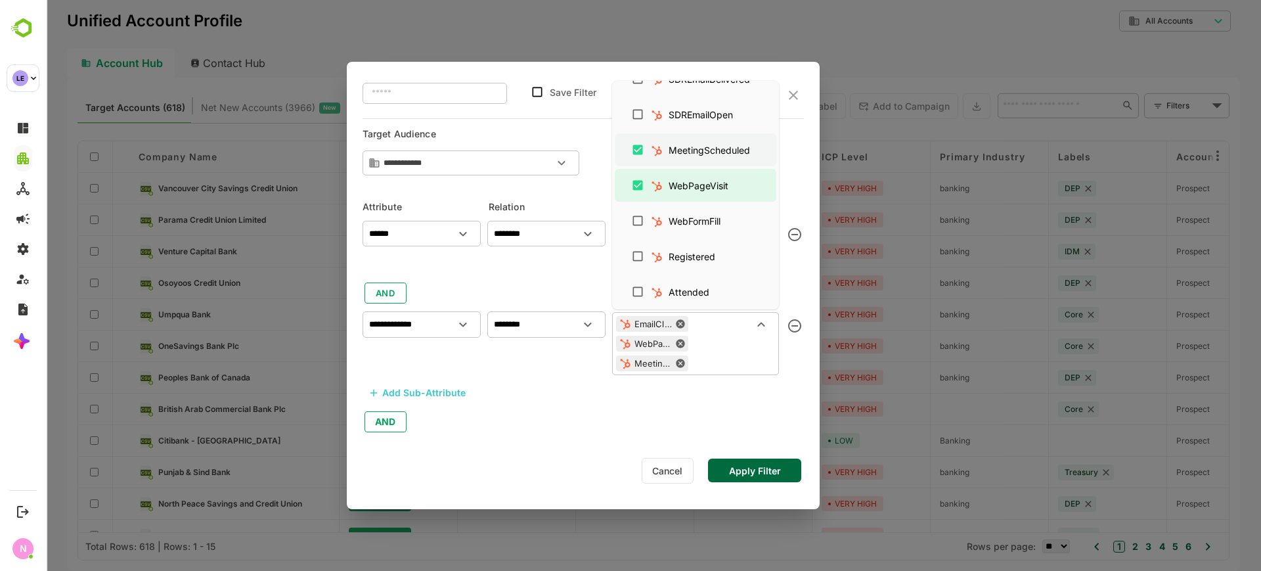
scroll to position [418, 0]
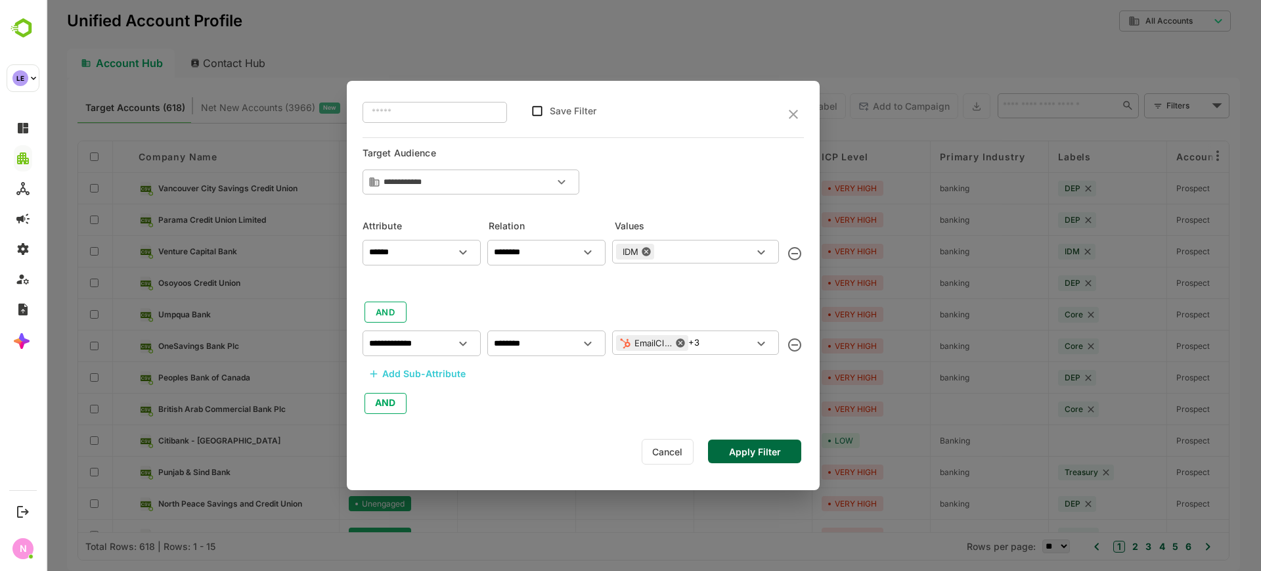
click at [751, 470] on div "**********" at bounding box center [583, 285] width 473 height 409
click at [754, 451] on button "Apply Filter" at bounding box center [754, 451] width 93 height 24
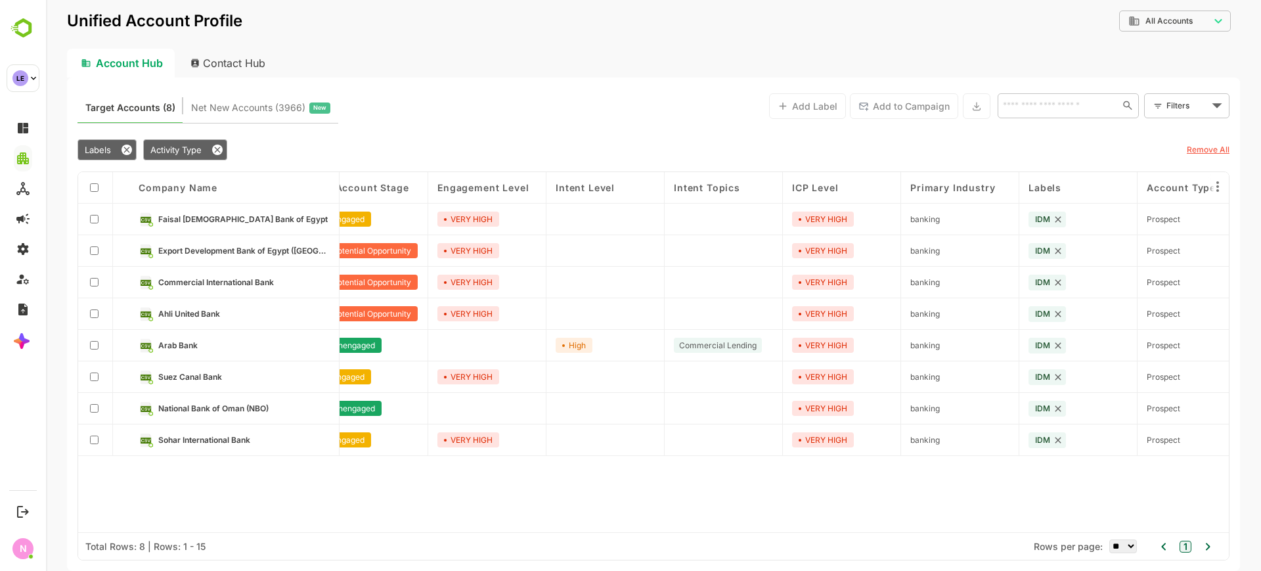
scroll to position [0, 0]
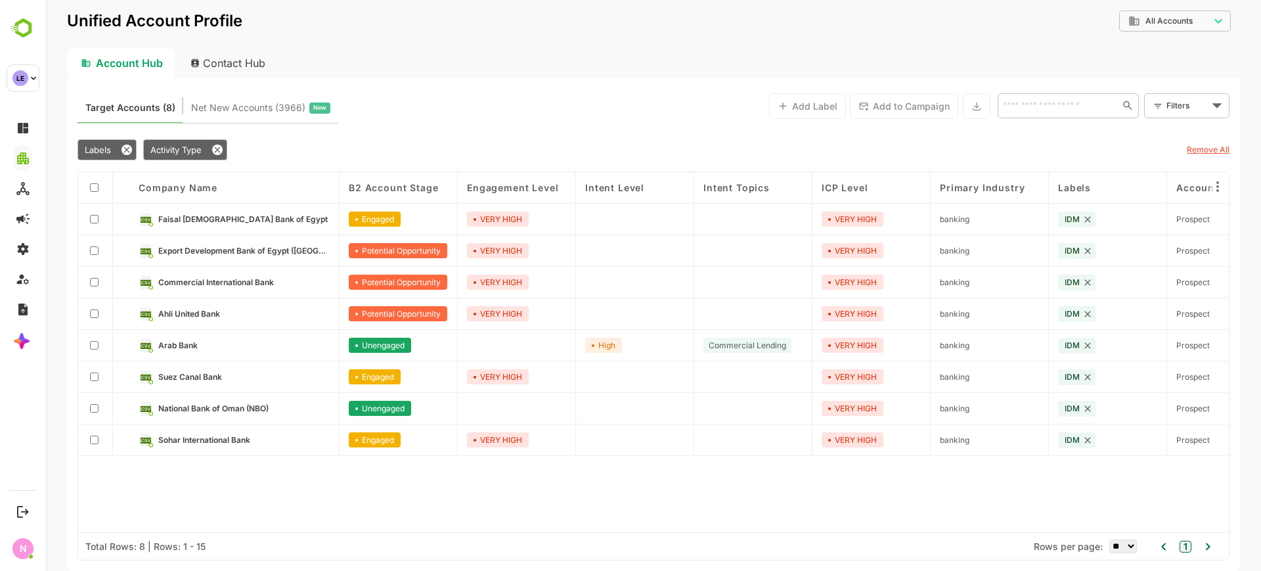
click at [99, 188] on div at bounding box center [95, 187] width 16 height 12
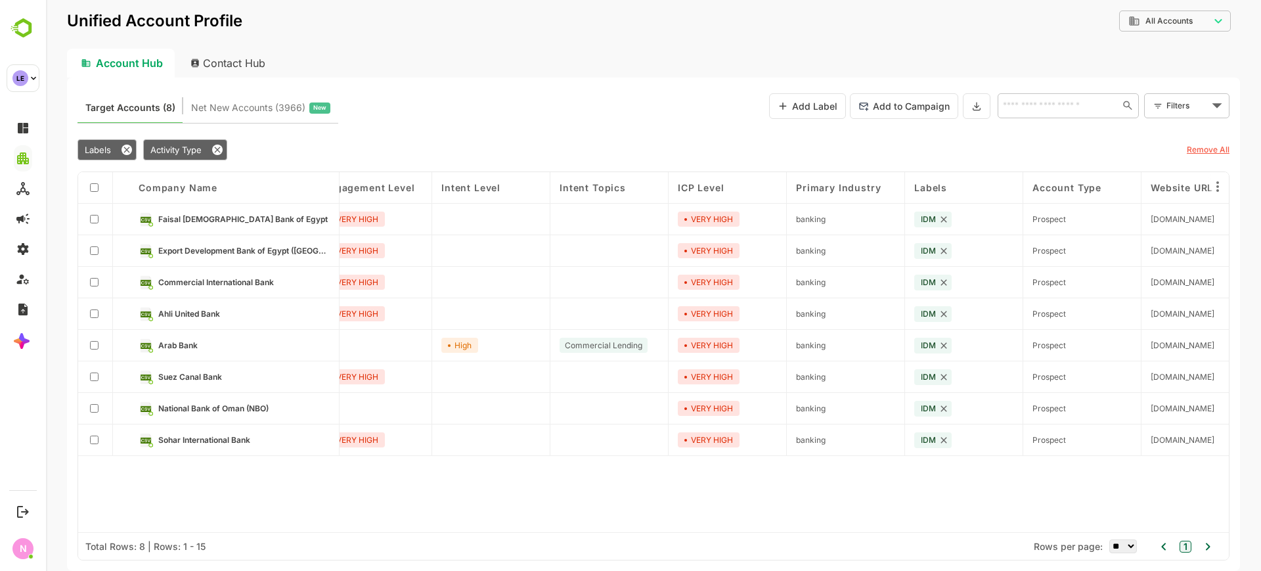
scroll to position [0, 334]
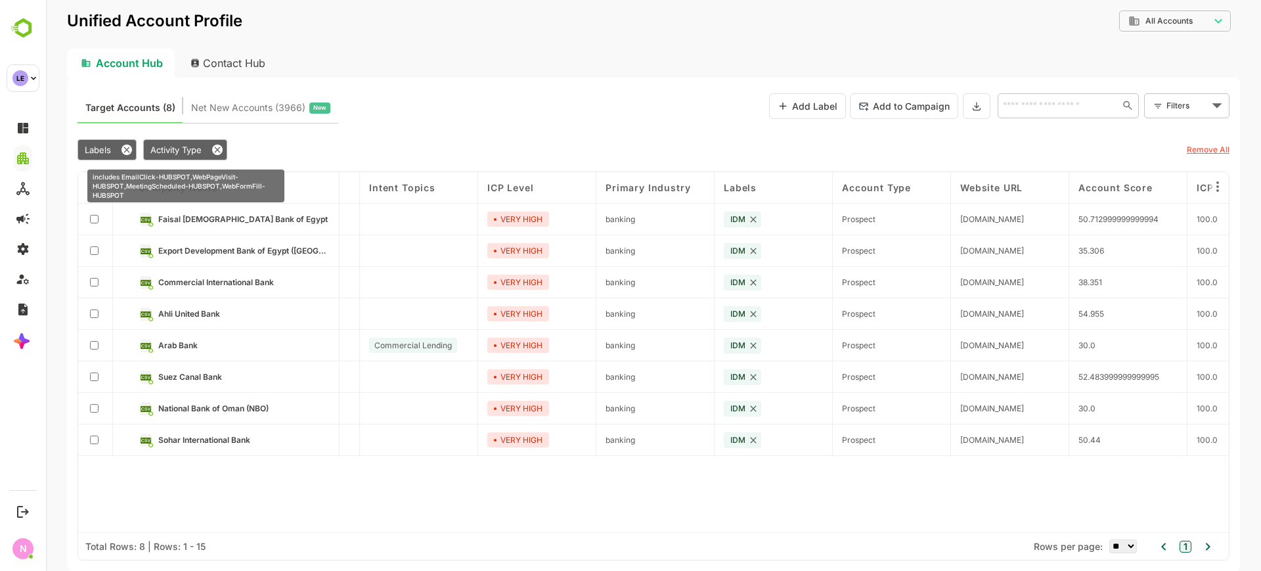
click at [183, 150] on span "Activity Type" at bounding box center [175, 149] width 51 height 11
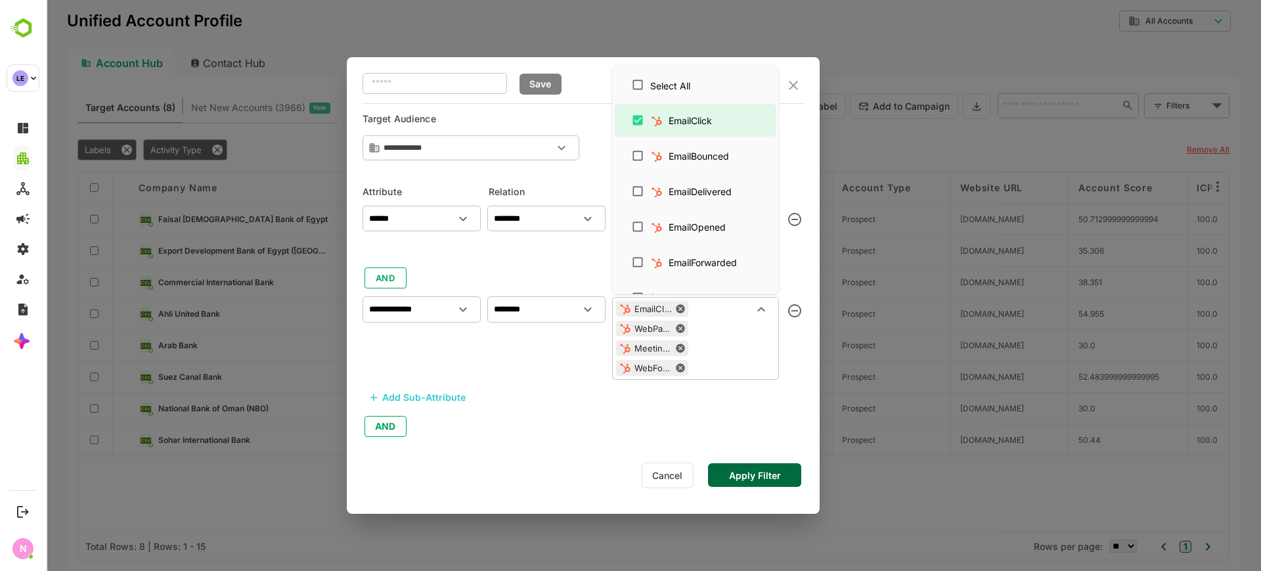
click at [705, 336] on div "EmailClick WebPageVisit MeetingScheduled WebFormFill ​" at bounding box center [695, 338] width 167 height 83
click at [652, 160] on img at bounding box center [656, 156] width 13 height 13
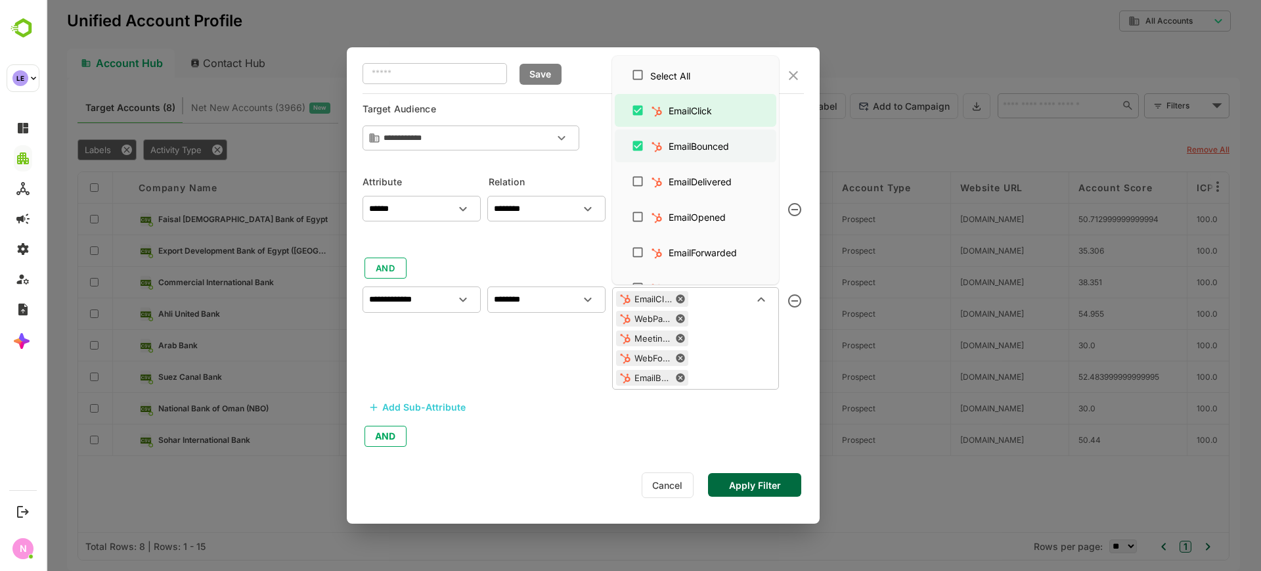
click at [652, 160] on li "EmailBounced" at bounding box center [696, 145] width 162 height 33
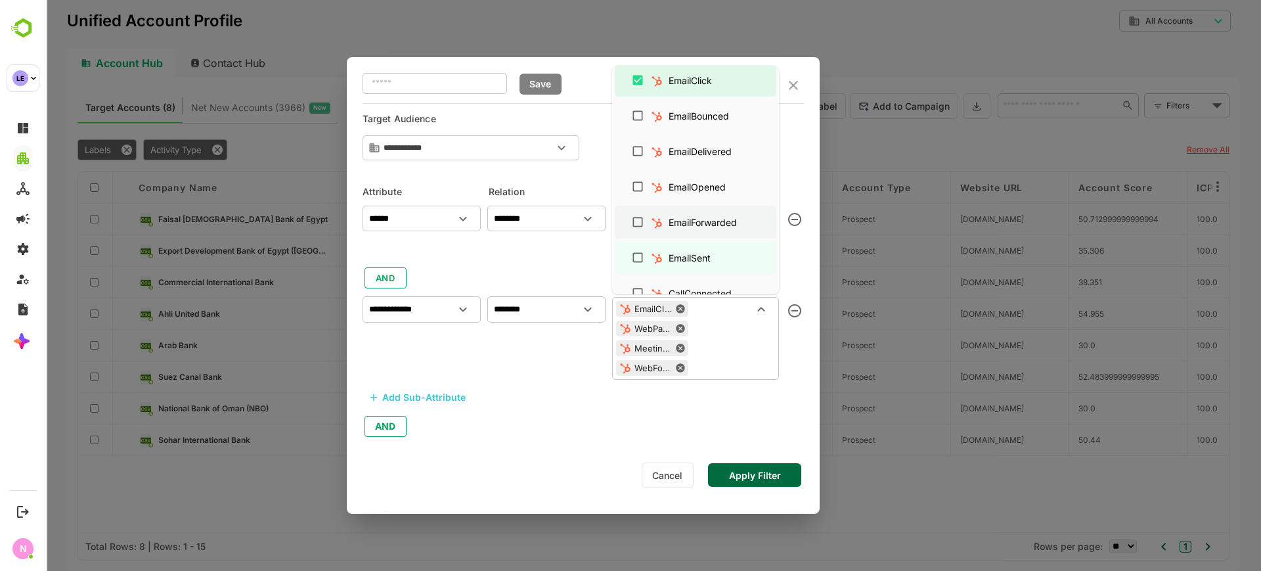
scroll to position [0, 0]
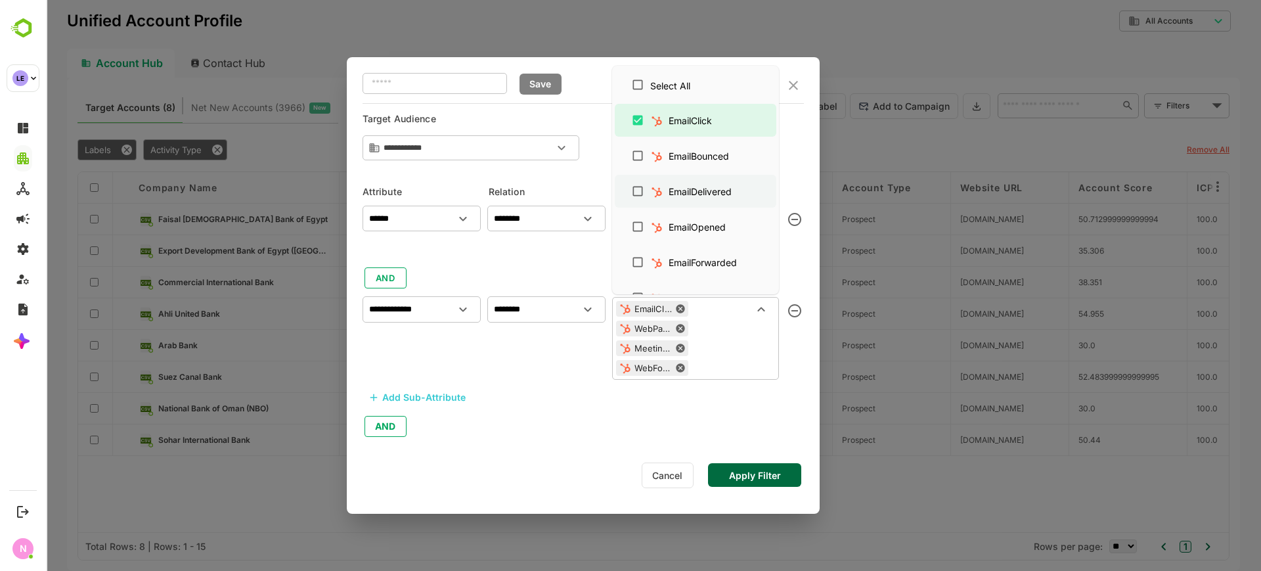
click at [670, 197] on div "EmailDelivered" at bounding box center [700, 192] width 63 height 14
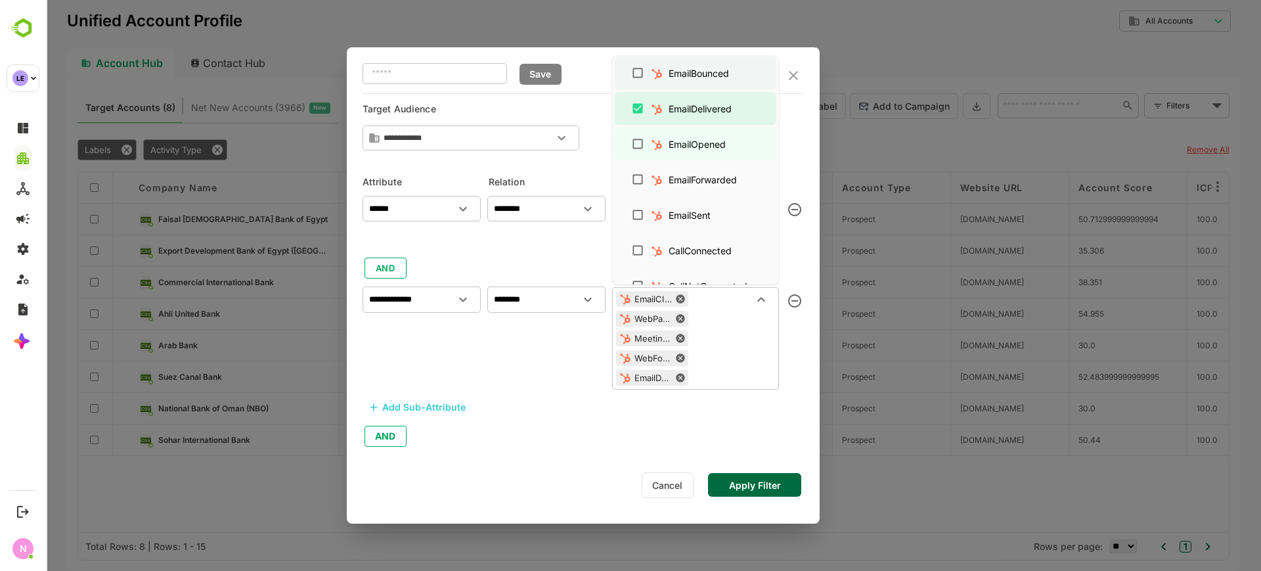
scroll to position [88, 0]
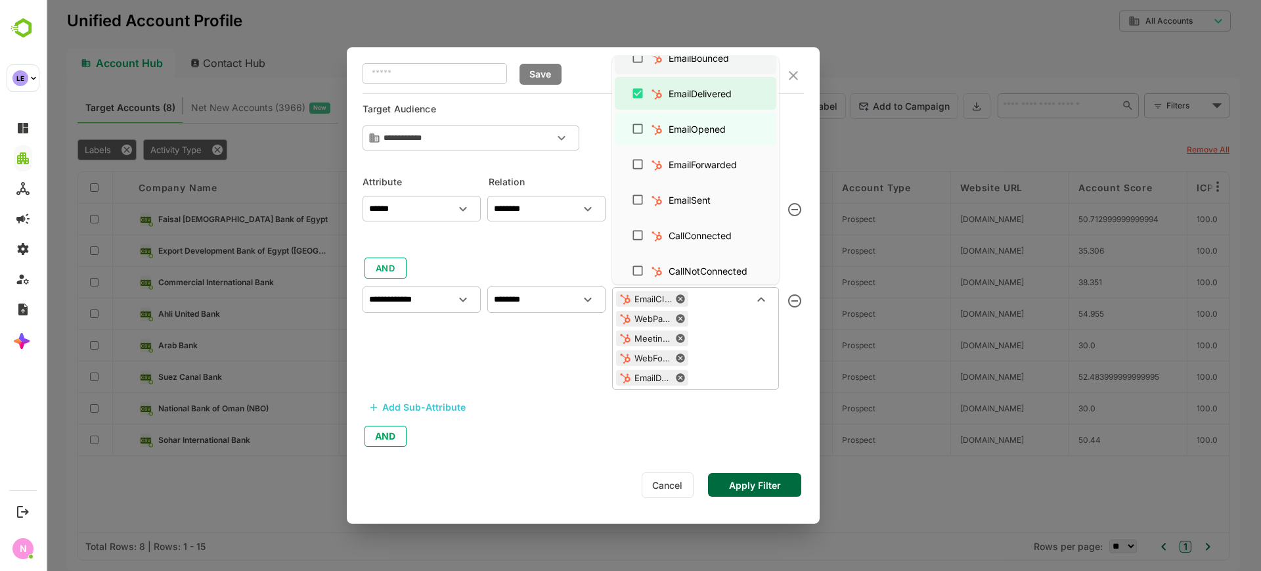
click at [682, 145] on ul "Select All EmailClick EmailBounced EmailDelivered EmailOpened EmailForwarded Em…" at bounding box center [695, 170] width 167 height 229
click at [689, 133] on div "EmailOpened" at bounding box center [697, 129] width 57 height 14
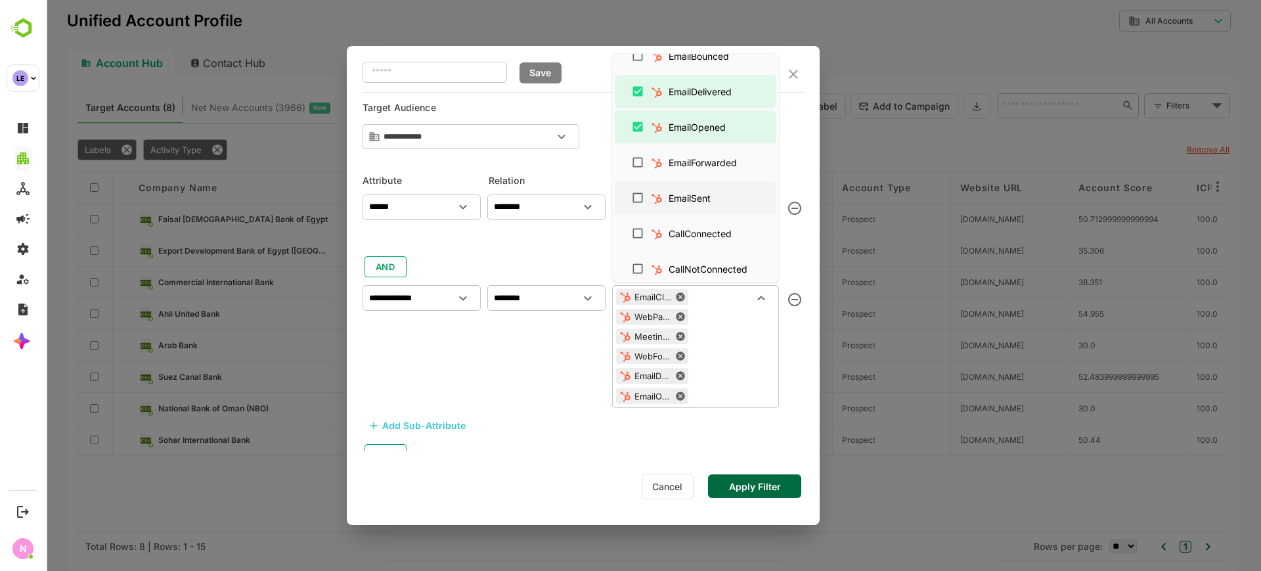
click at [682, 203] on div "EmailSent" at bounding box center [690, 198] width 42 height 14
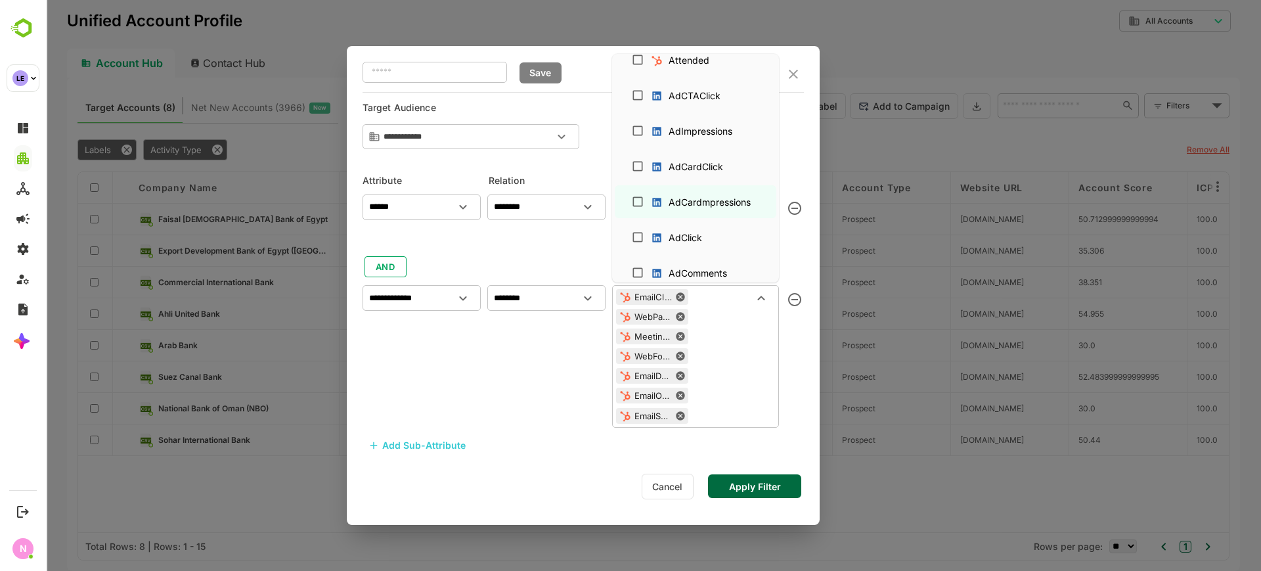
scroll to position [617, 0]
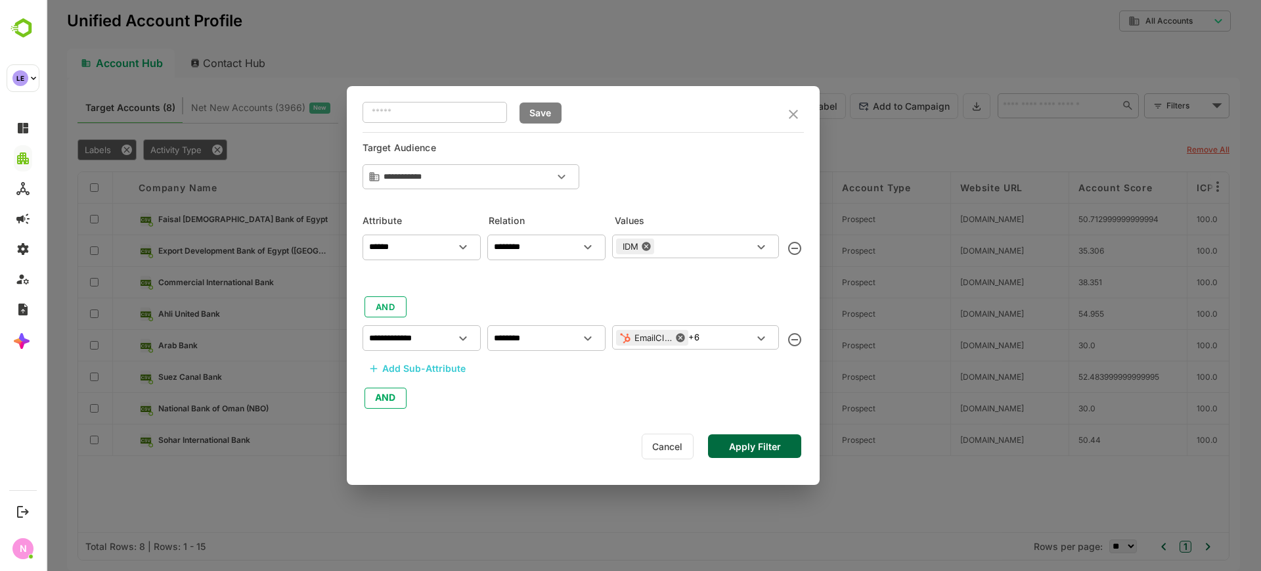
click at [755, 476] on div "**********" at bounding box center [583, 285] width 473 height 399
click at [763, 442] on button "Apply Filter" at bounding box center [754, 446] width 93 height 24
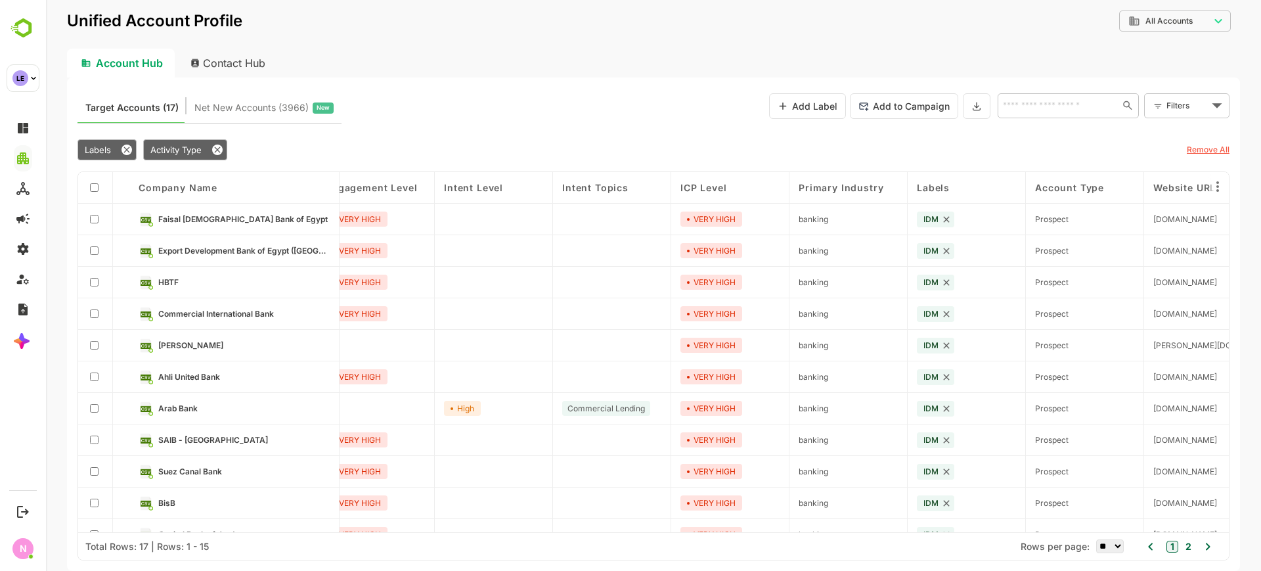
scroll to position [0, 0]
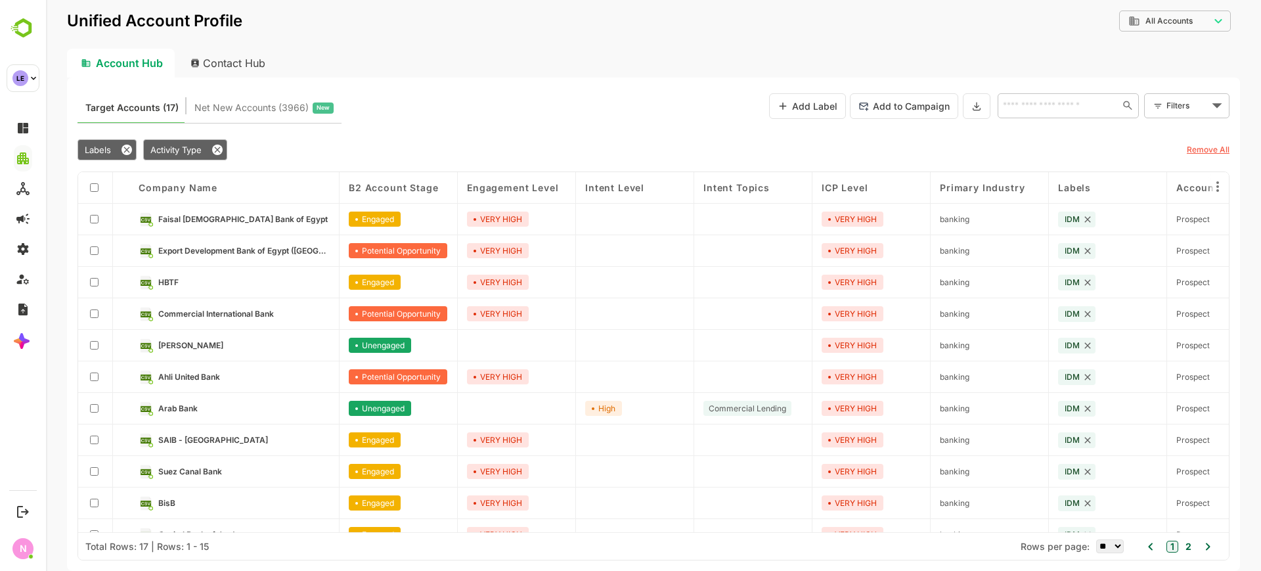
click at [95, 288] on div at bounding box center [95, 283] width 35 height 32
click at [975, 102] on icon at bounding box center [976, 105] width 11 height 11
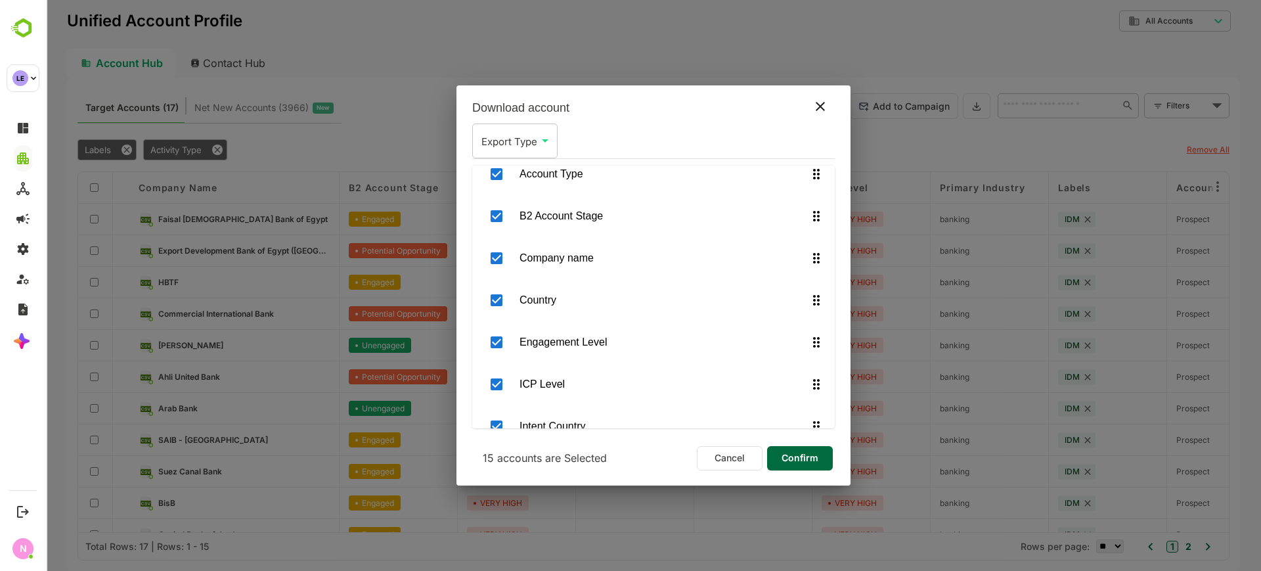
scroll to position [53, 0]
click at [789, 449] on span "Confirm" at bounding box center [800, 457] width 45 height 17
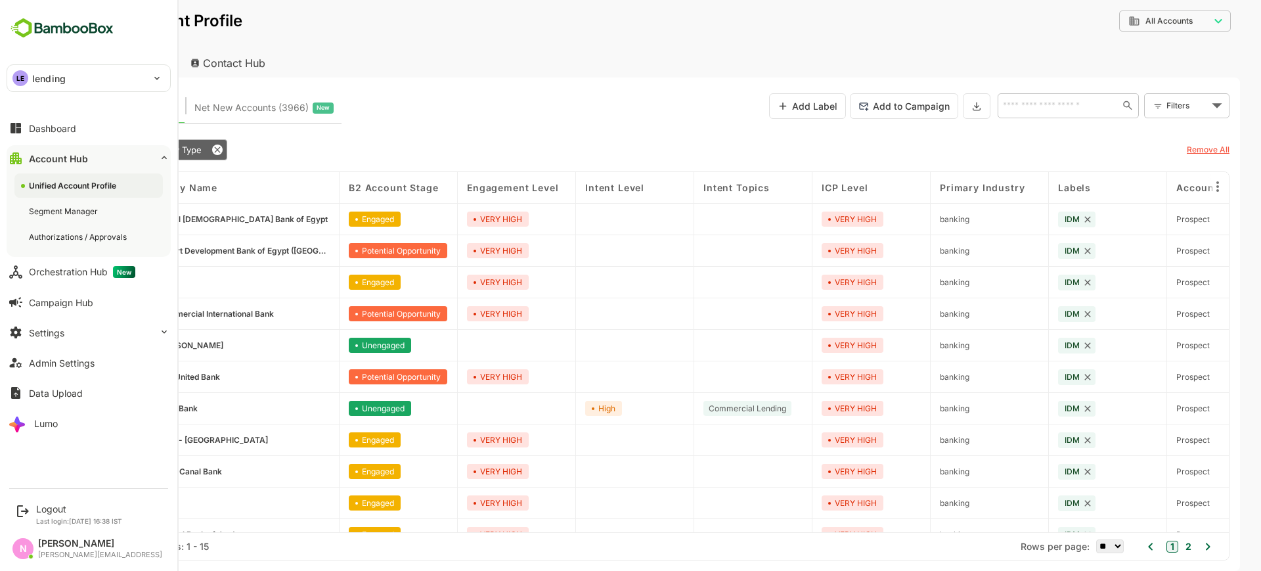
click at [94, 317] on div "Dashboard Account Hub Unified Account Profile Segment Manager Authorizations / …" at bounding box center [88, 275] width 177 height 325
click at [96, 328] on button "Settings" at bounding box center [89, 332] width 164 height 26
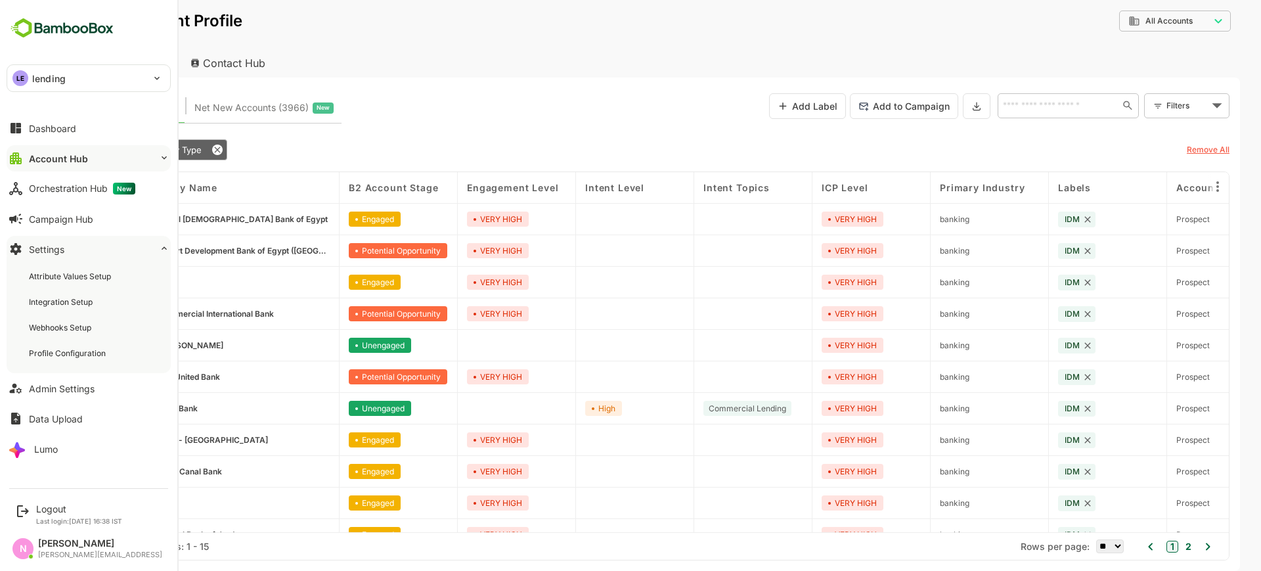
click at [116, 160] on button "Account Hub" at bounding box center [89, 158] width 164 height 26
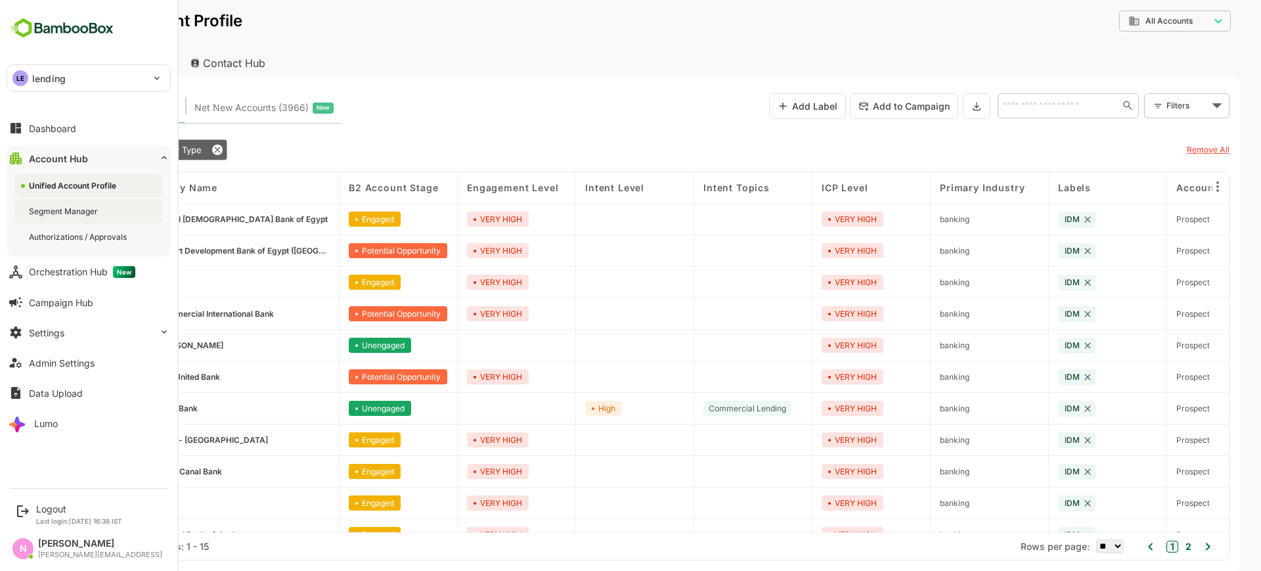
click at [87, 221] on div "Segment Manager" at bounding box center [88, 211] width 148 height 24
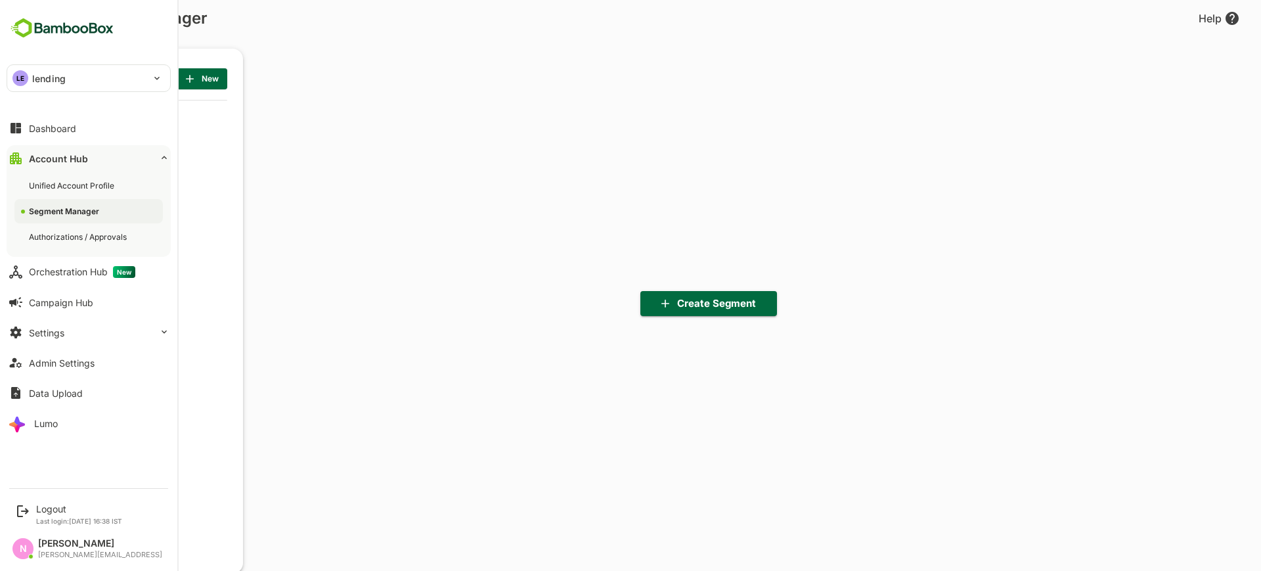
scroll to position [397, 162]
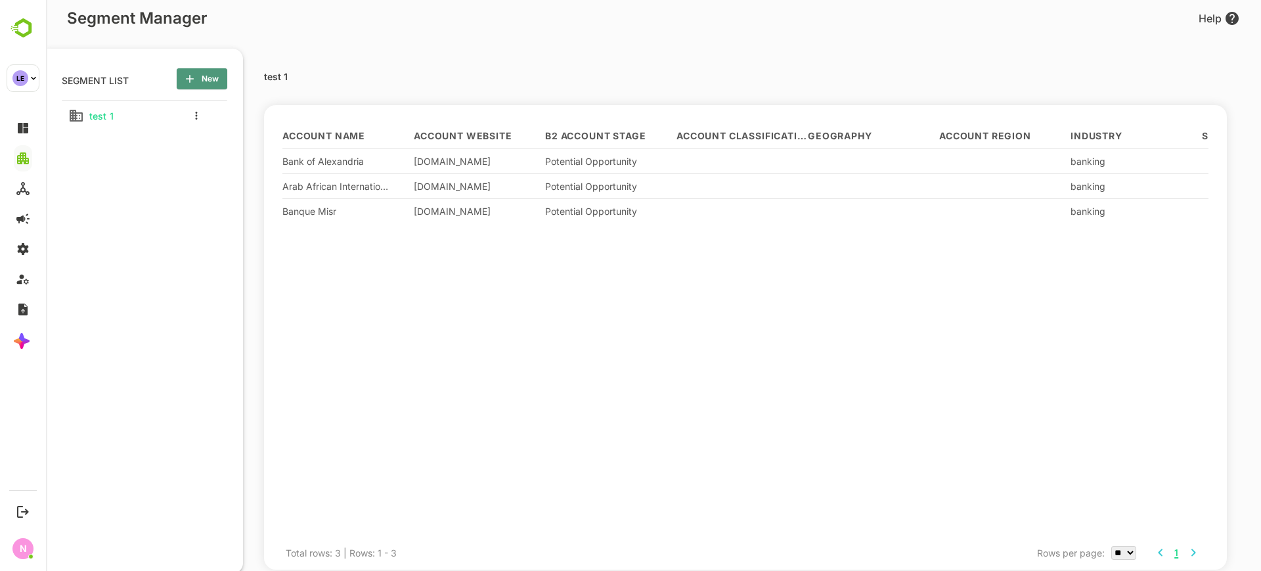
click at [202, 81] on span "New" at bounding box center [202, 78] width 30 height 17
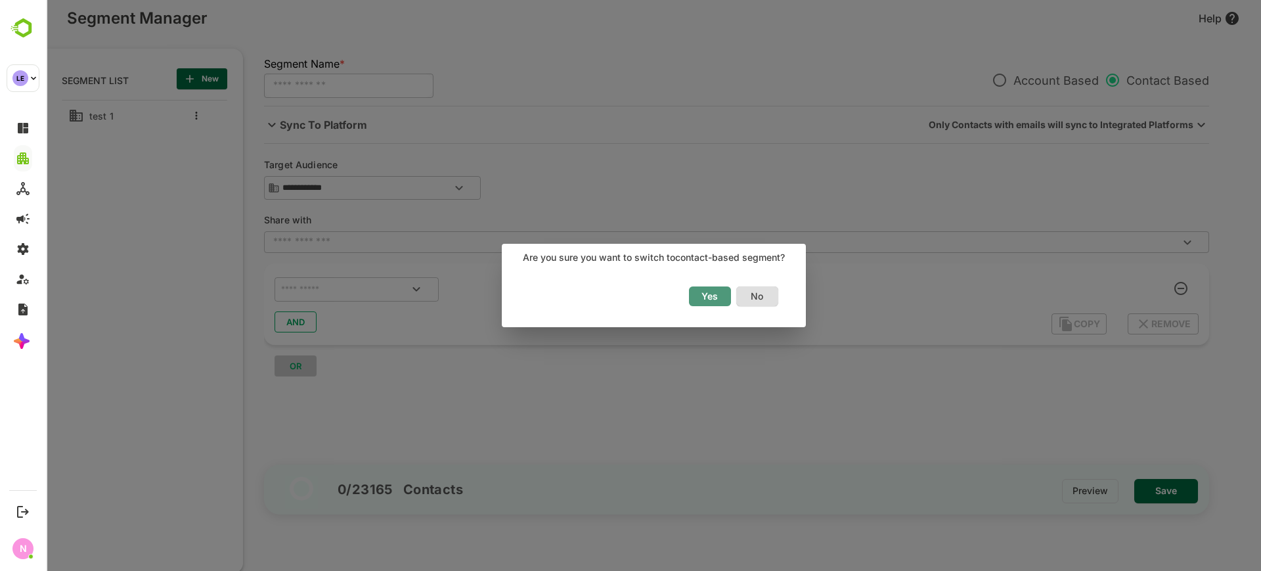
click at [711, 290] on span "Yes" at bounding box center [710, 296] width 29 height 17
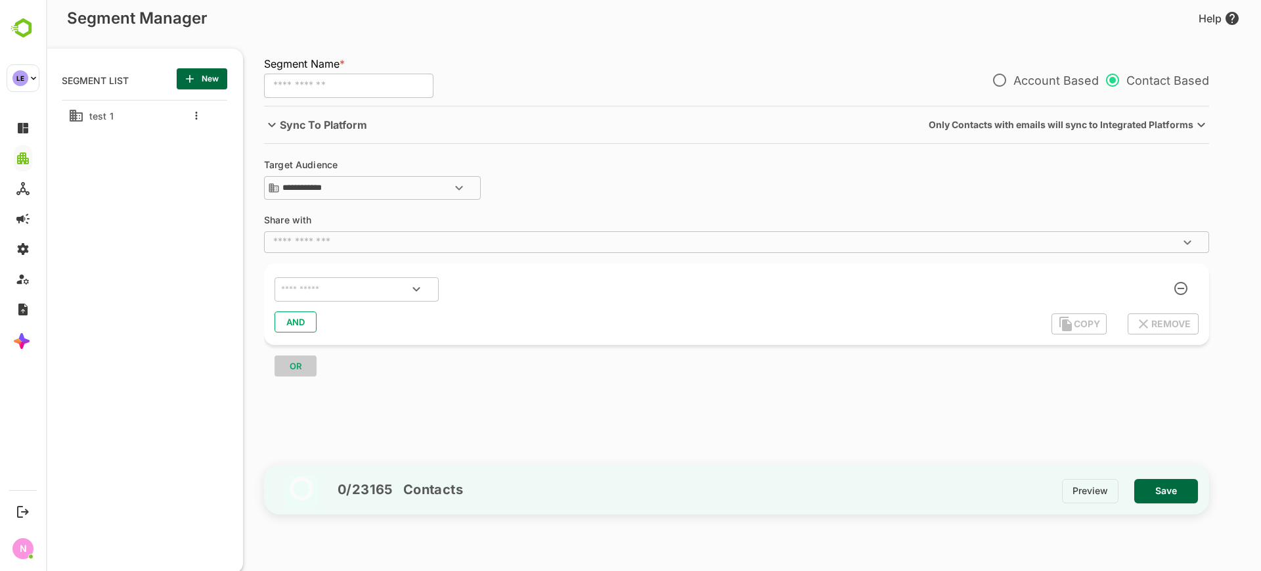
click at [384, 139] on div "Sync To Platform Only Contacts with emails will sync to Integrated Platforms" at bounding box center [736, 124] width 945 height 37
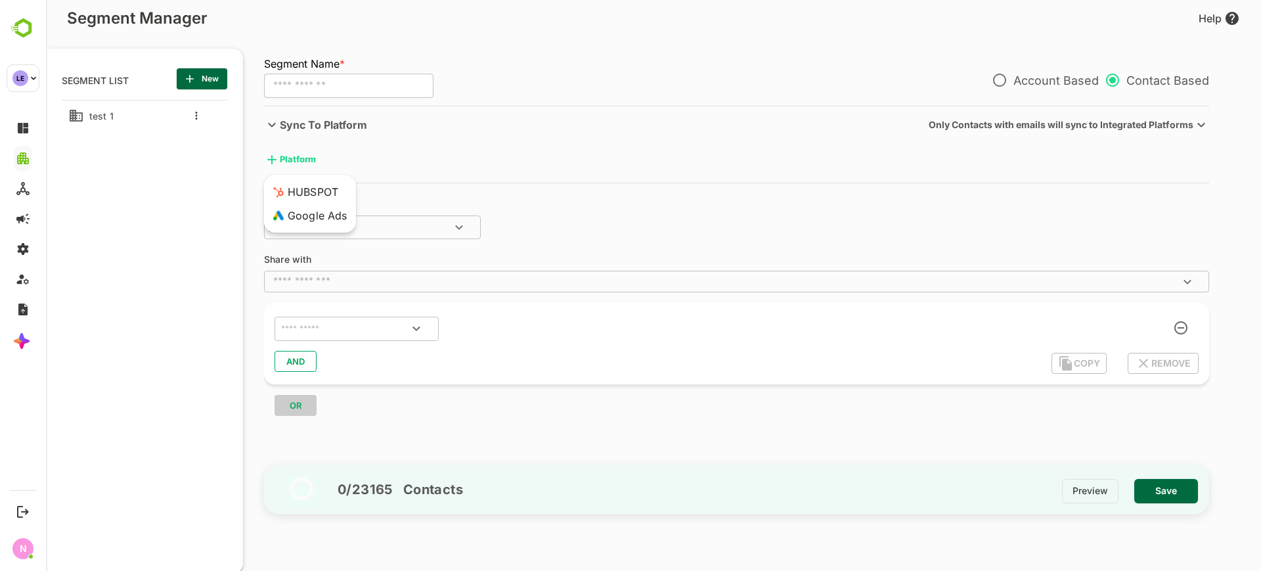
click at [296, 152] on body "**********" at bounding box center [653, 285] width 1215 height 571
click at [300, 182] on div "HUBSPOT" at bounding box center [303, 192] width 69 height 24
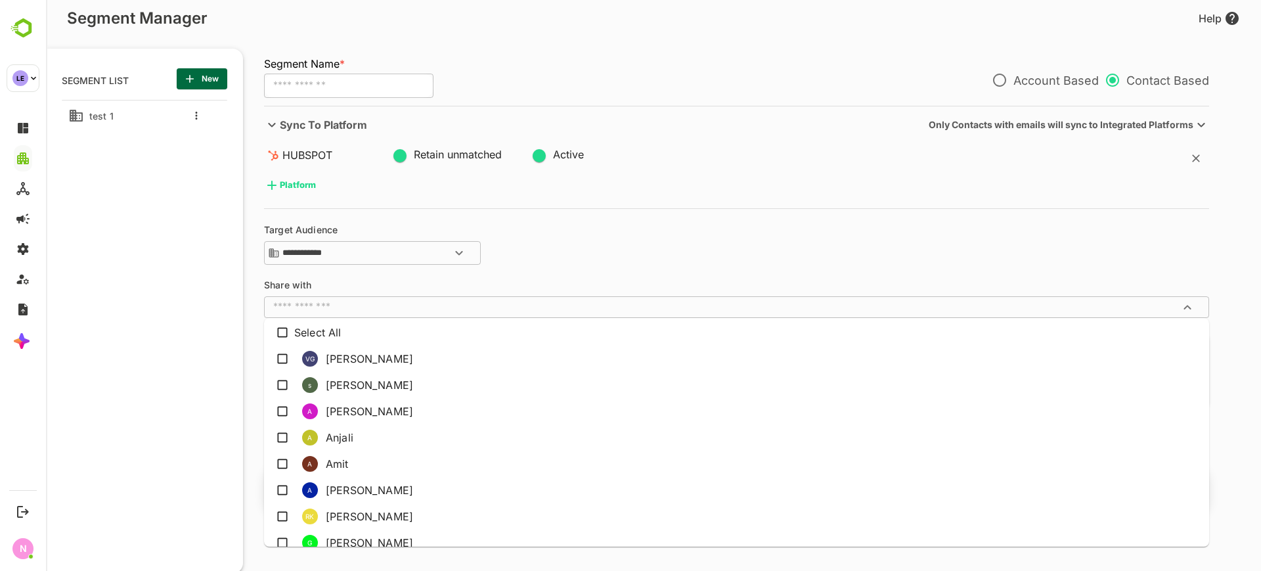
click at [391, 304] on input "text" at bounding box center [726, 306] width 916 height 13
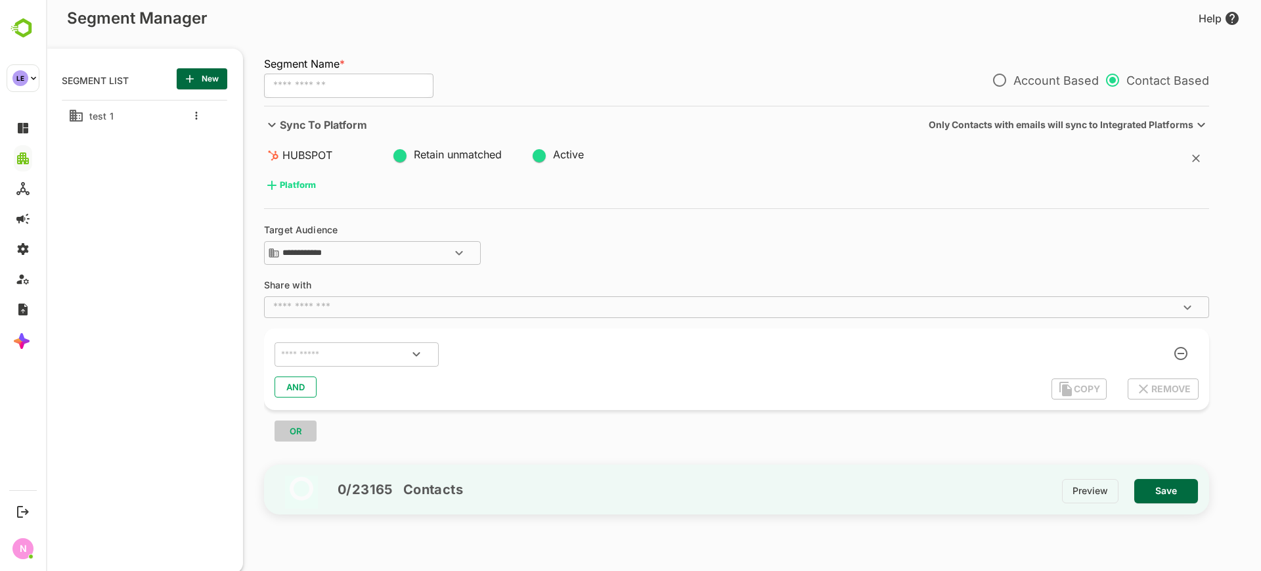
click at [252, 255] on div "**********" at bounding box center [739, 303] width 993 height 541
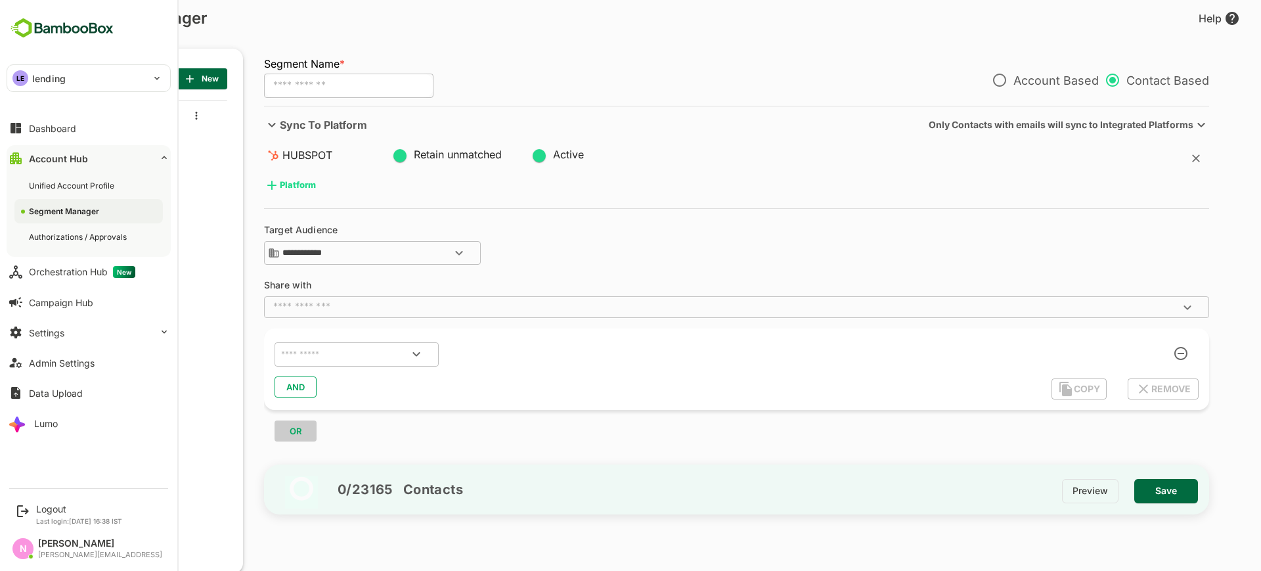
click at [55, 161] on div "Account Hub" at bounding box center [58, 158] width 59 height 11
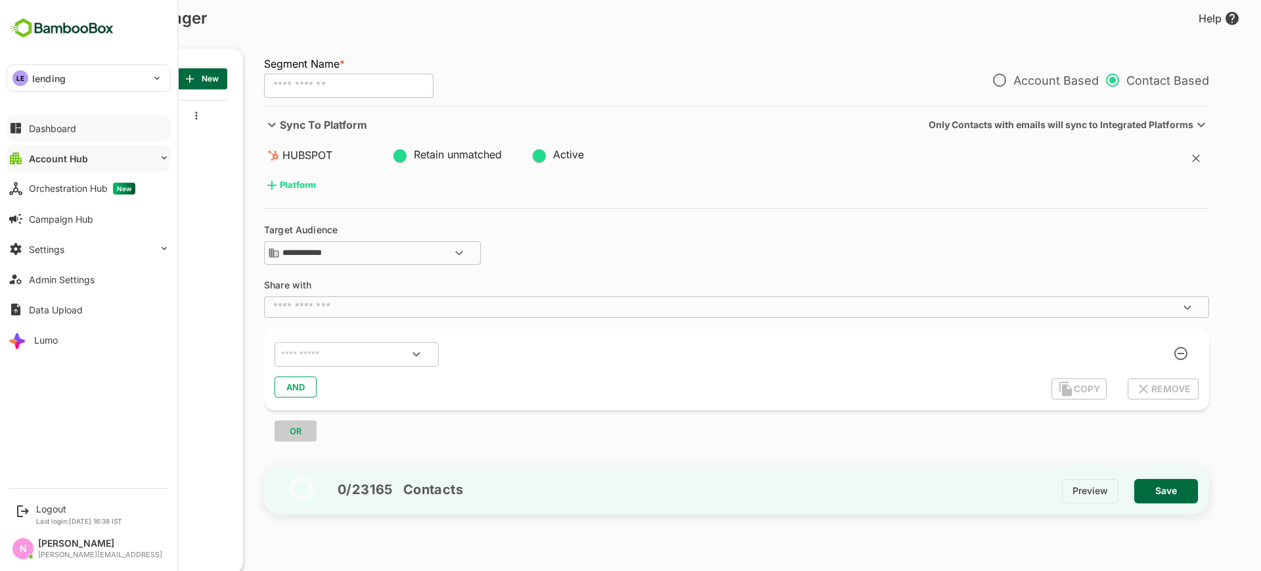
click at [66, 126] on div "Dashboard" at bounding box center [52, 128] width 47 height 11
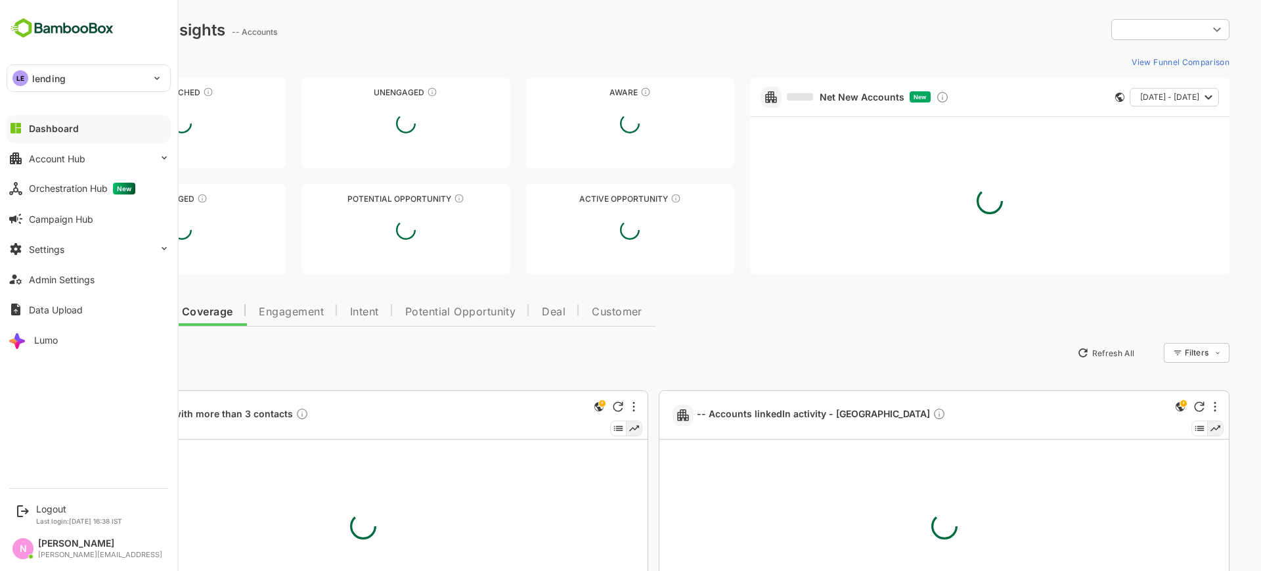
type input "**********"
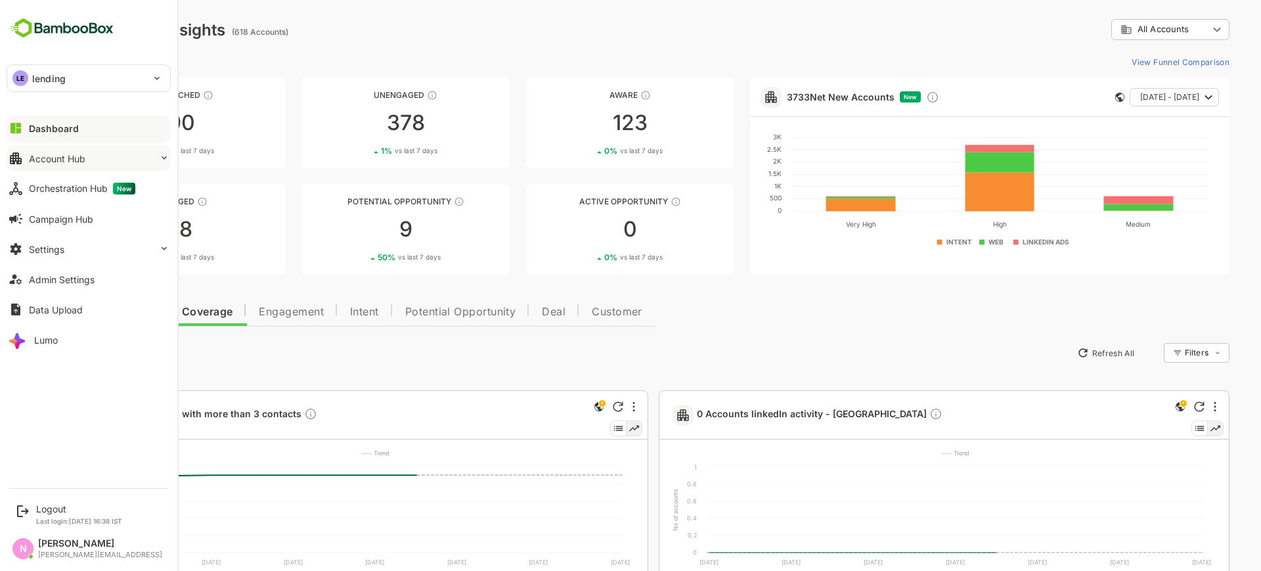
click at [43, 161] on div "Account Hub" at bounding box center [57, 158] width 56 height 11
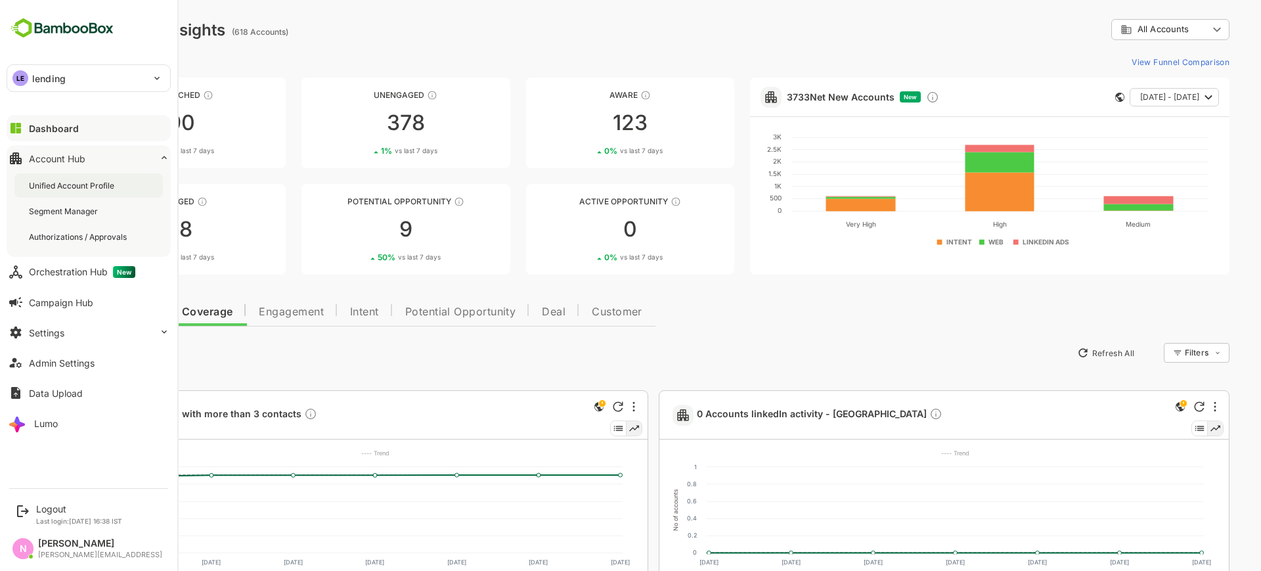
click at [58, 181] on div "Unified Account Profile" at bounding box center [73, 185] width 88 height 11
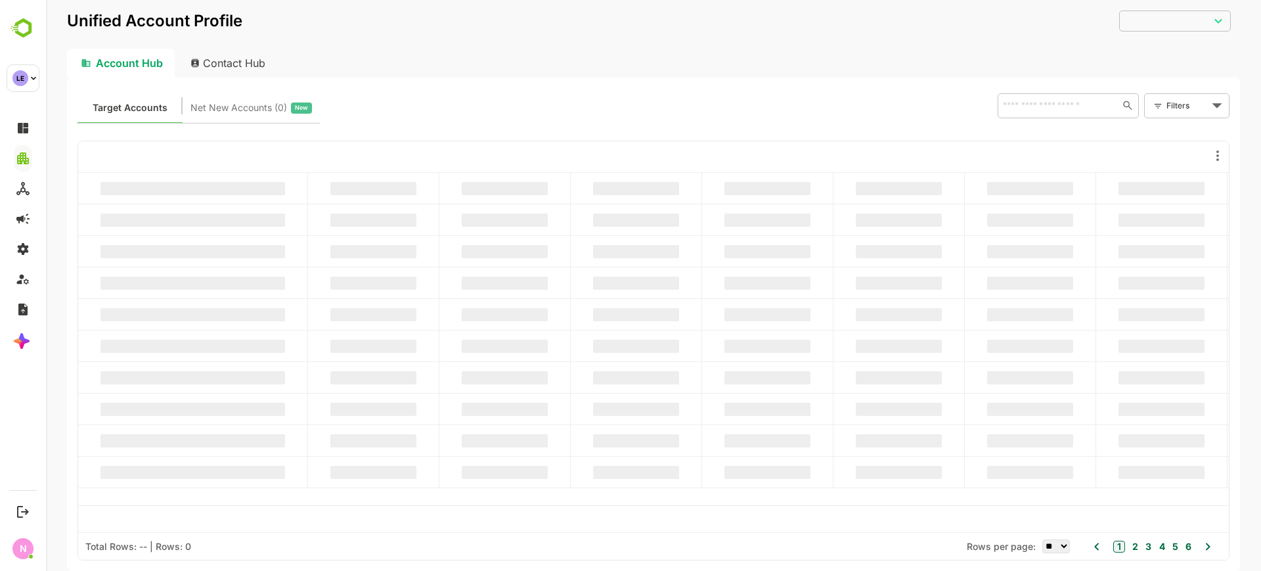
type input "**********"
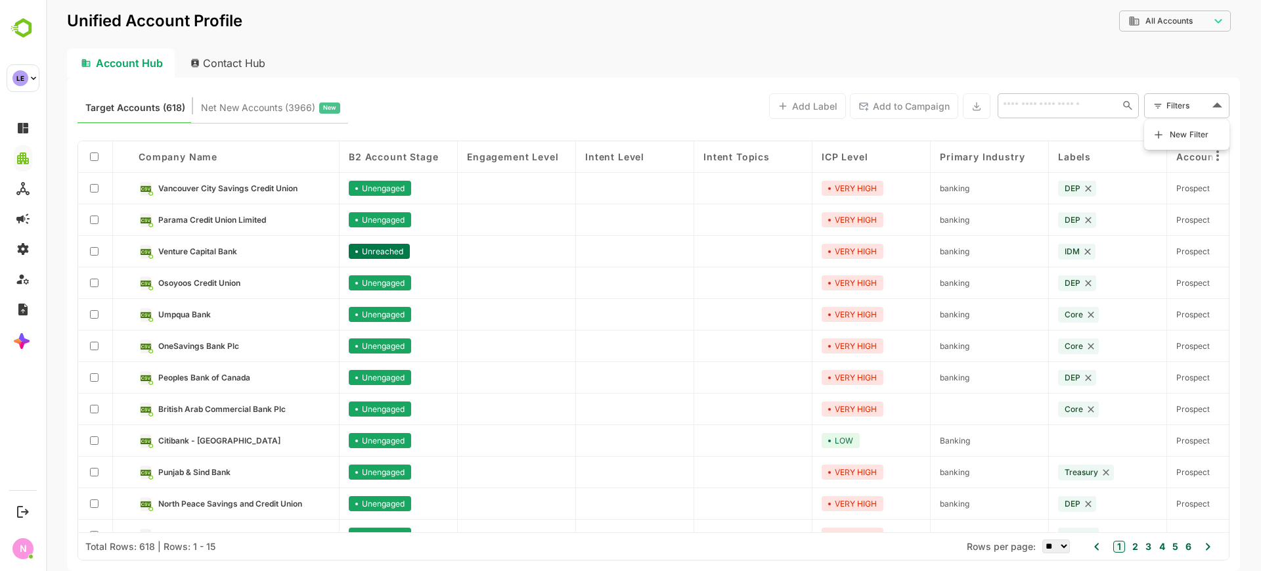
click at [1181, 99] on body "**********" at bounding box center [653, 285] width 1215 height 571
click at [1176, 131] on span "New Filter" at bounding box center [1189, 135] width 39 height 16
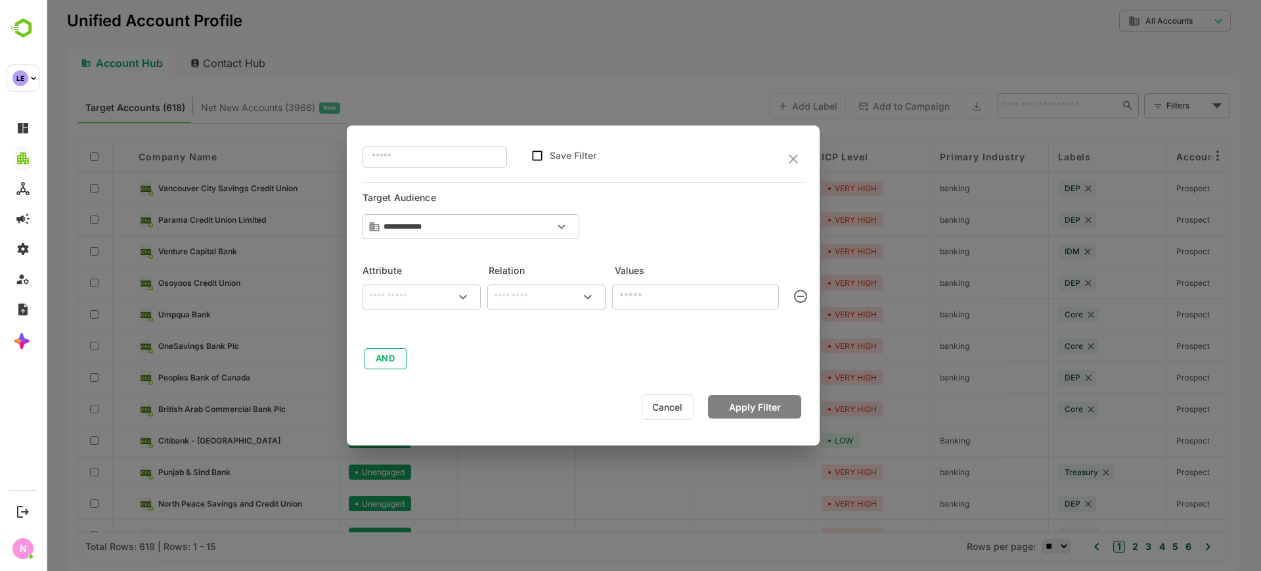
click at [402, 303] on input "text" at bounding box center [421, 297] width 113 height 16
click at [793, 163] on icon "close" at bounding box center [793, 159] width 16 height 16
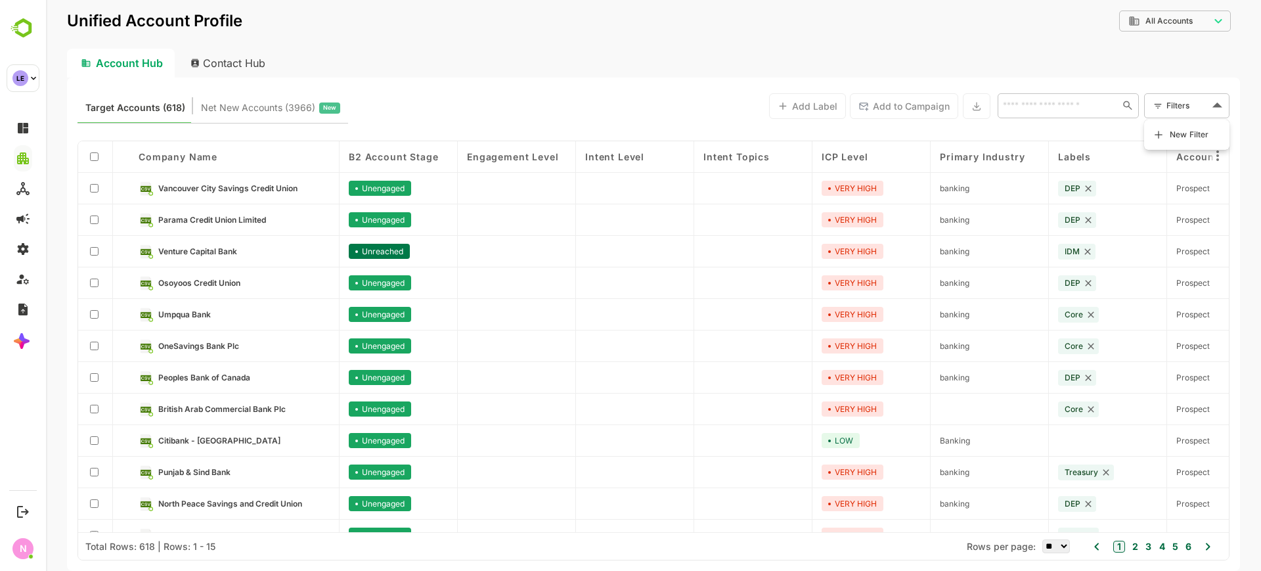
click at [1204, 100] on body "**********" at bounding box center [653, 285] width 1215 height 571
click at [1187, 127] on span "New Filter" at bounding box center [1189, 135] width 39 height 16
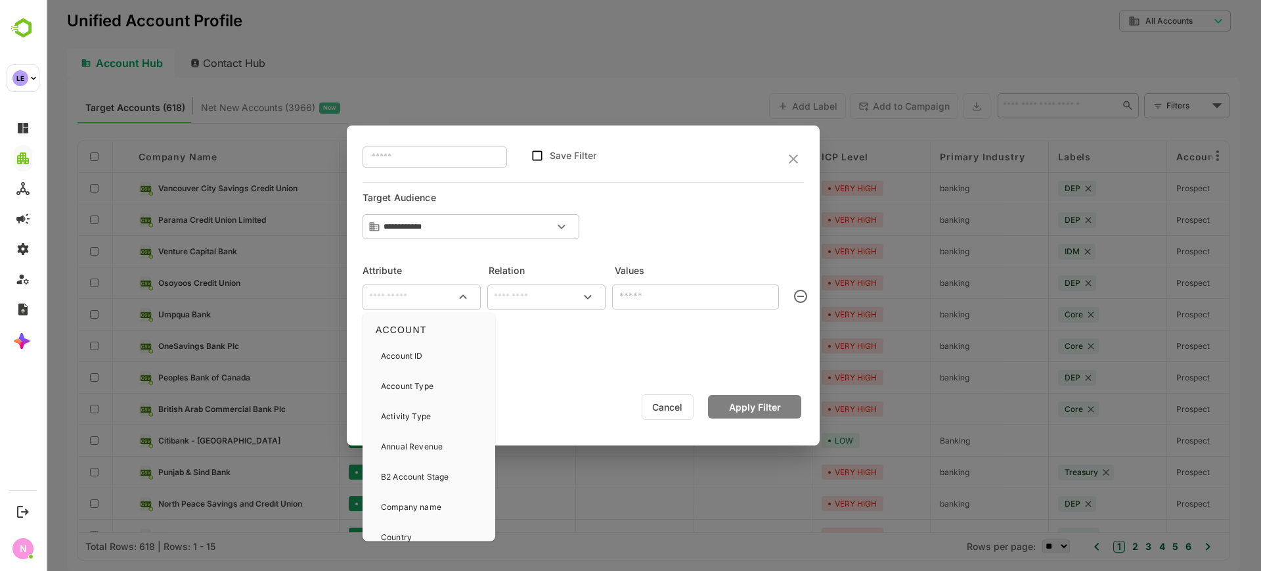
click at [399, 294] on input "text" at bounding box center [421, 297] width 113 height 16
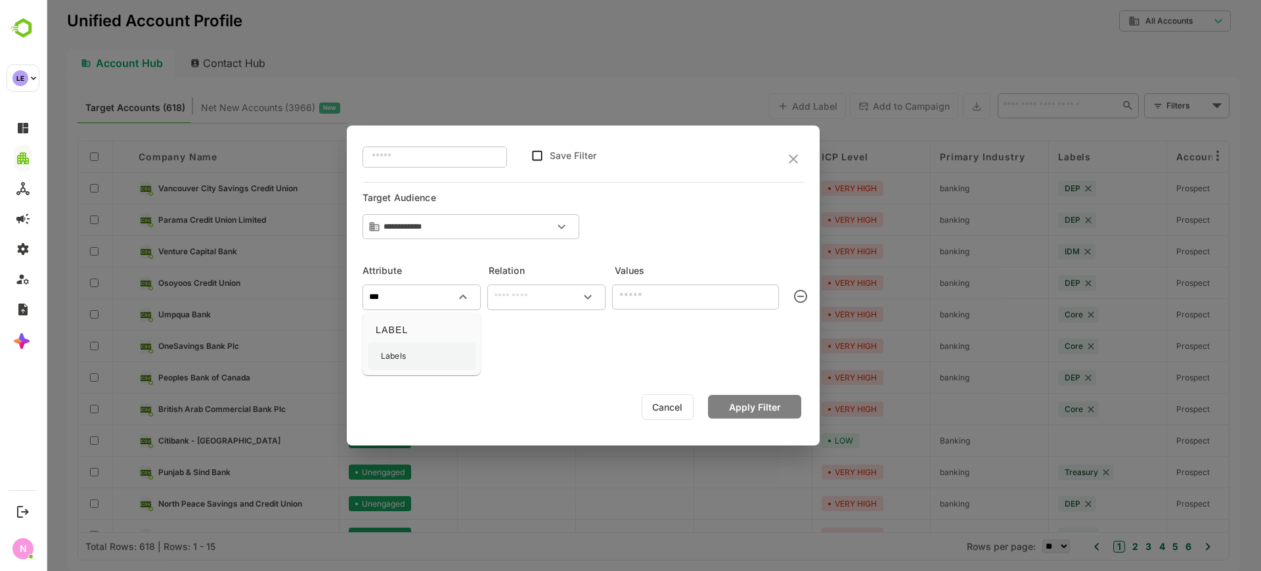
click at [399, 357] on p "Labels" at bounding box center [393, 356] width 25 height 12
type input "******"
click at [533, 290] on input "text" at bounding box center [546, 297] width 113 height 16
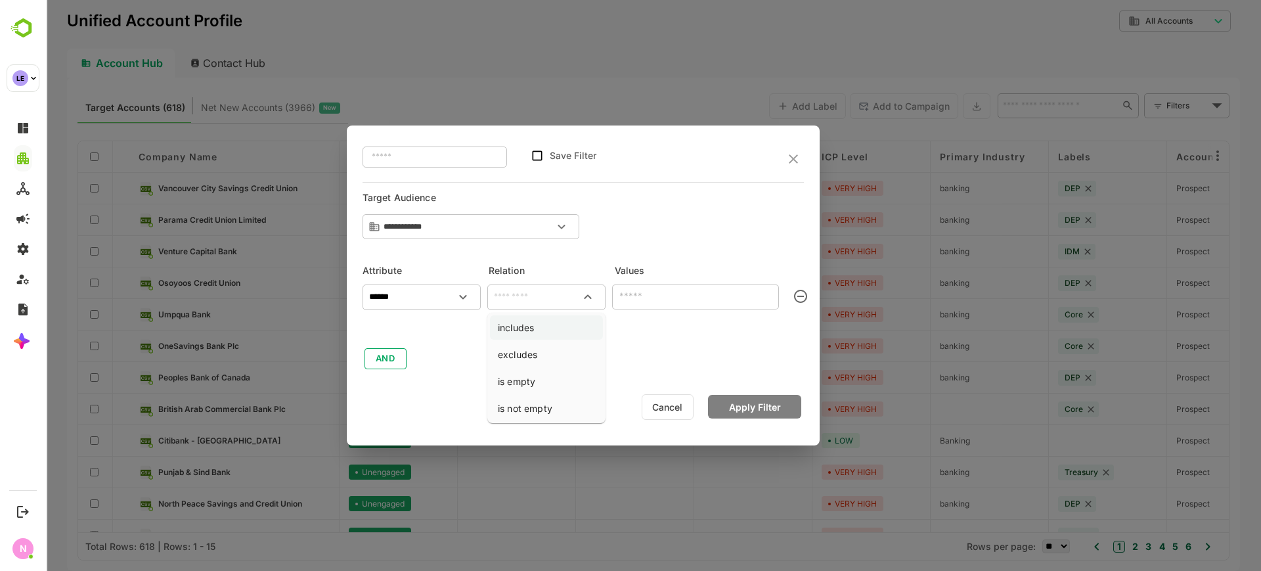
click at [534, 336] on li "includes" at bounding box center [546, 327] width 113 height 24
type input "********"
click at [648, 298] on input "text" at bounding box center [684, 296] width 137 height 16
click at [403, 84] on div "**********" at bounding box center [583, 285] width 515 height 571
click at [646, 287] on div "​" at bounding box center [695, 296] width 167 height 24
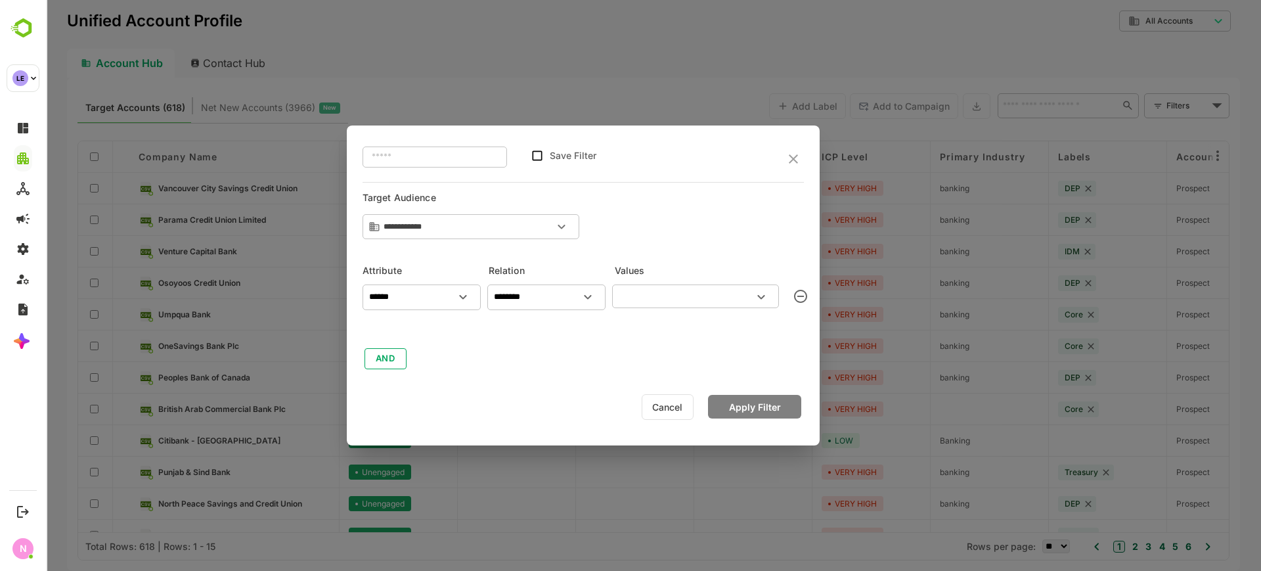
click at [646, 287] on div "​" at bounding box center [695, 296] width 167 height 24
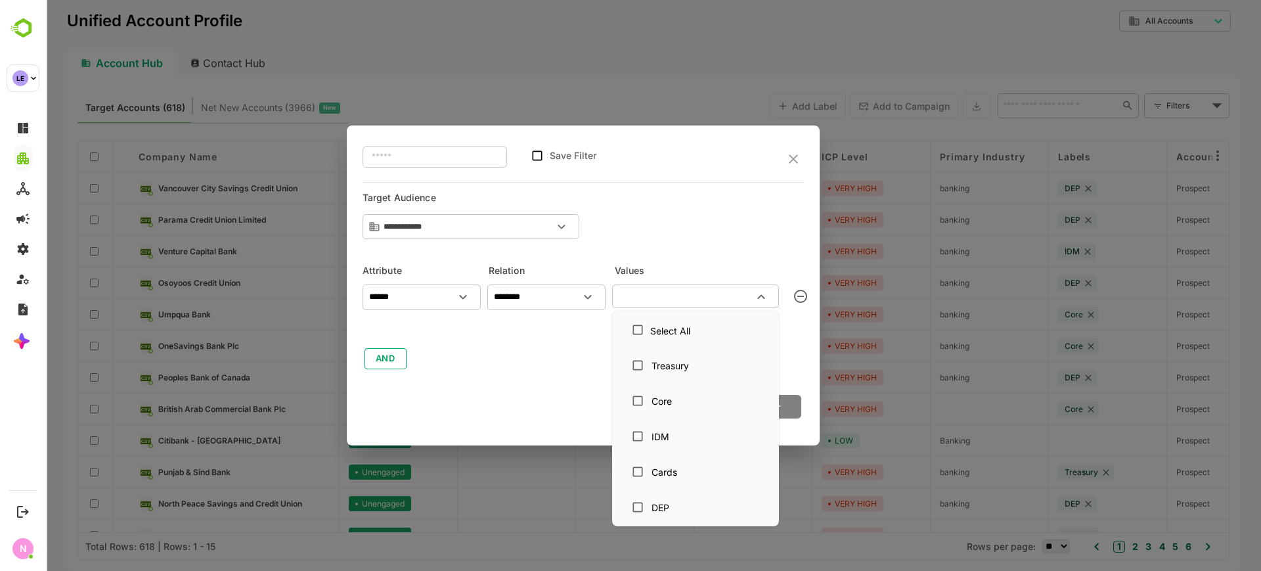
click at [679, 300] on input "text" at bounding box center [684, 296] width 137 height 16
click at [671, 435] on div "IDM" at bounding box center [663, 437] width 26 height 14
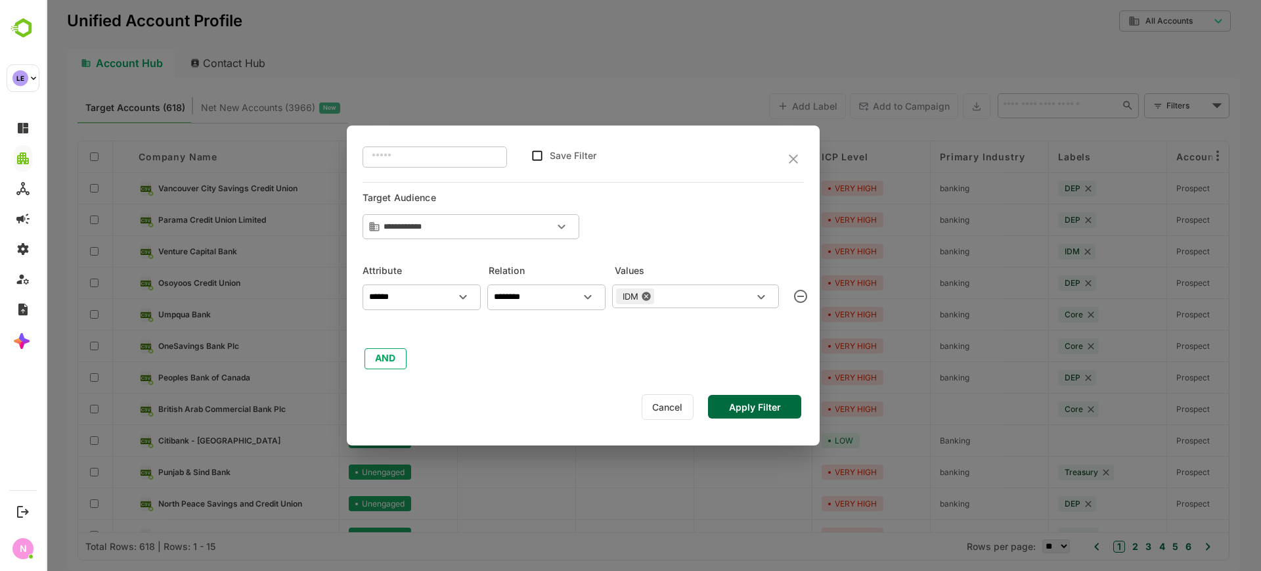
click at [791, 406] on button "Apply Filter" at bounding box center [754, 407] width 93 height 24
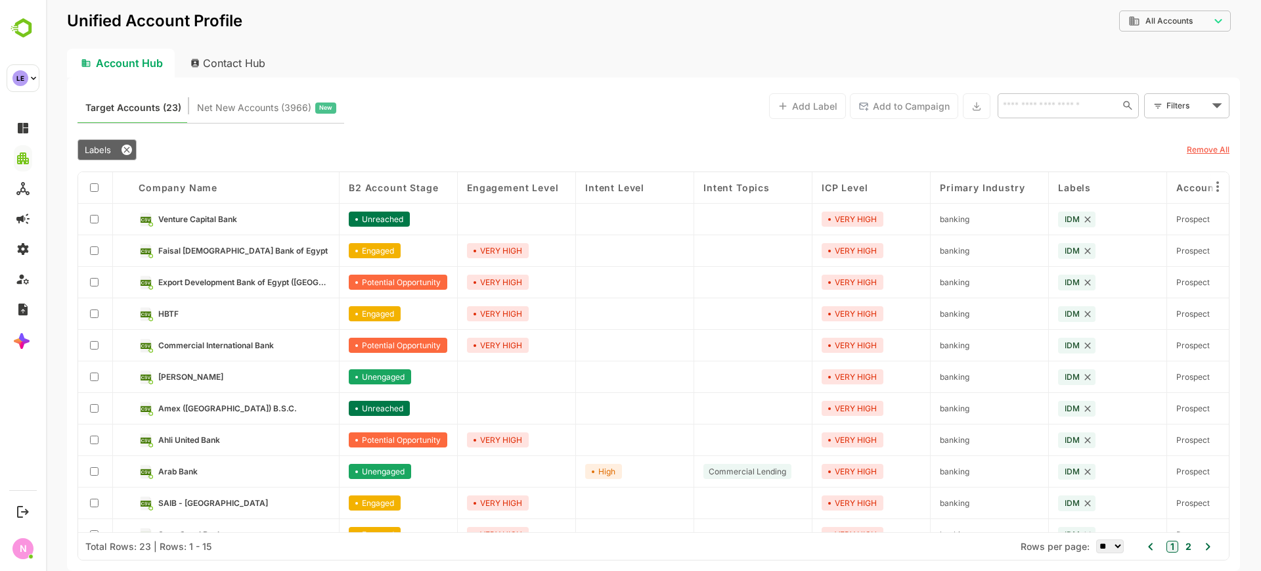
scroll to position [1, 0]
click at [1103, 546] on select "** ** ** *** *** ****" at bounding box center [1110, 546] width 28 height 14
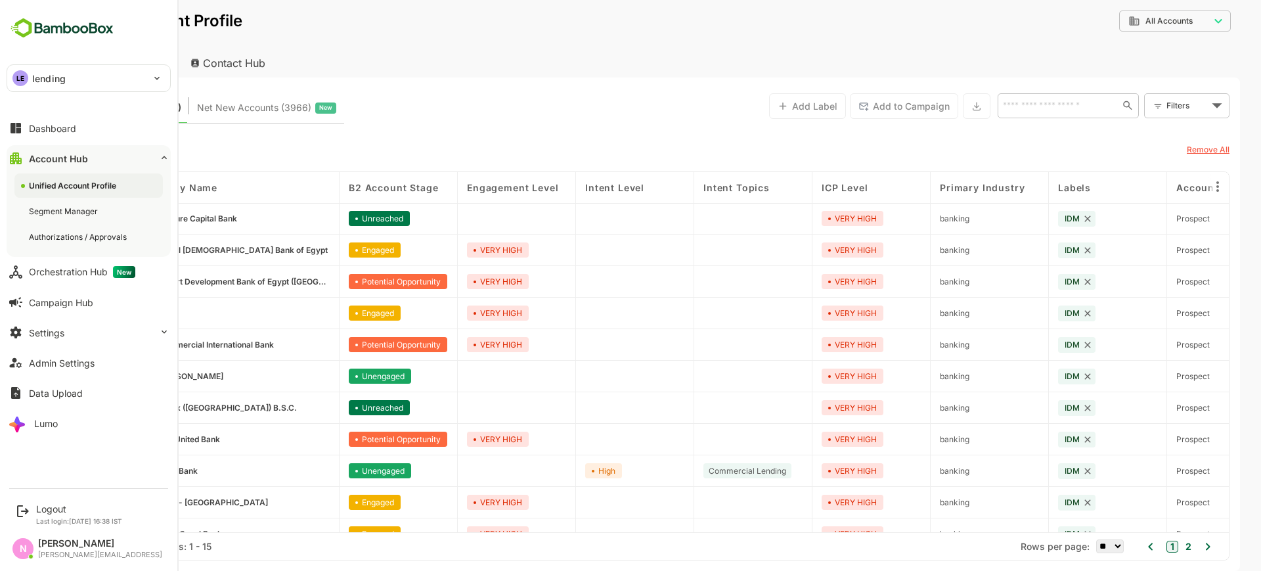
click at [39, 72] on p "lending" at bounding box center [48, 79] width 33 height 14
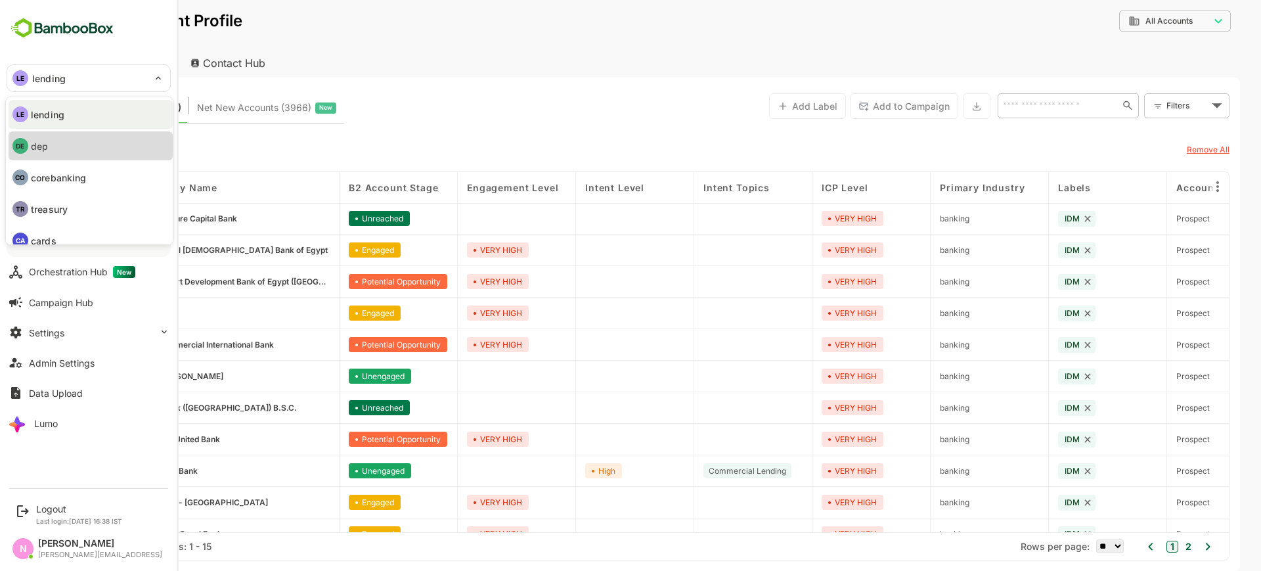
click at [50, 150] on li "DE dep" at bounding box center [91, 145] width 164 height 29
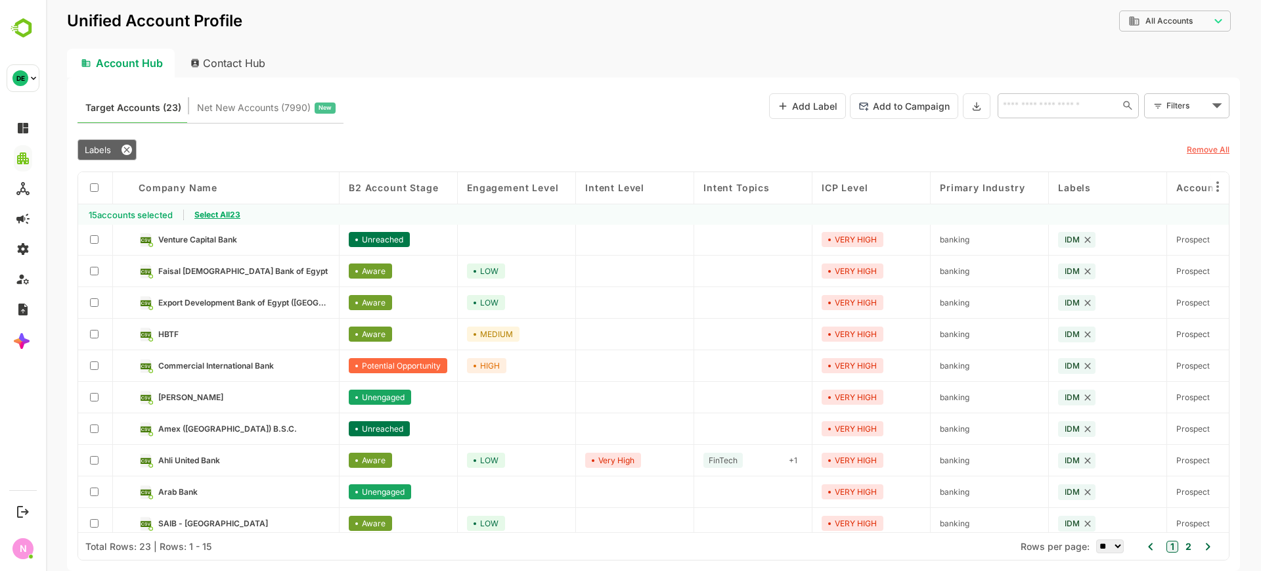
scroll to position [22, 0]
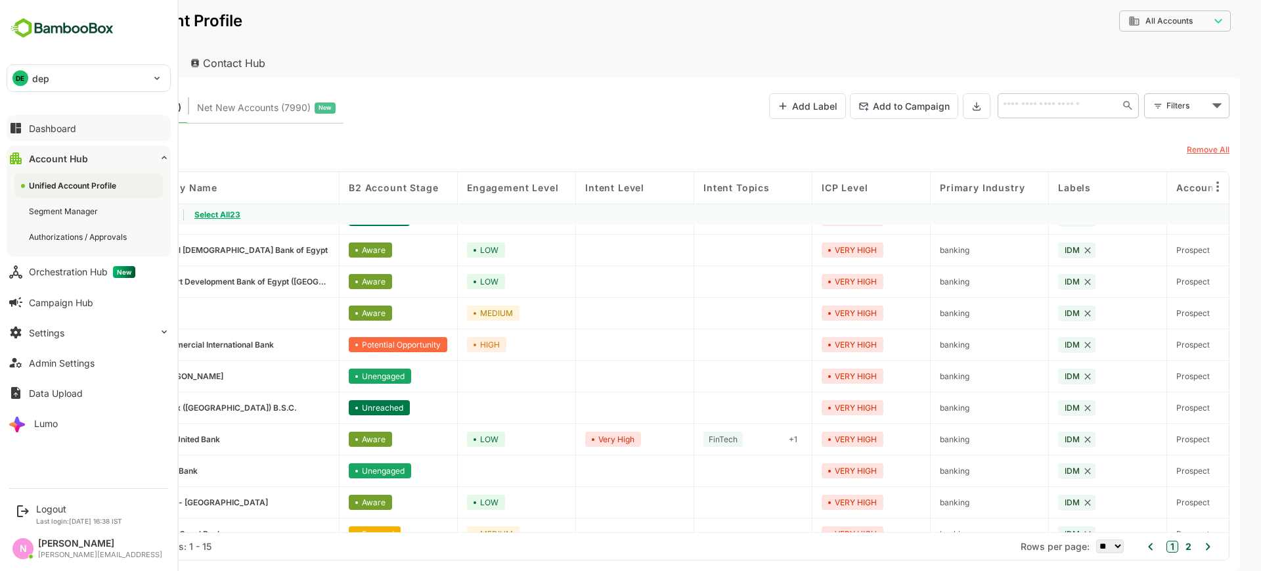
click at [43, 134] on button "Dashboard" at bounding box center [89, 128] width 164 height 26
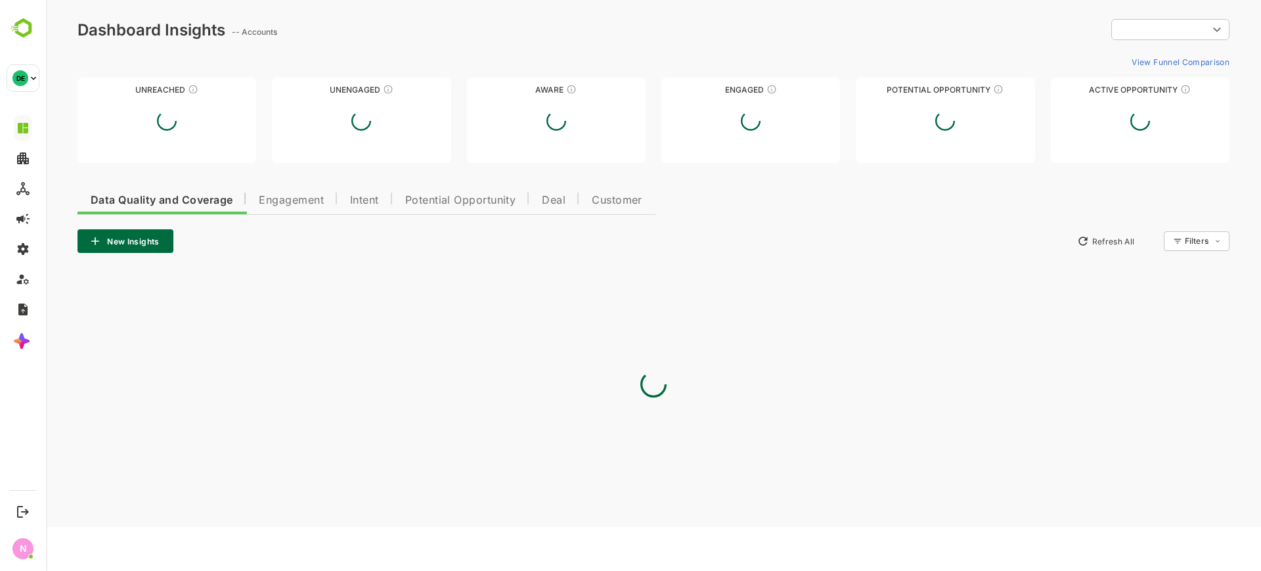
type input "**********"
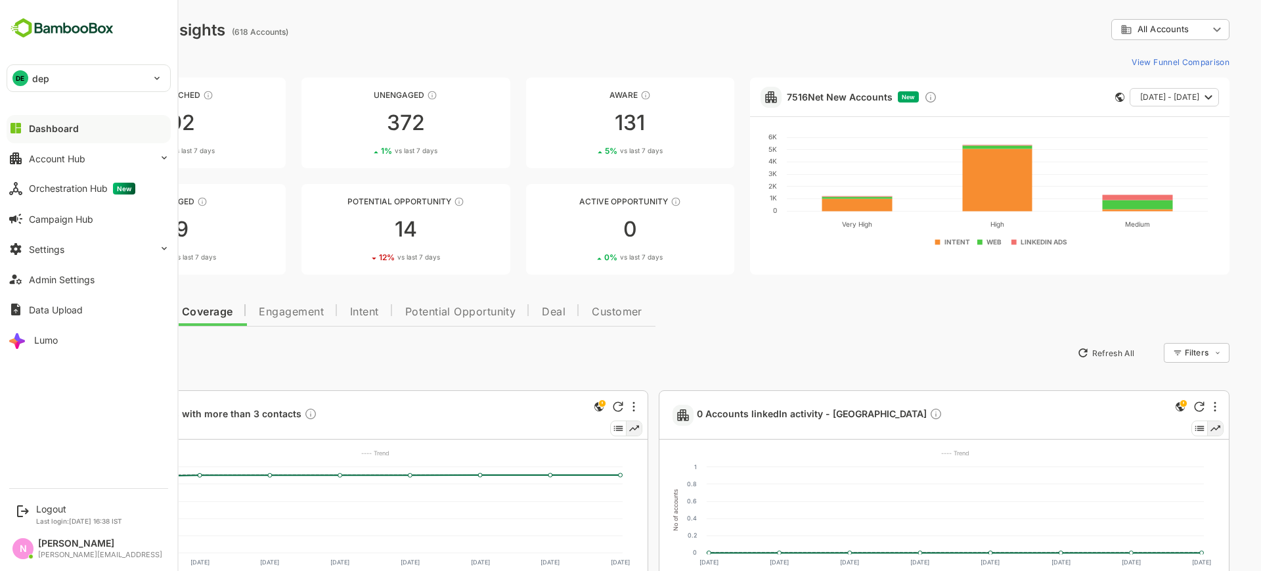
click at [57, 76] on div "DE dep" at bounding box center [80, 78] width 147 height 26
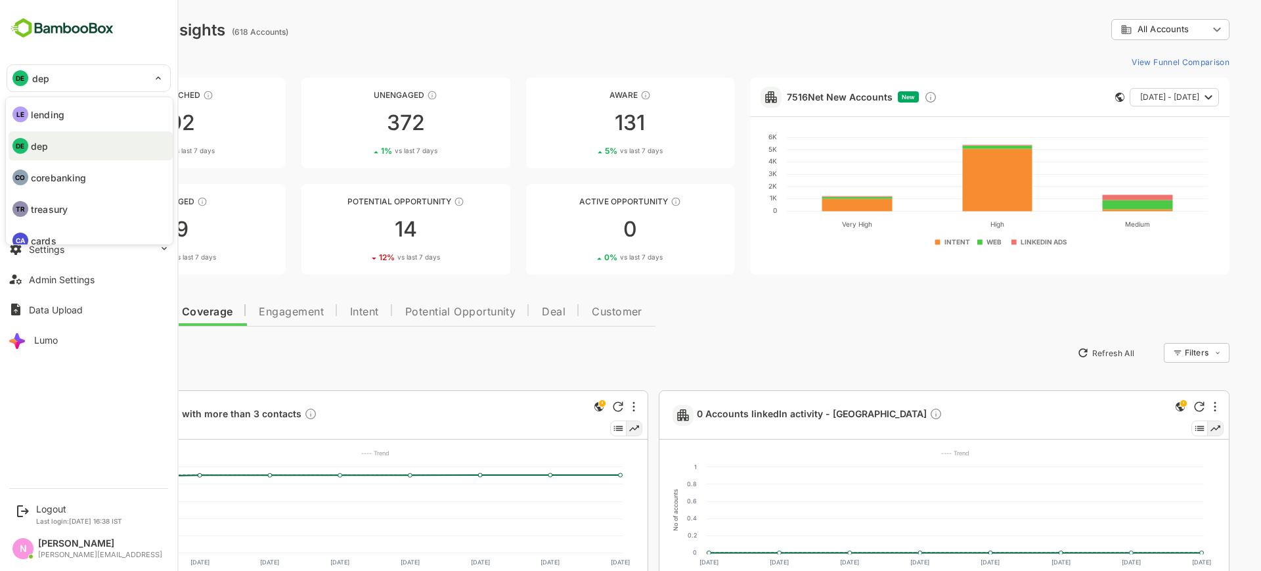
click at [56, 111] on p "lending" at bounding box center [47, 115] width 33 height 14
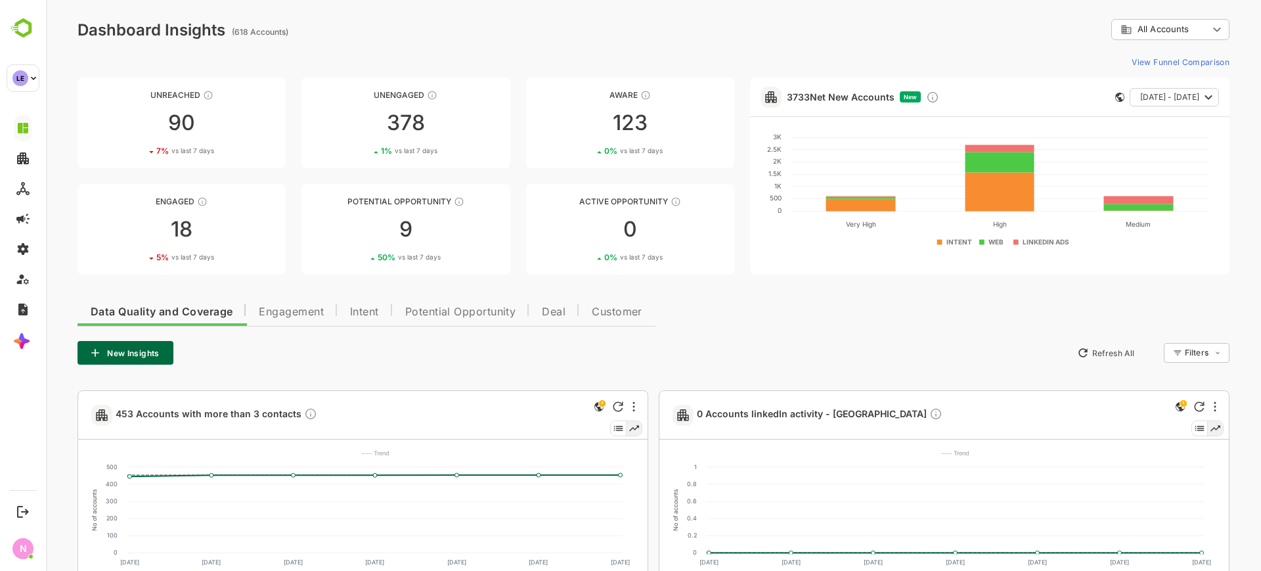
click at [1181, 354] on div "Filters ​" at bounding box center [1197, 353] width 66 height 20
click at [1196, 345] on body "**********" at bounding box center [653, 498] width 1215 height 997
click at [1187, 378] on span "New Filter" at bounding box center [1202, 382] width 39 height 16
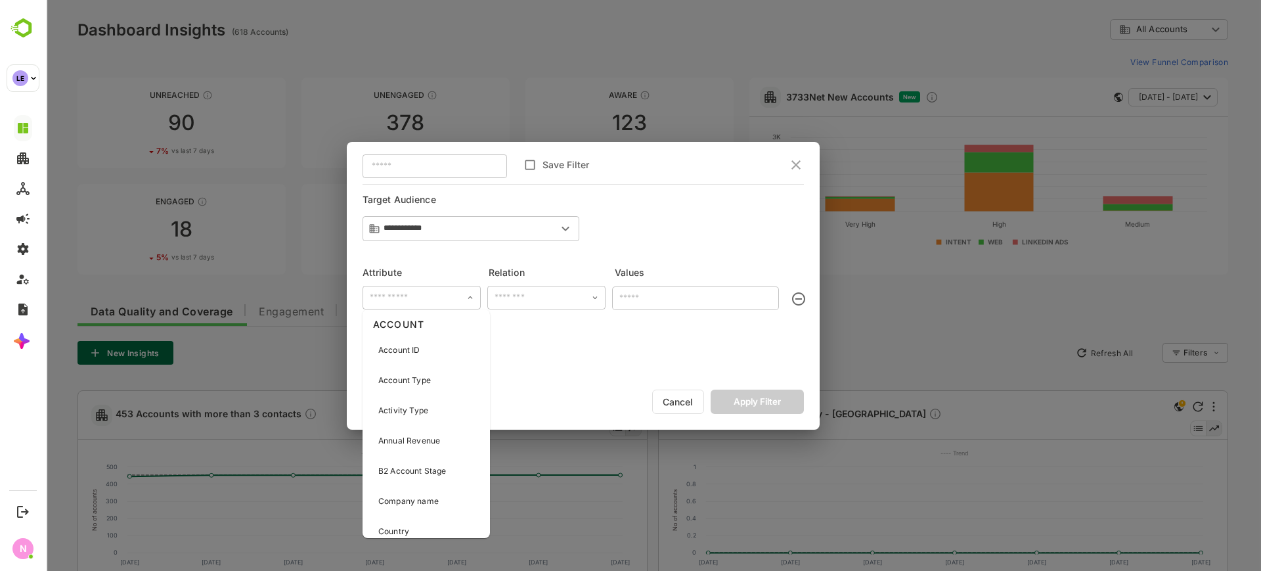
click at [437, 299] on input "text" at bounding box center [421, 298] width 110 height 20
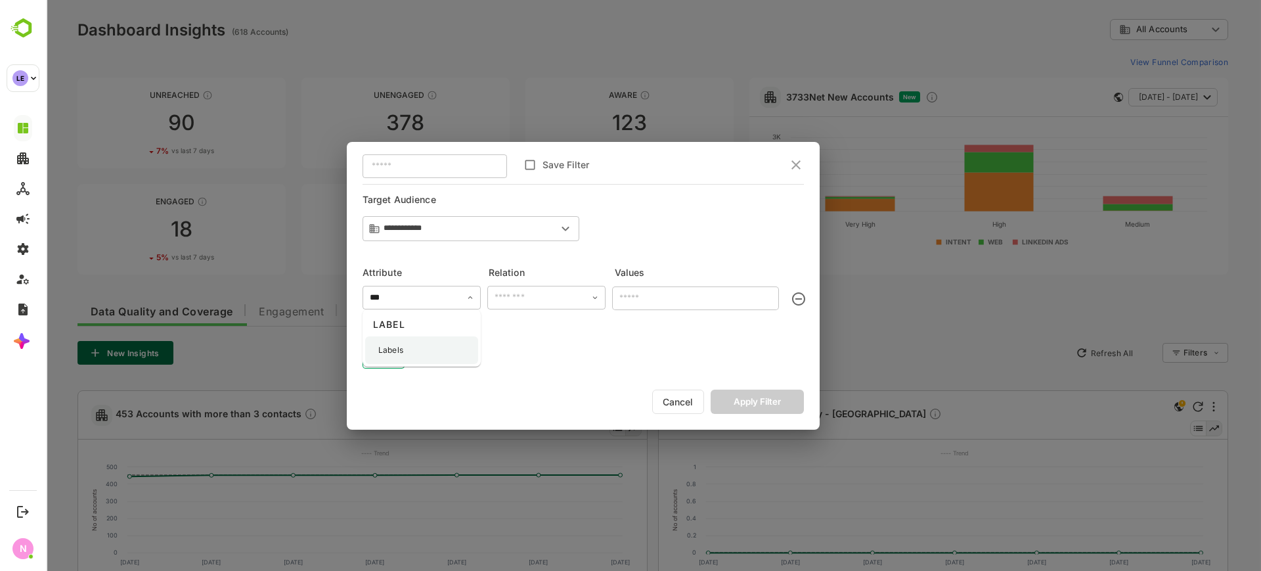
click at [422, 343] on div "Labels" at bounding box center [421, 350] width 113 height 28
type input "******"
click at [511, 296] on input "text" at bounding box center [546, 298] width 110 height 20
click at [523, 331] on li "includes" at bounding box center [546, 324] width 113 height 24
type input "********"
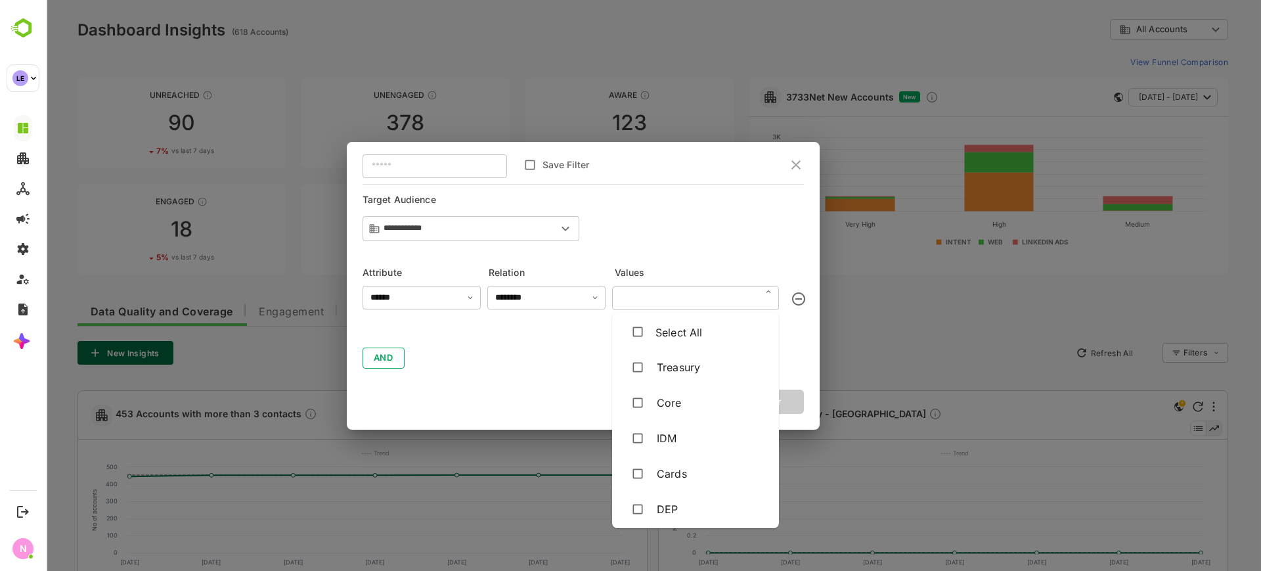
click at [655, 302] on input "text" at bounding box center [695, 298] width 159 height 22
click at [670, 433] on div "IDM" at bounding box center [667, 438] width 20 height 16
click at [791, 403] on button "Apply Filter" at bounding box center [757, 401] width 93 height 24
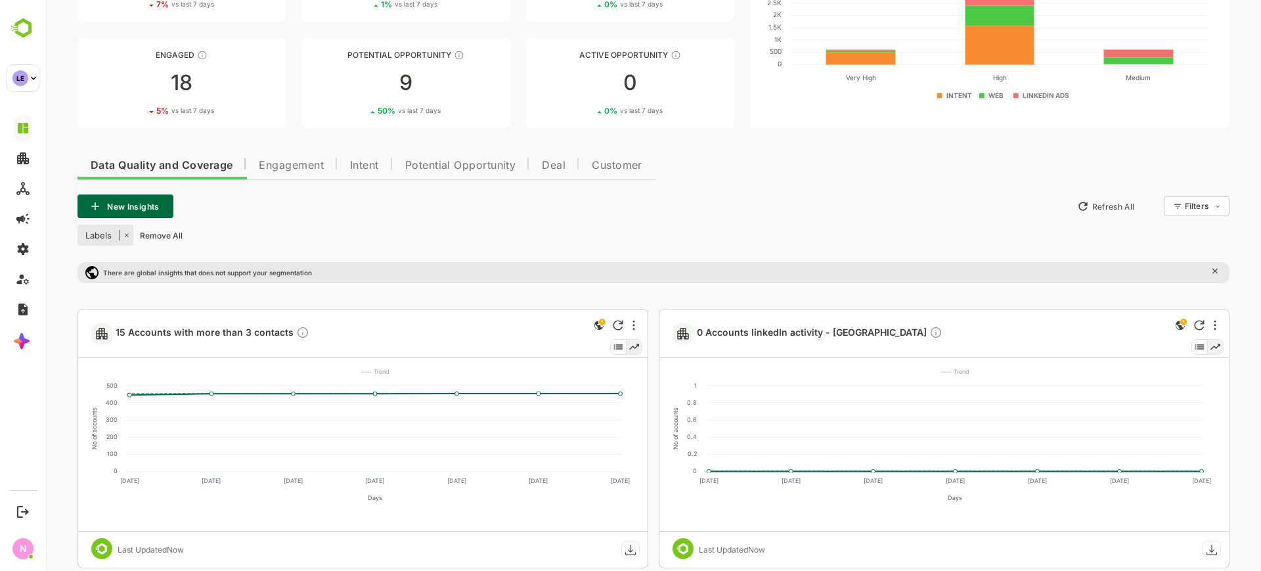
scroll to position [89, 0]
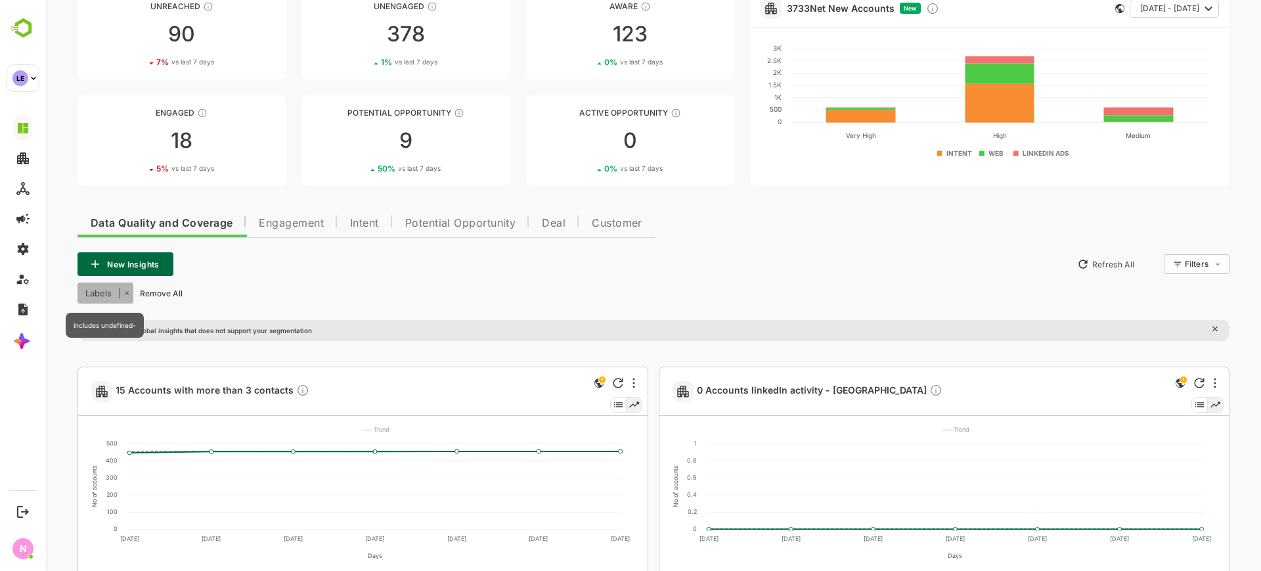
click at [93, 292] on span "Labels" at bounding box center [98, 293] width 42 height 11
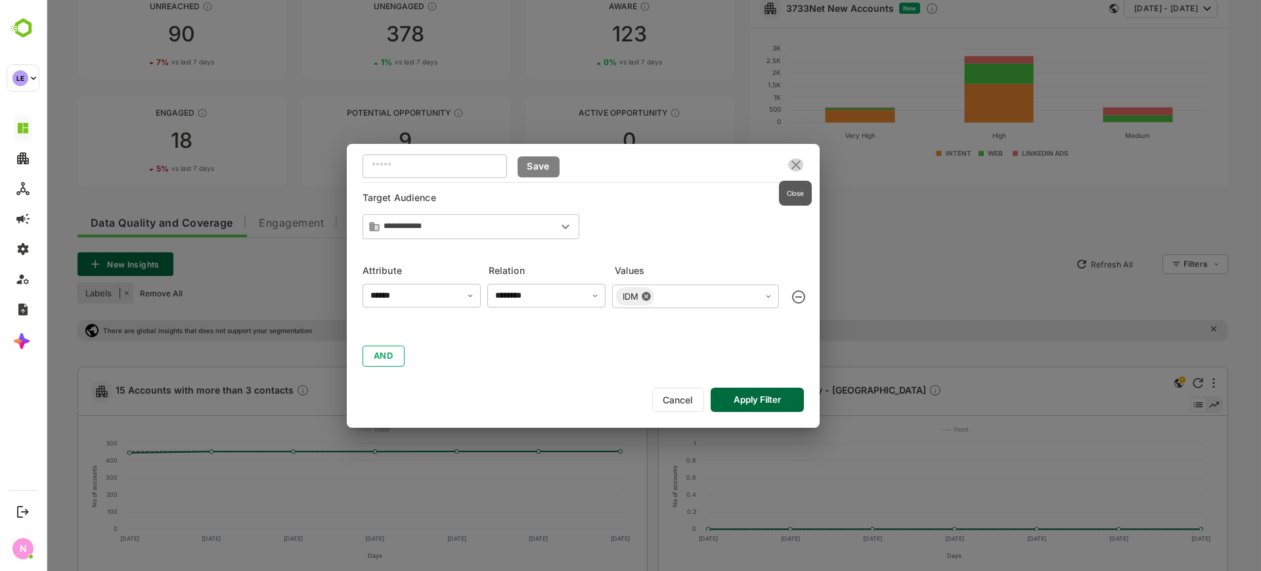
click at [788, 169] on icon "close" at bounding box center [796, 165] width 16 height 16
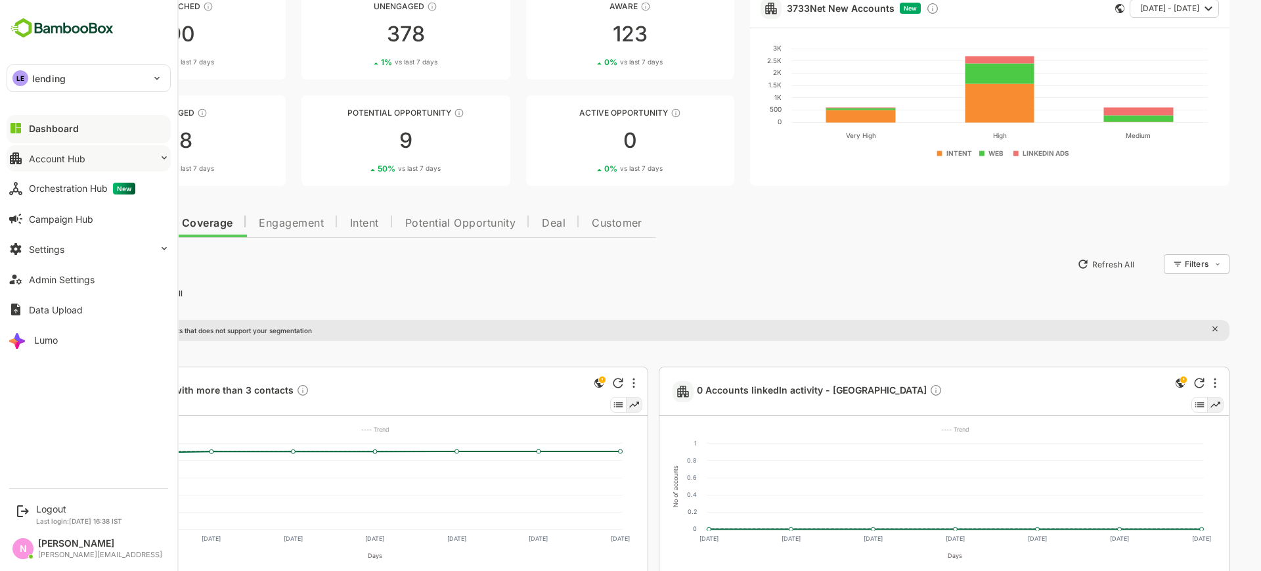
click at [37, 164] on button "Account Hub" at bounding box center [89, 158] width 164 height 26
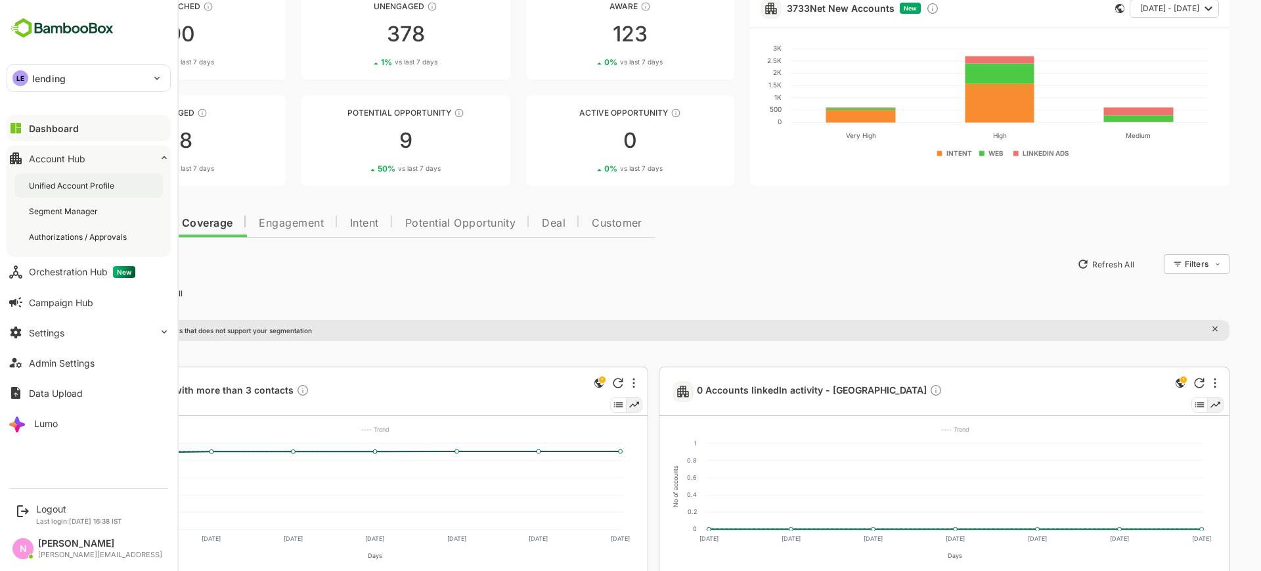
click at [39, 188] on div "Unified Account Profile" at bounding box center [73, 185] width 88 height 11
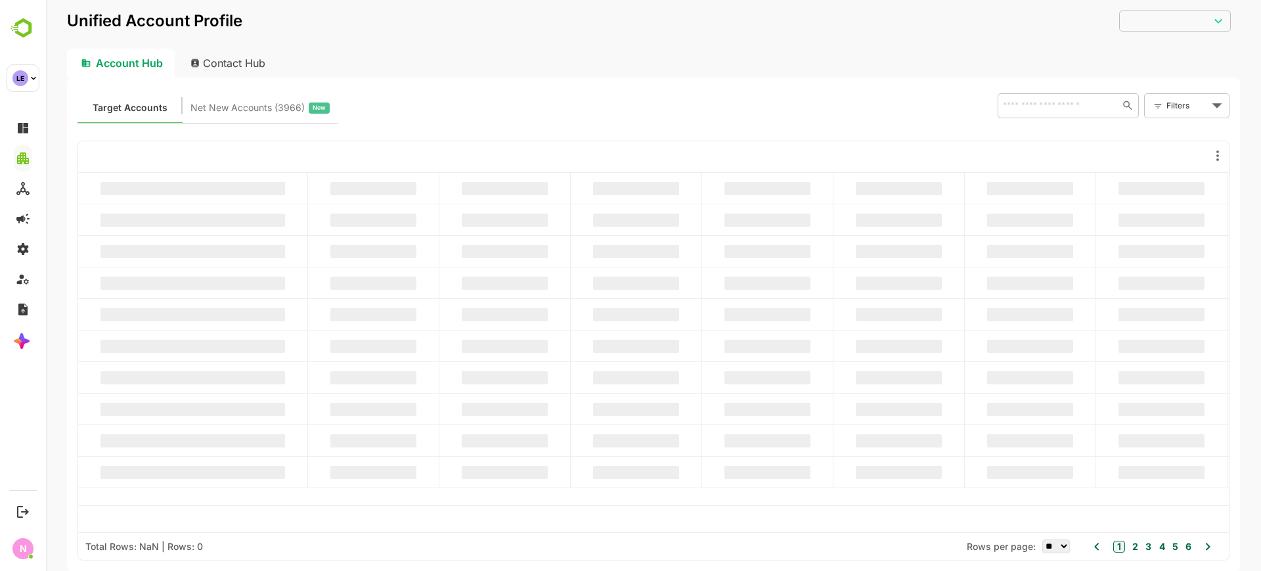
type input "**********"
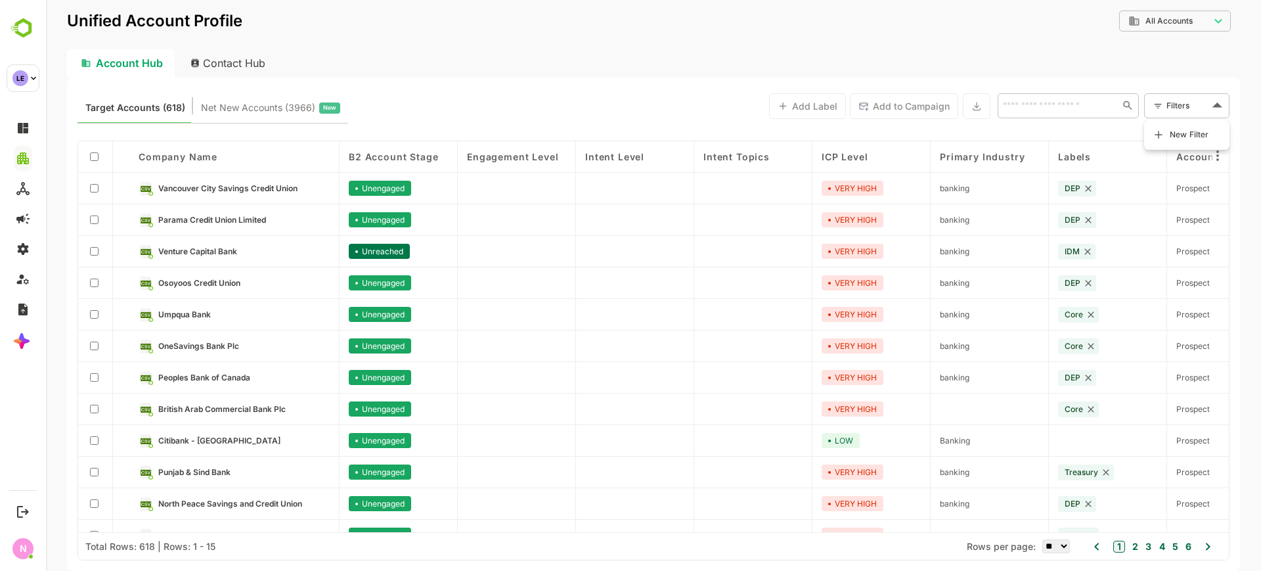
drag, startPoint x: 1168, startPoint y: 106, endPoint x: 1169, endPoint y: 138, distance: 31.6
click at [1169, 138] on body "**********" at bounding box center [653, 285] width 1215 height 571
click at [1169, 138] on li "New Filter" at bounding box center [1186, 135] width 79 height 24
